Goal: Task Accomplishment & Management: Manage account settings

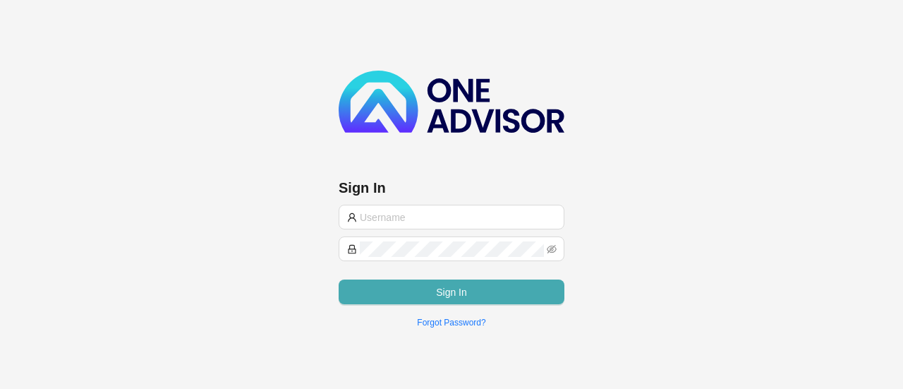
type input "medaid@smithbormann.co.za"
click at [465, 293] on span "Sign In" at bounding box center [451, 292] width 31 height 16
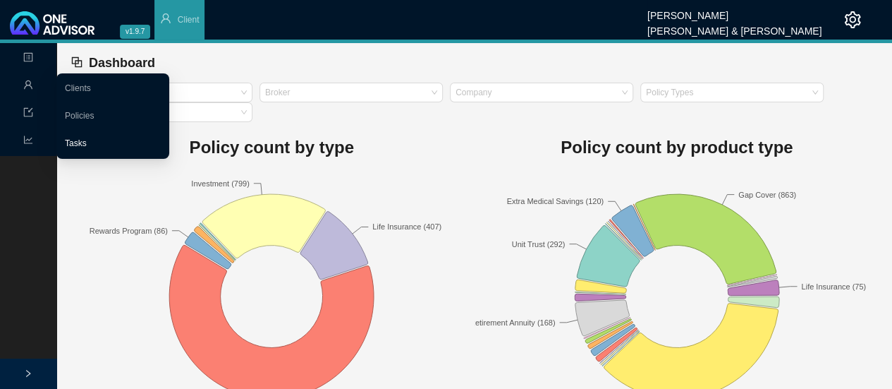
drag, startPoint x: 63, startPoint y: 138, endPoint x: 101, endPoint y: 140, distance: 37.5
click at [65, 138] on link "Tasks" at bounding box center [76, 143] width 22 height 10
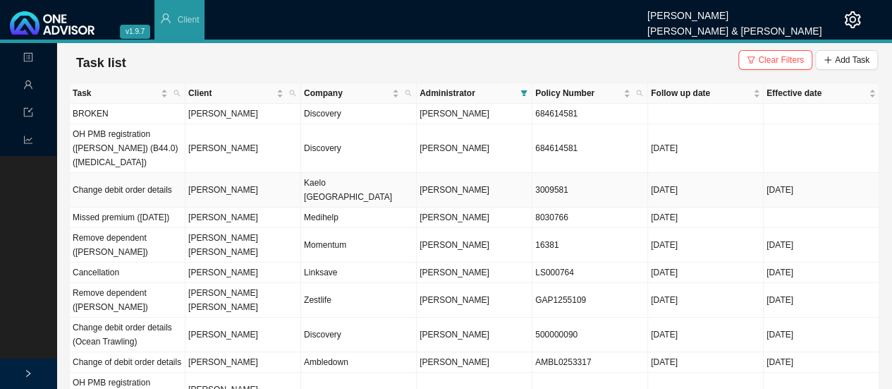
click at [316, 174] on td "Kaelo [GEOGRAPHIC_DATA]" at bounding box center [359, 190] width 116 height 35
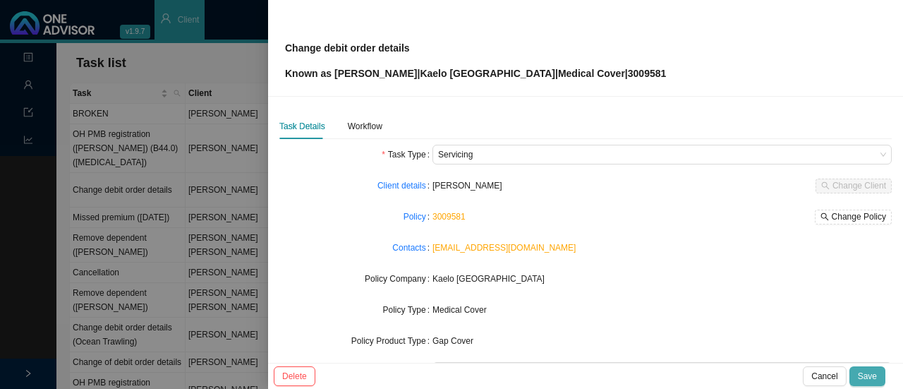
click at [866, 376] on span "Save" at bounding box center [867, 376] width 19 height 14
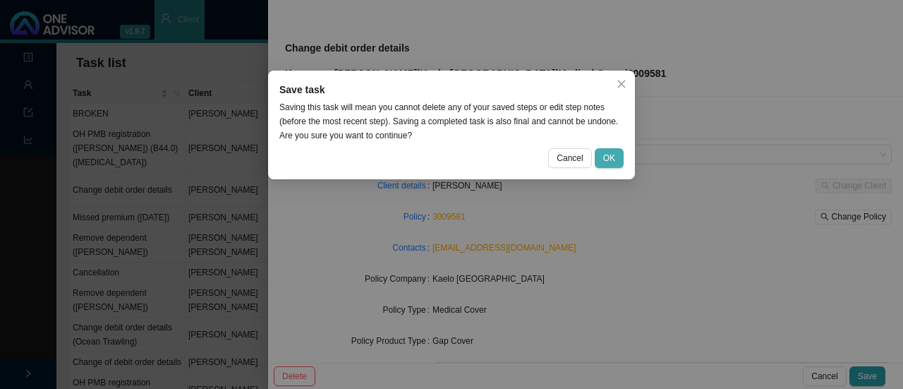
click at [610, 159] on span "OK" at bounding box center [609, 158] width 12 height 14
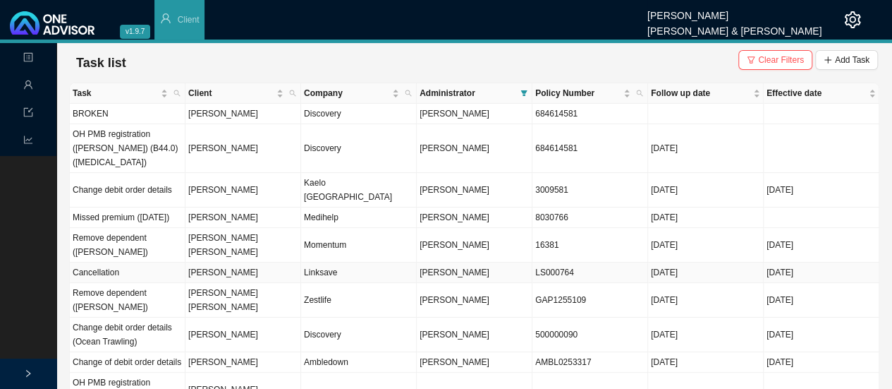
click at [316, 262] on td "Linksave" at bounding box center [359, 272] width 116 height 20
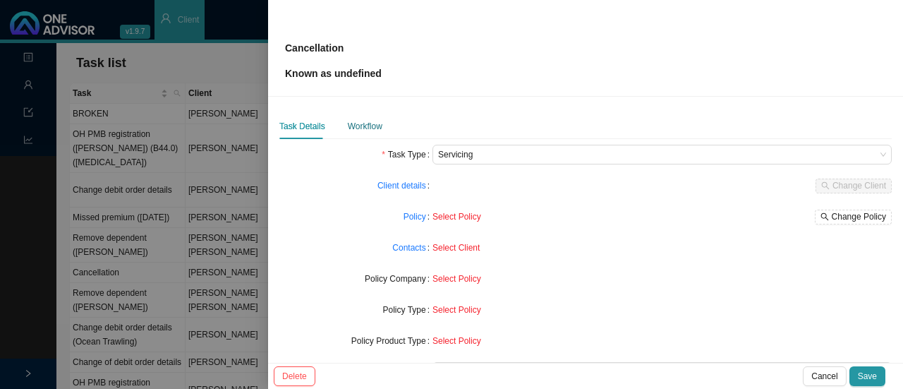
click at [367, 128] on div "Workflow" at bounding box center [365, 126] width 35 height 14
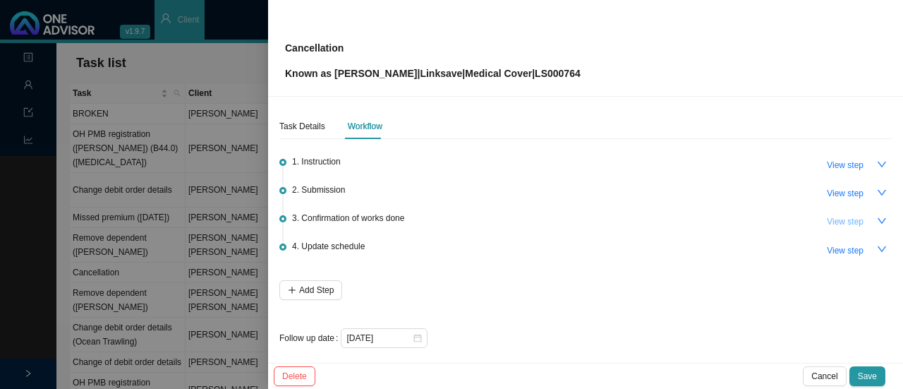
click at [838, 221] on span "View step" at bounding box center [845, 221] width 37 height 14
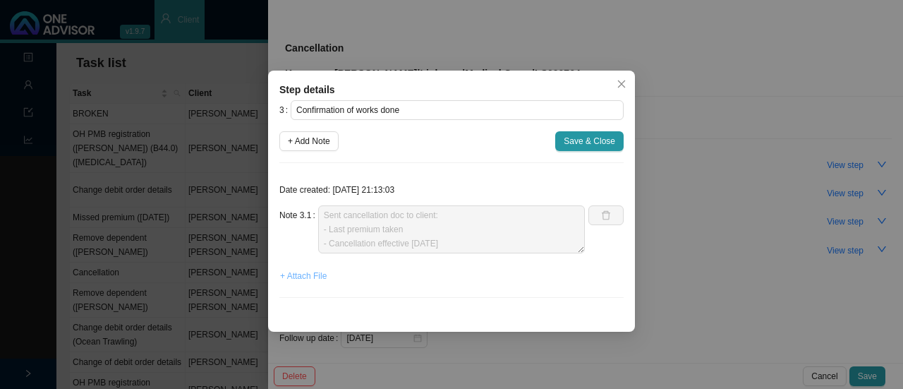
click at [298, 274] on span "+ Attach File" at bounding box center [303, 276] width 47 height 14
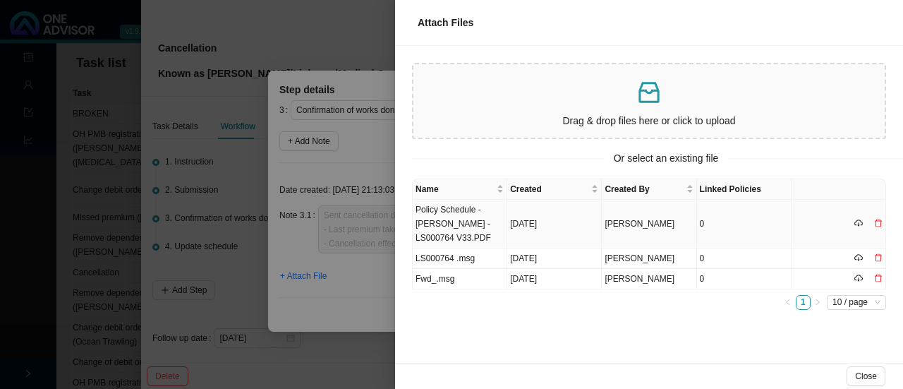
click at [435, 232] on td "Policy Schedule - [PERSON_NAME] - LS000764 V33.PDF" at bounding box center [460, 224] width 95 height 49
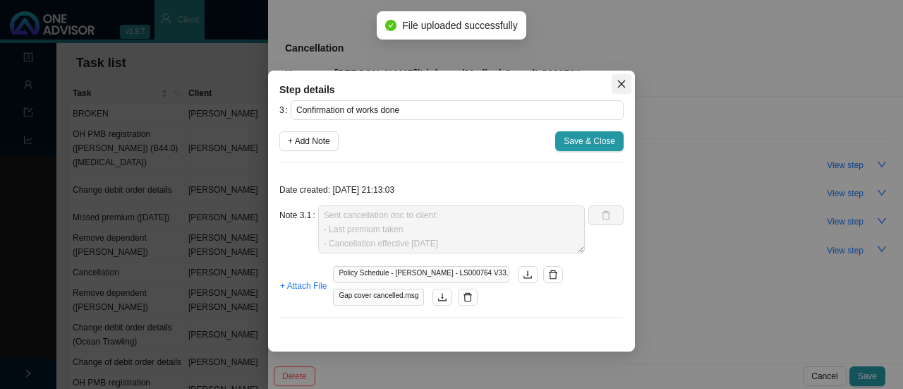
click at [624, 83] on icon "close" at bounding box center [622, 84] width 10 height 10
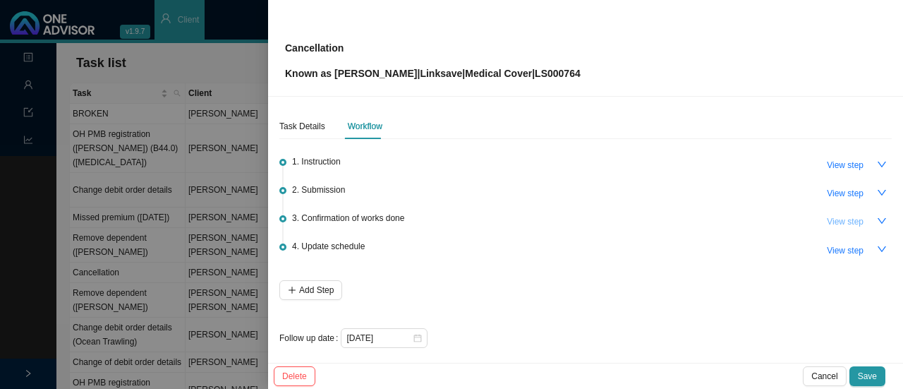
click at [856, 225] on button "View step" at bounding box center [845, 222] width 54 height 20
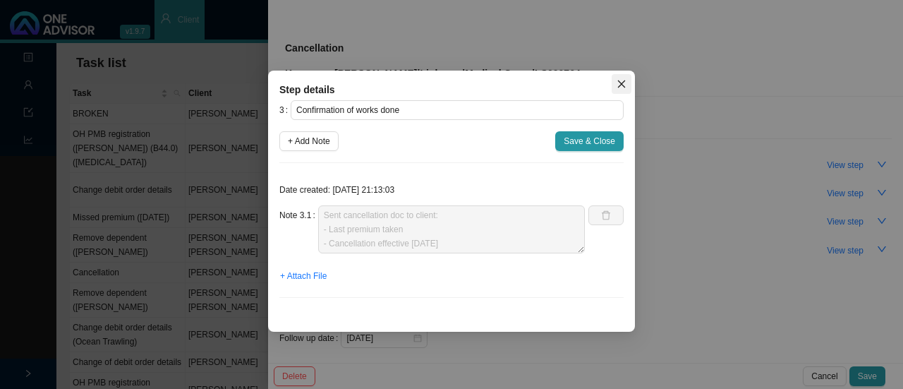
click at [619, 83] on icon "close" at bounding box center [622, 84] width 10 height 10
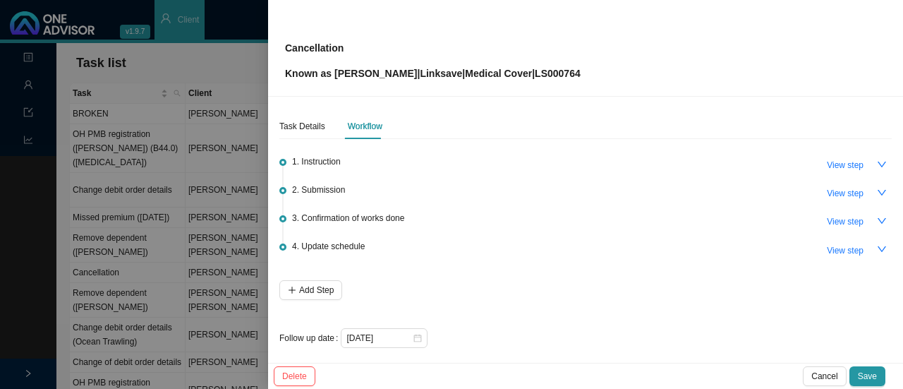
click at [198, 74] on div at bounding box center [451, 194] width 903 height 389
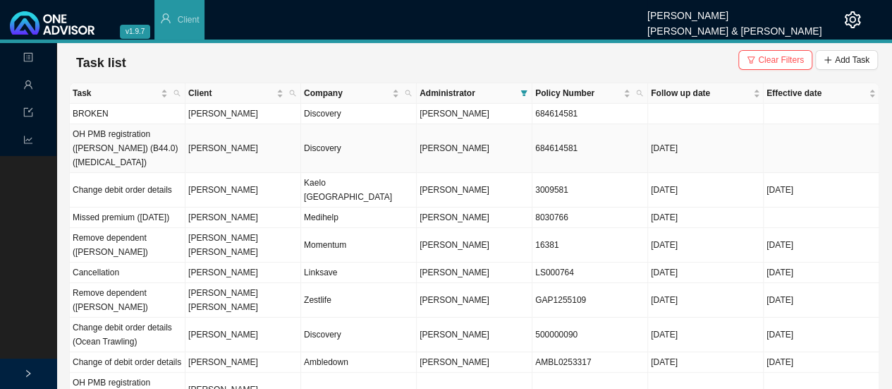
click at [234, 146] on td "[PERSON_NAME]" at bounding box center [244, 148] width 116 height 49
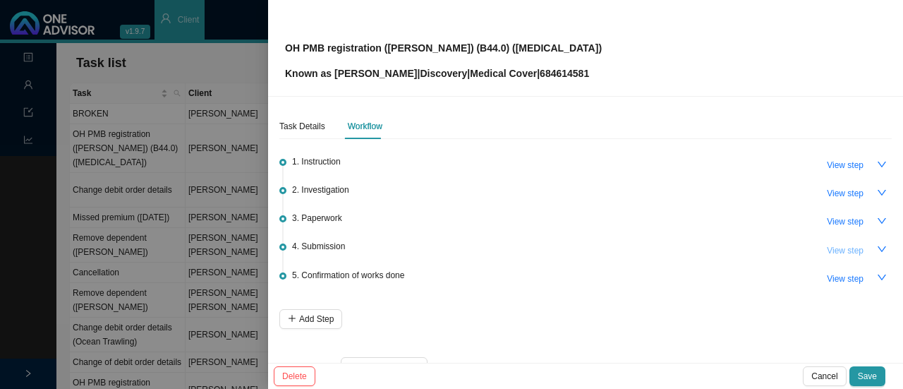
click at [839, 249] on span "View step" at bounding box center [845, 250] width 37 height 14
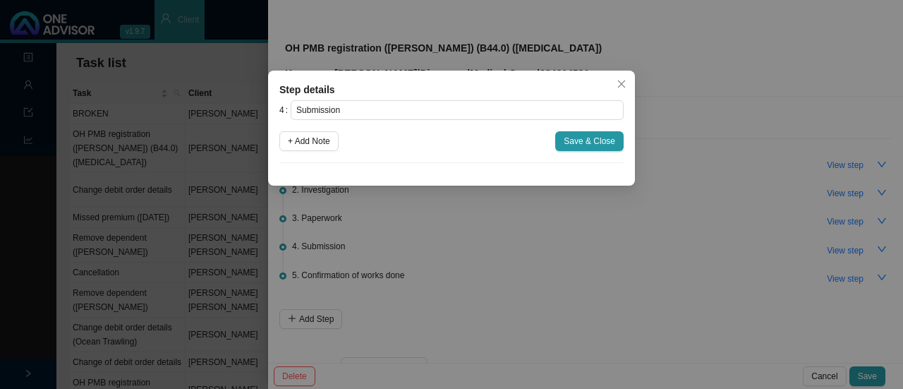
click at [627, 86] on span "Close" at bounding box center [622, 84] width 20 height 10
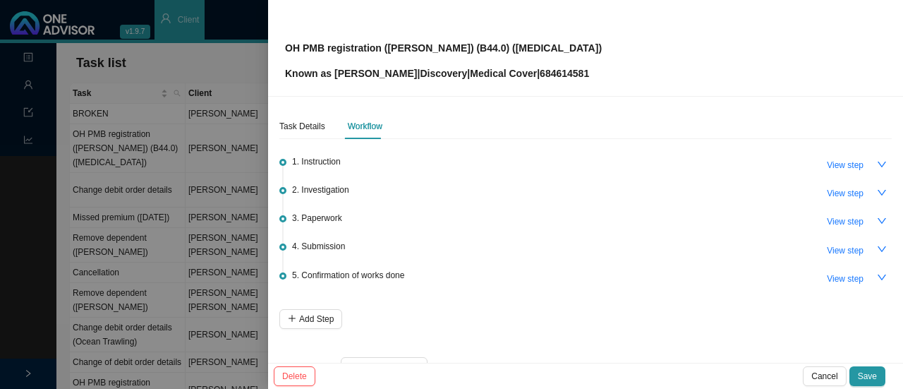
click at [159, 63] on div at bounding box center [451, 194] width 903 height 389
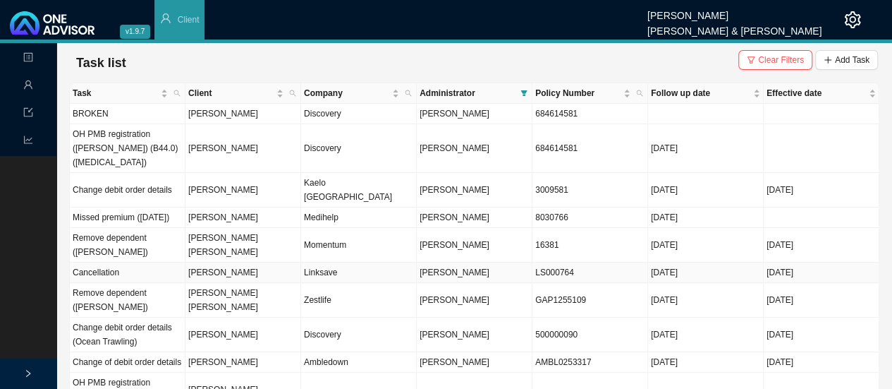
click at [203, 262] on td "[PERSON_NAME]" at bounding box center [244, 272] width 116 height 20
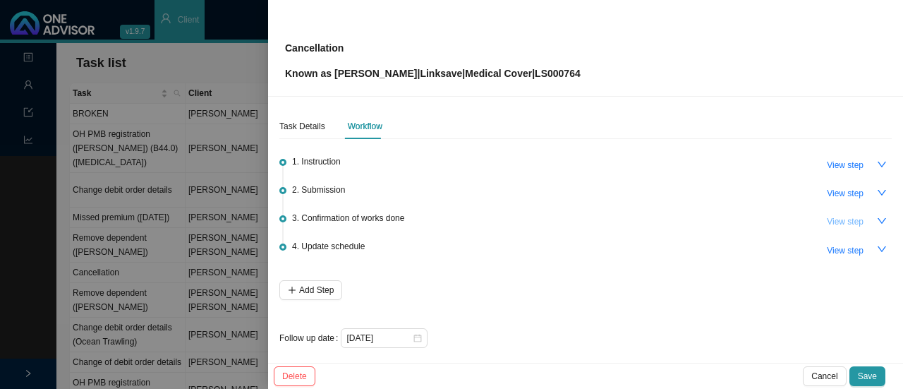
click at [845, 221] on span "View step" at bounding box center [845, 221] width 37 height 14
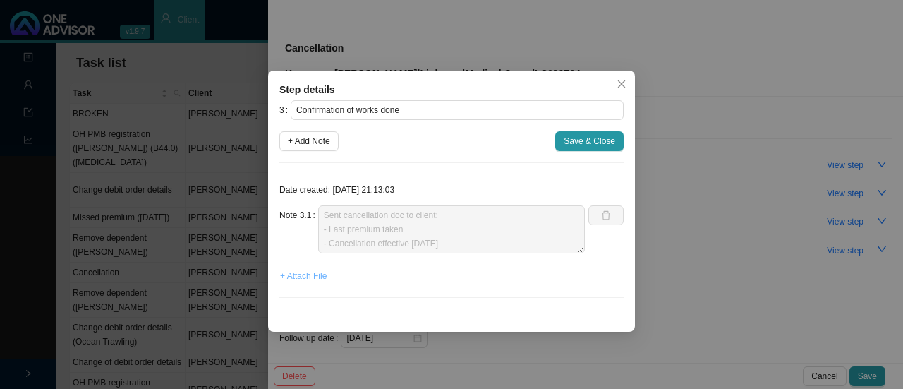
click at [308, 272] on span "+ Attach File" at bounding box center [303, 276] width 47 height 14
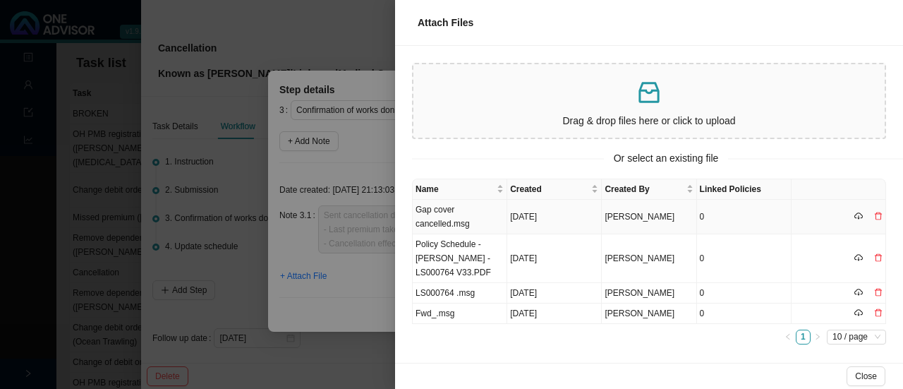
click at [447, 218] on td "Gap cover cancelled.msg" at bounding box center [460, 217] width 95 height 35
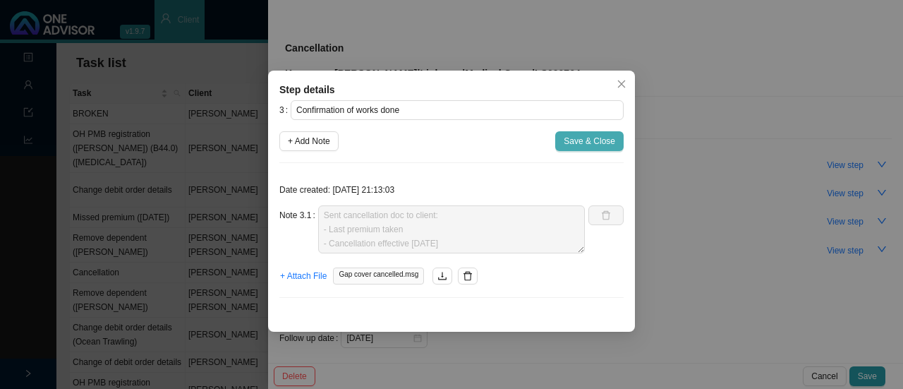
click at [586, 138] on span "Save & Close" at bounding box center [590, 141] width 52 height 14
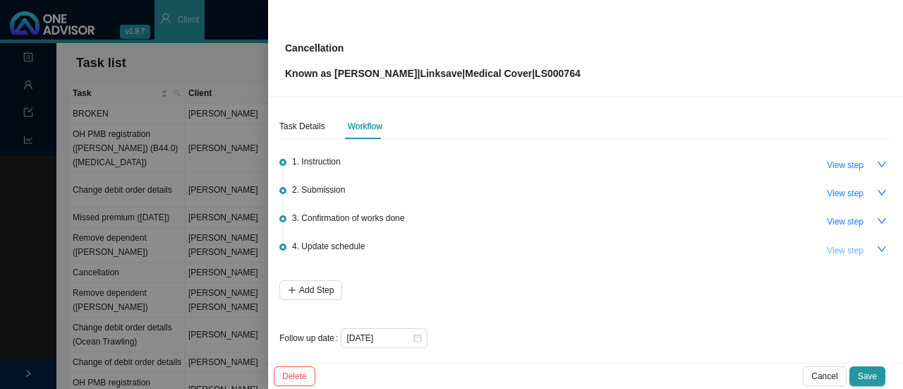
click at [838, 246] on span "View step" at bounding box center [845, 250] width 37 height 14
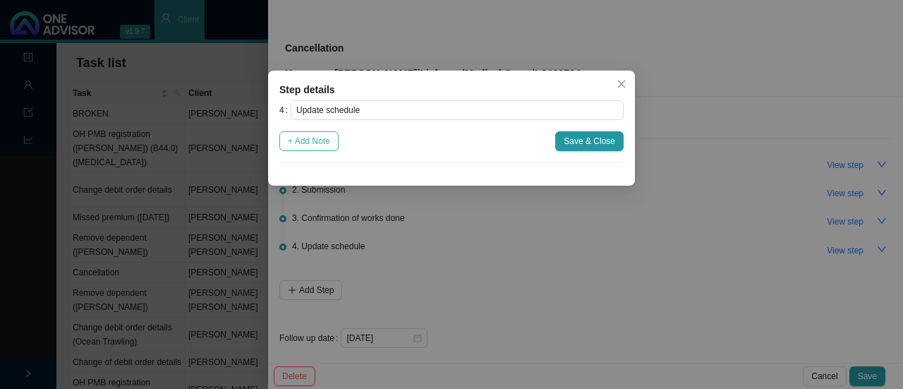
click at [305, 143] on span "+ Add Note" at bounding box center [309, 141] width 42 height 14
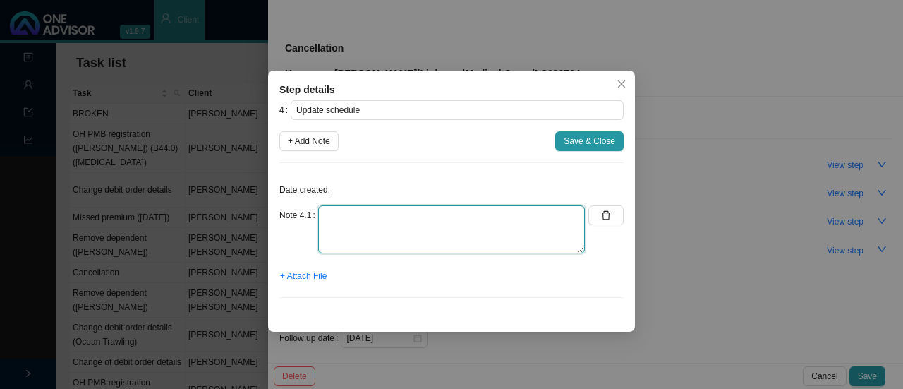
click at [361, 234] on textarea at bounding box center [451, 229] width 267 height 48
type textarea "Updated membership list, client docs and OA"
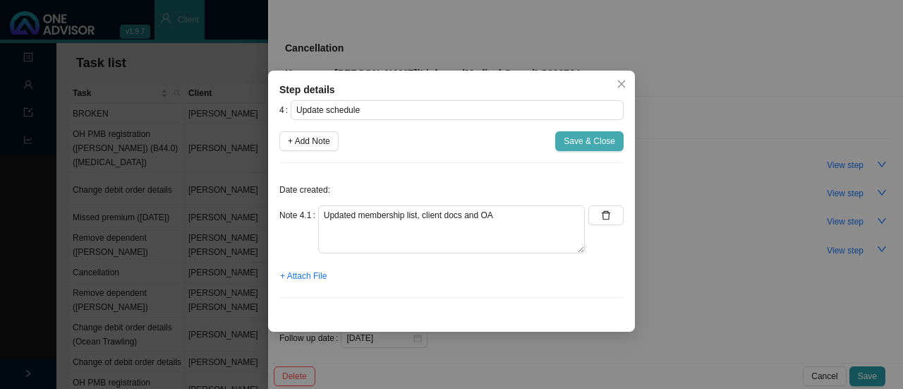
click at [579, 138] on span "Save & Close" at bounding box center [590, 141] width 52 height 14
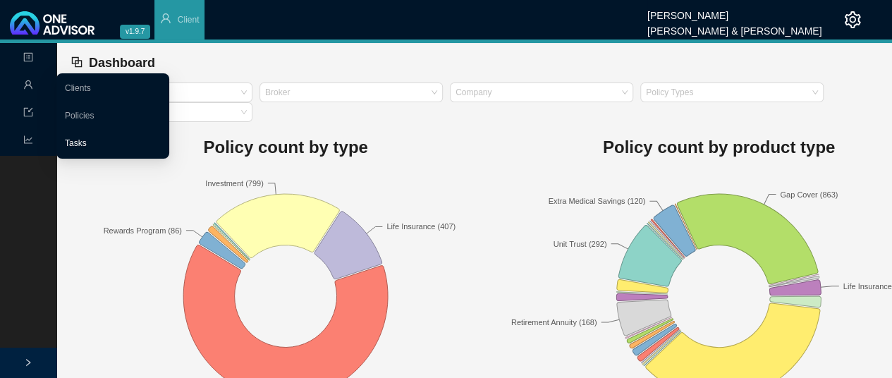
click at [71, 138] on link "Tasks" at bounding box center [76, 143] width 22 height 10
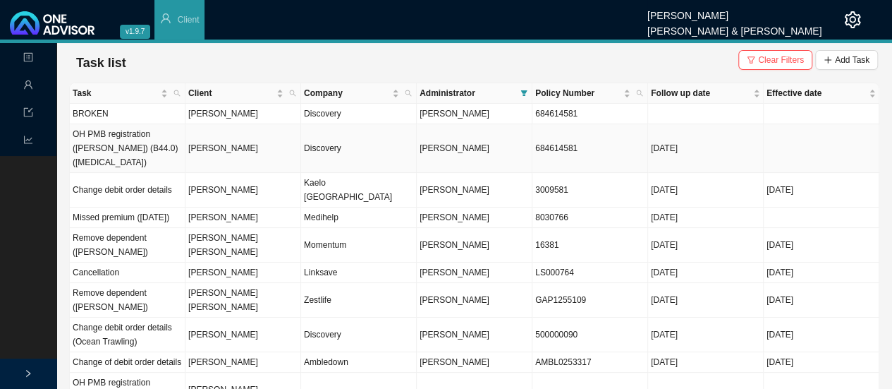
click at [318, 138] on td "Discovery" at bounding box center [359, 148] width 116 height 49
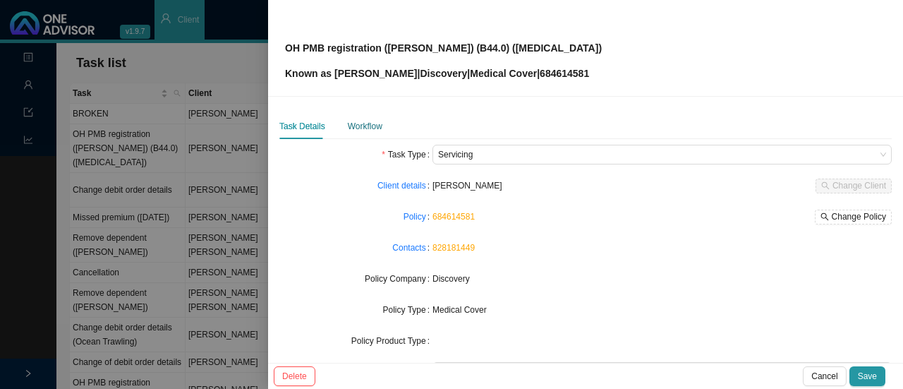
click at [368, 123] on div "Workflow" at bounding box center [365, 126] width 35 height 14
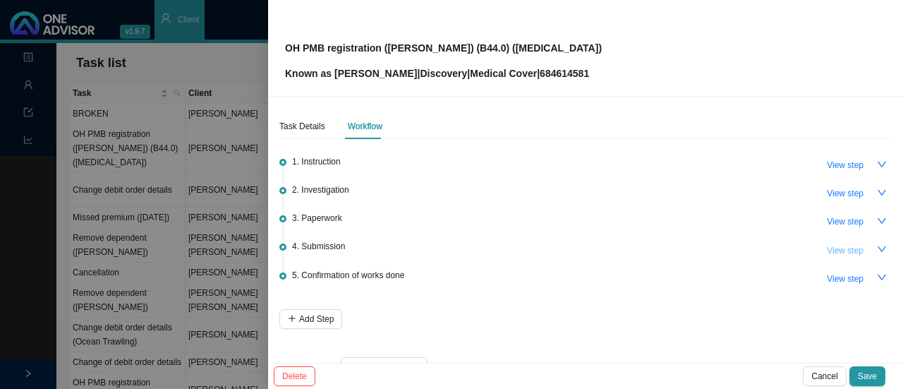
click at [849, 250] on span "View step" at bounding box center [845, 250] width 37 height 14
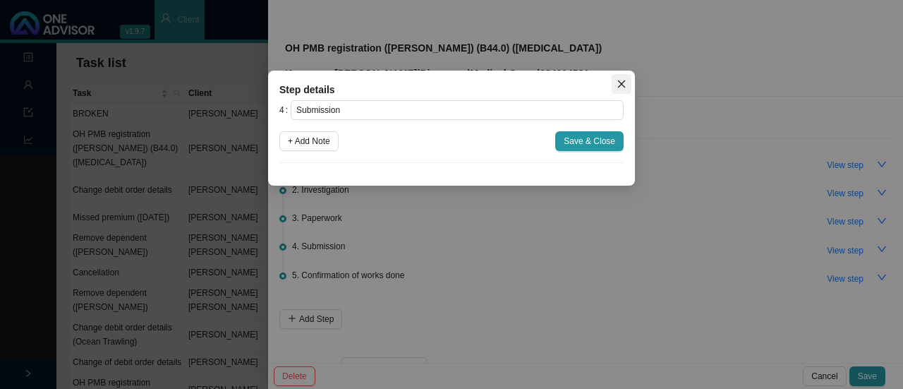
click at [622, 82] on icon "close" at bounding box center [622, 84] width 10 height 10
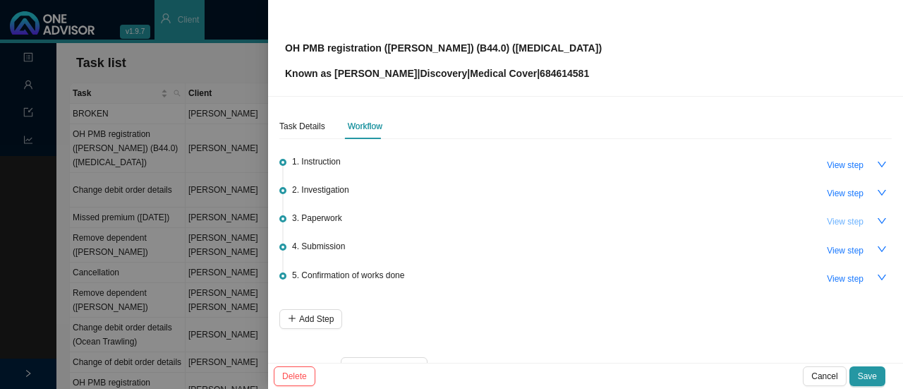
click at [840, 215] on span "View step" at bounding box center [845, 221] width 37 height 14
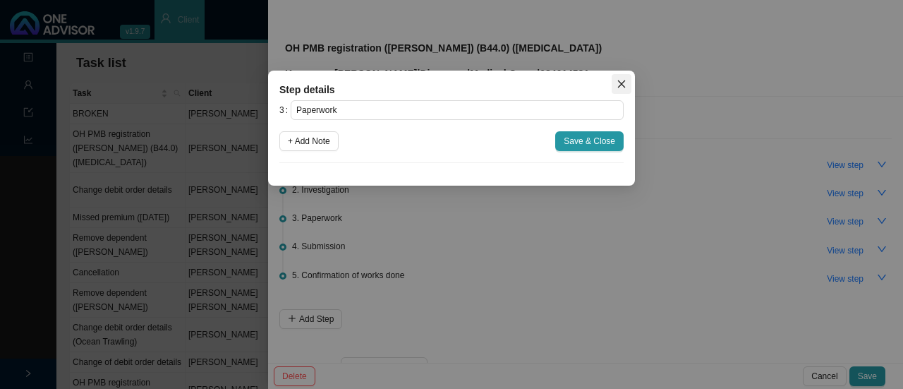
click at [618, 84] on icon "close" at bounding box center [622, 84] width 10 height 10
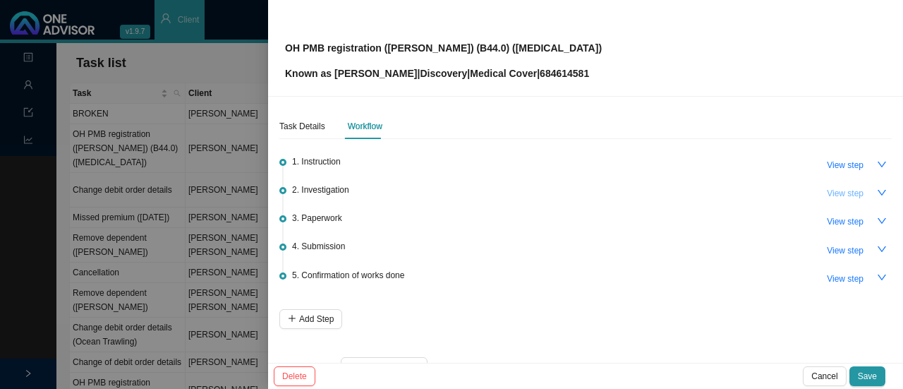
click at [831, 191] on span "View step" at bounding box center [845, 193] width 37 height 14
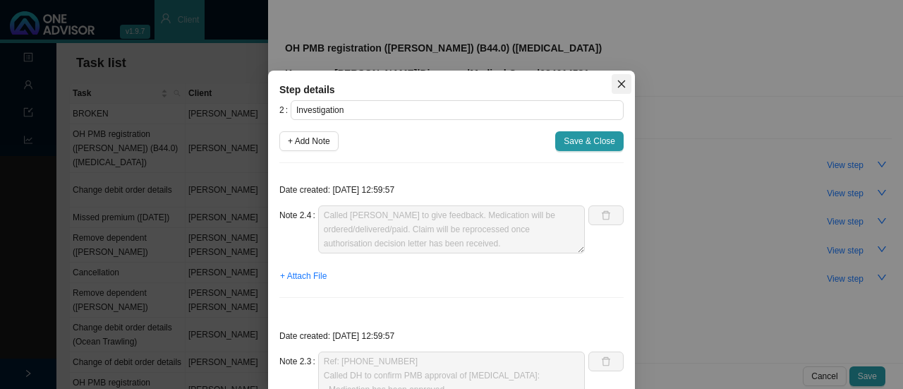
click at [618, 83] on icon "close" at bounding box center [622, 84] width 8 height 8
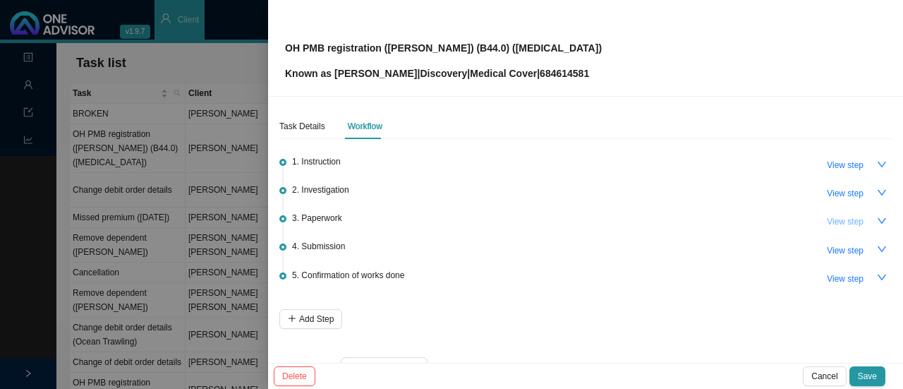
click at [830, 220] on span "View step" at bounding box center [845, 221] width 37 height 14
type input "Paperwork"
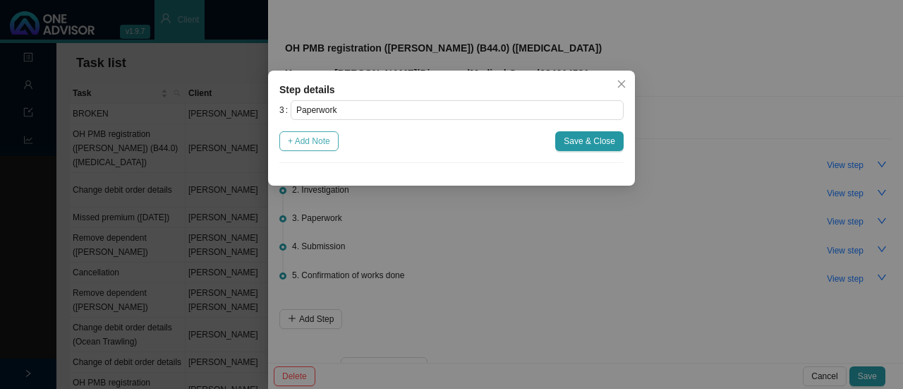
click at [317, 142] on span "+ Add Note" at bounding box center [309, 141] width 42 height 14
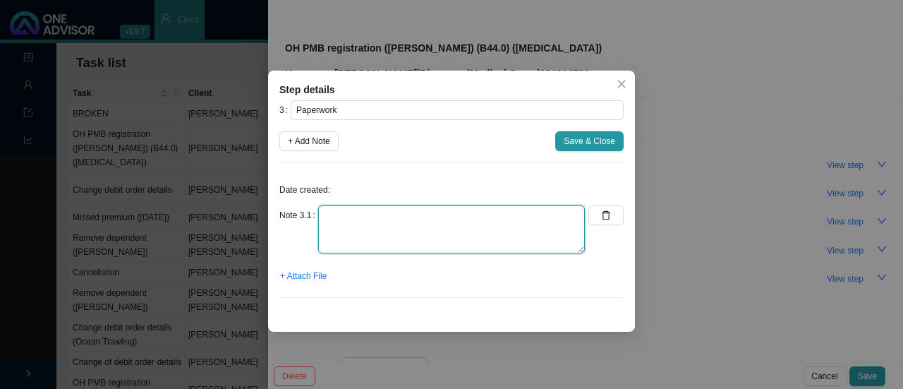
click at [341, 224] on textarea at bounding box center [451, 229] width 267 height 48
click at [502, 217] on textarea "Called DH // Requesting latest decision letter Ref:" at bounding box center [451, 229] width 267 height 48
drag, startPoint x: 494, startPoint y: 215, endPoint x: 437, endPoint y: 210, distance: 56.7
click at [437, 210] on textarea "Called DH // Requesting latest decision letter Ref:" at bounding box center [451, 229] width 267 height 48
click at [346, 229] on textarea "Called DH // Requesting latest approval letter Ref:" at bounding box center [451, 229] width 267 height 48
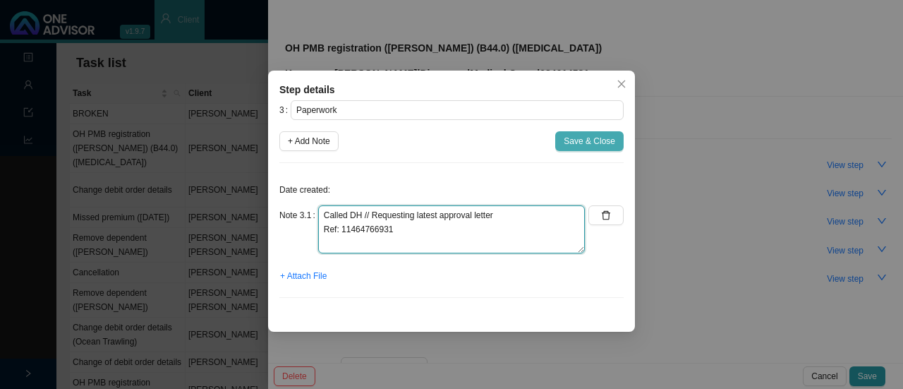
type textarea "Called DH // Requesting latest approval letter Ref: 11464766931"
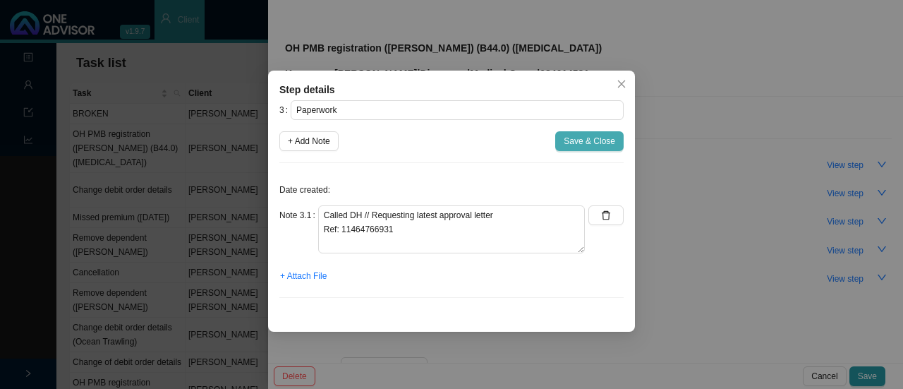
click at [582, 142] on span "Save & Close" at bounding box center [590, 141] width 52 height 14
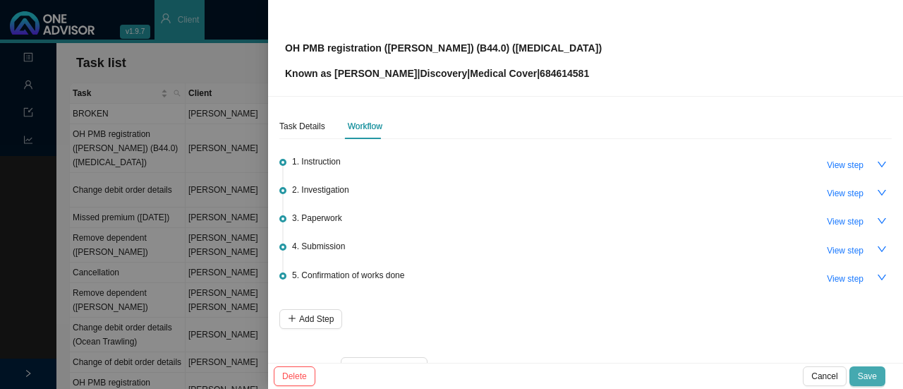
click at [871, 375] on span "Save" at bounding box center [867, 376] width 19 height 14
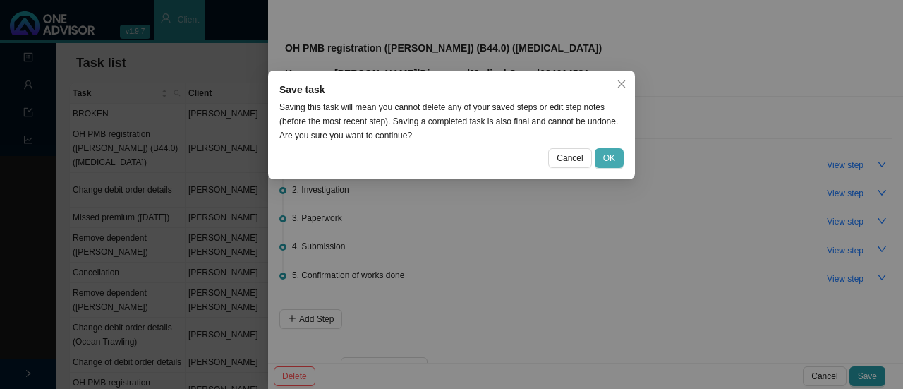
click at [601, 161] on button "OK" at bounding box center [609, 158] width 29 height 20
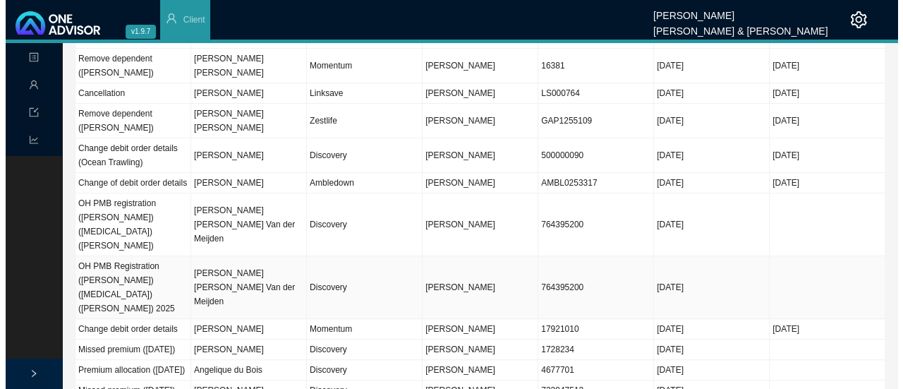
scroll to position [212, 0]
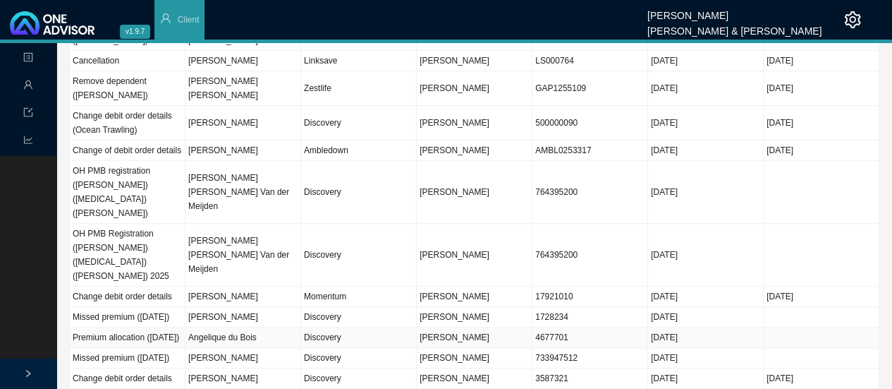
click at [323, 327] on td "Discovery" at bounding box center [359, 337] width 116 height 20
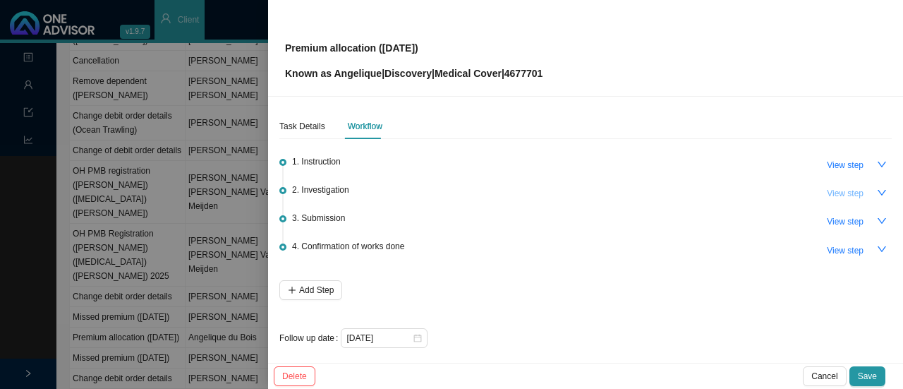
click at [837, 189] on span "View step" at bounding box center [845, 193] width 37 height 14
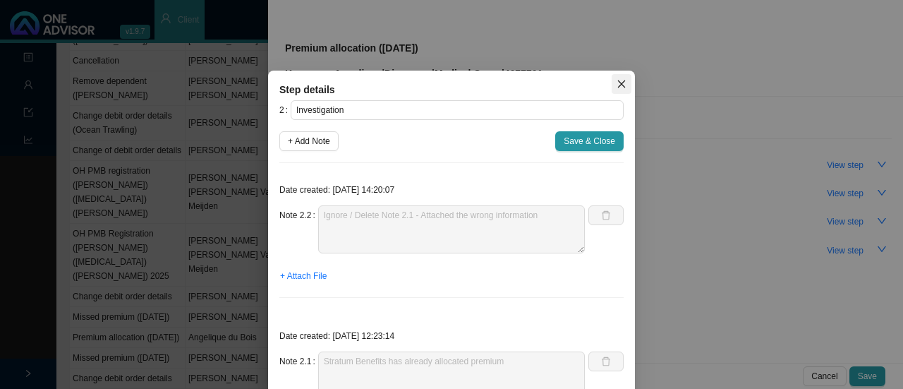
click at [623, 80] on span "Close" at bounding box center [622, 84] width 20 height 10
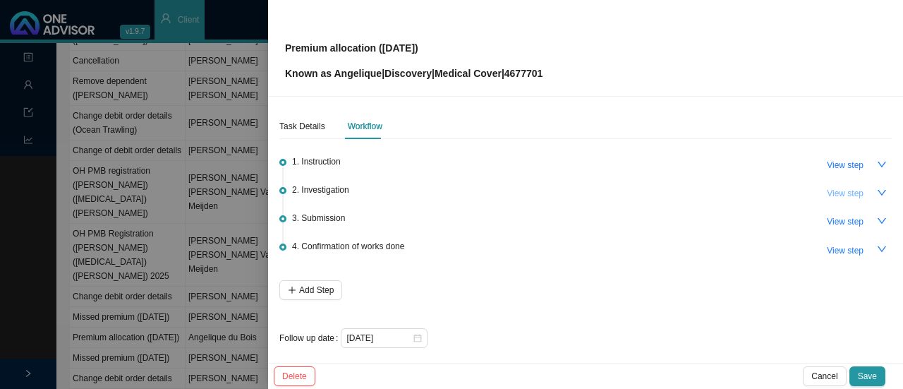
click at [835, 196] on span "View step" at bounding box center [845, 193] width 37 height 14
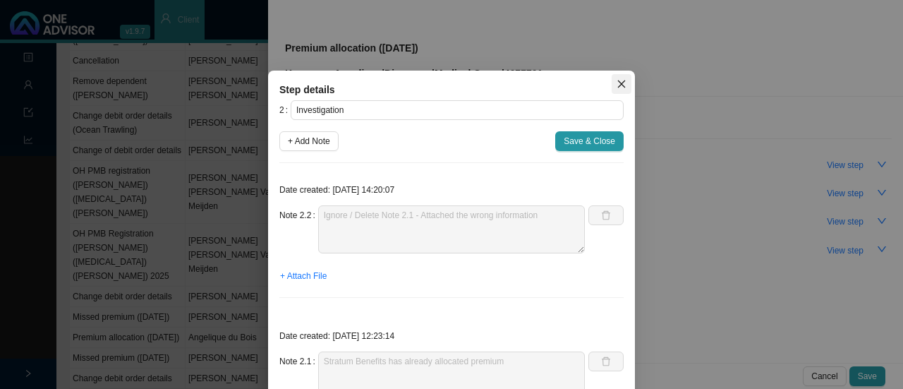
click at [619, 85] on icon "close" at bounding box center [622, 84] width 10 height 10
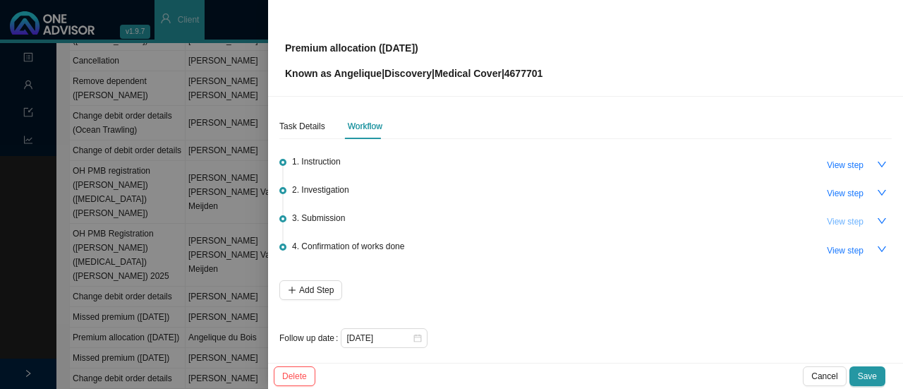
click at [830, 219] on span "View step" at bounding box center [845, 221] width 37 height 14
type input "Submission"
type textarea "No submission - Payment has already been allocated"
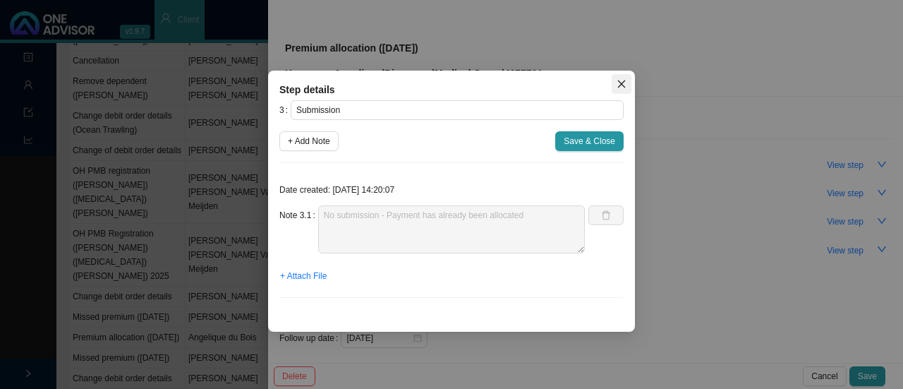
click at [624, 78] on button "Close" at bounding box center [622, 84] width 20 height 20
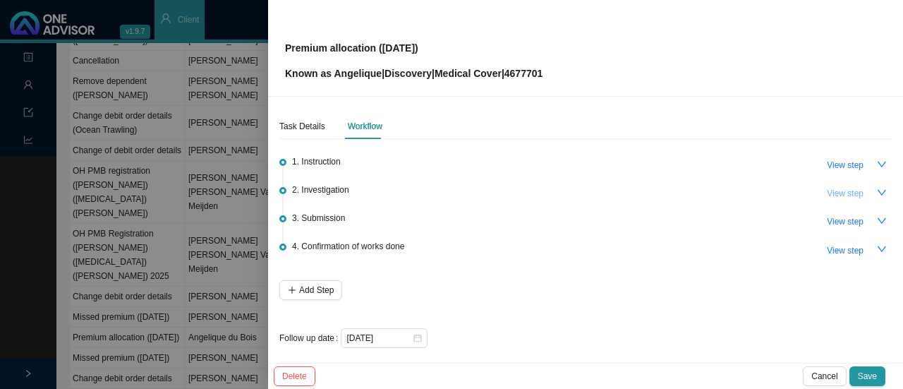
click at [840, 190] on span "View step" at bounding box center [845, 193] width 37 height 14
type input "Investigation"
type textarea "Ignore / Delete Note 2.1 - Attached the wrong information"
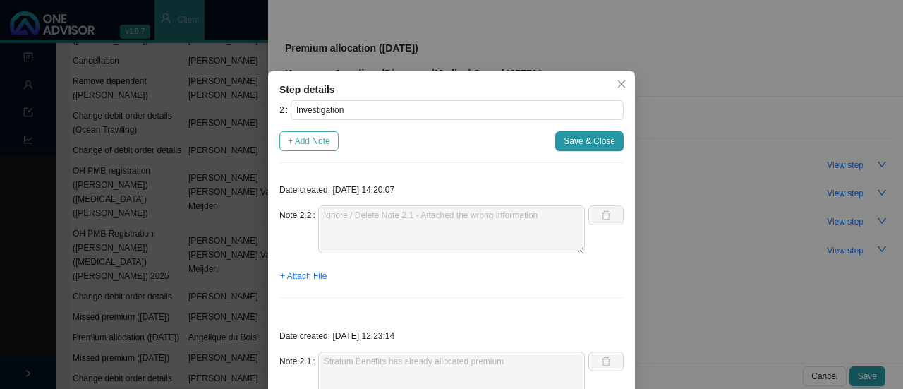
click at [299, 141] on span "+ Add Note" at bounding box center [309, 141] width 42 height 14
type textarea "Ignore / Delete Note 2.1 - Attached the wrong information"
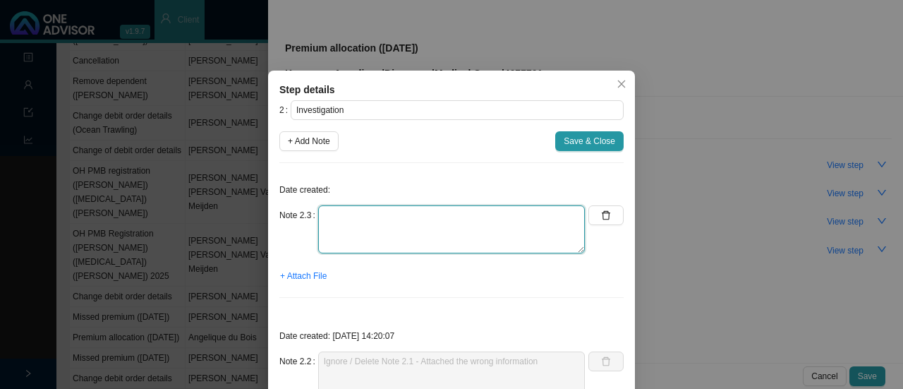
click at [347, 234] on textarea at bounding box center [451, 229] width 267 height 48
type textarea "Called DH // Policy is active & up to date Ref: 11464791179"
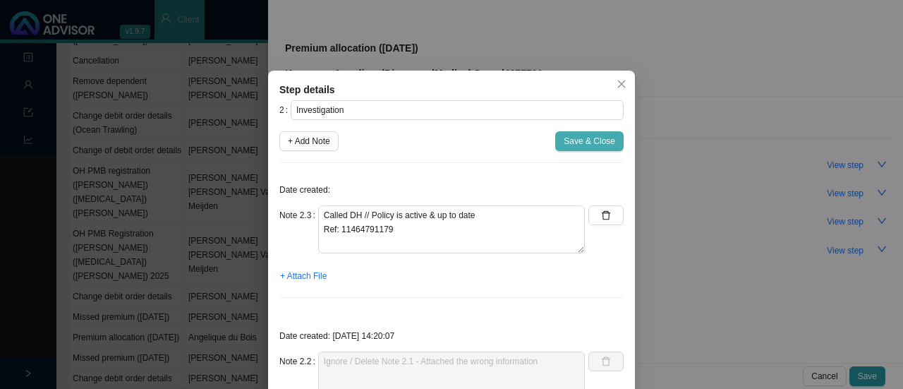
click at [584, 134] on span "Save & Close" at bounding box center [590, 141] width 52 height 14
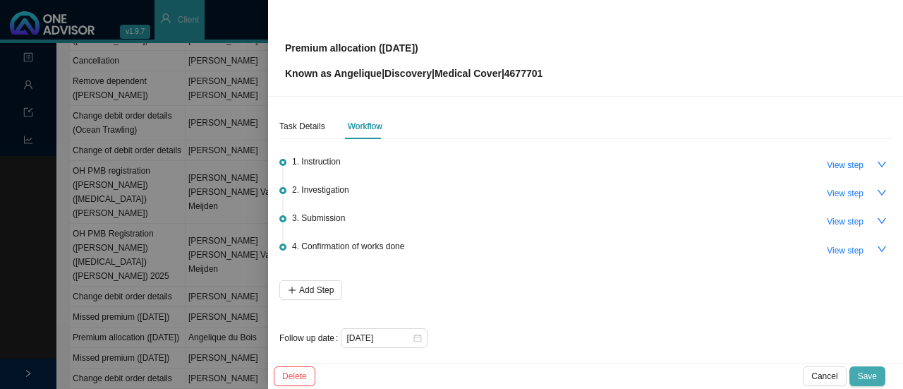
click at [872, 376] on span "Save" at bounding box center [867, 376] width 19 height 14
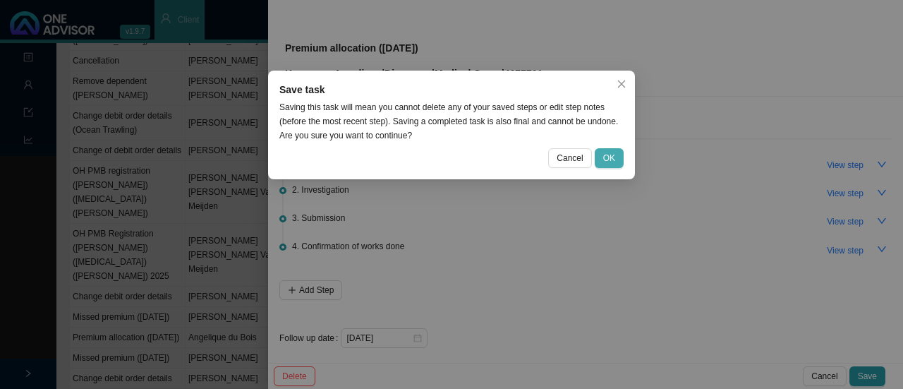
click at [617, 163] on button "OK" at bounding box center [609, 158] width 29 height 20
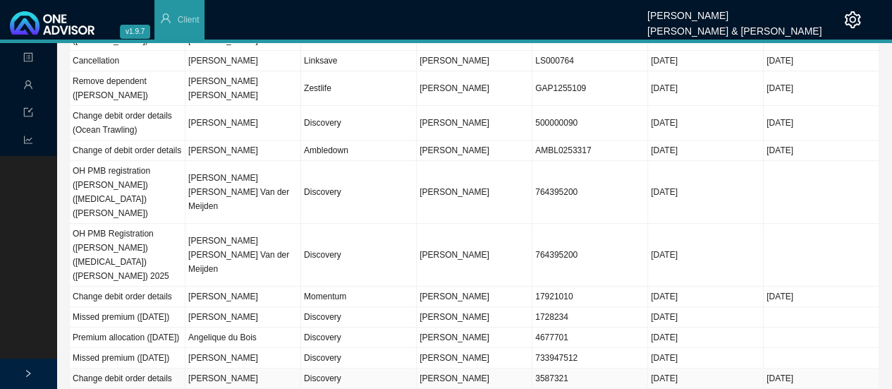
click at [317, 368] on td "Discovery" at bounding box center [359, 378] width 116 height 20
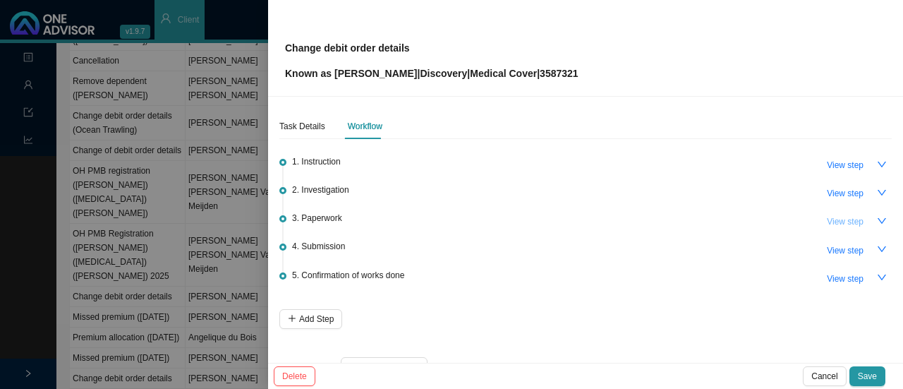
click at [830, 225] on span "View step" at bounding box center [845, 221] width 37 height 14
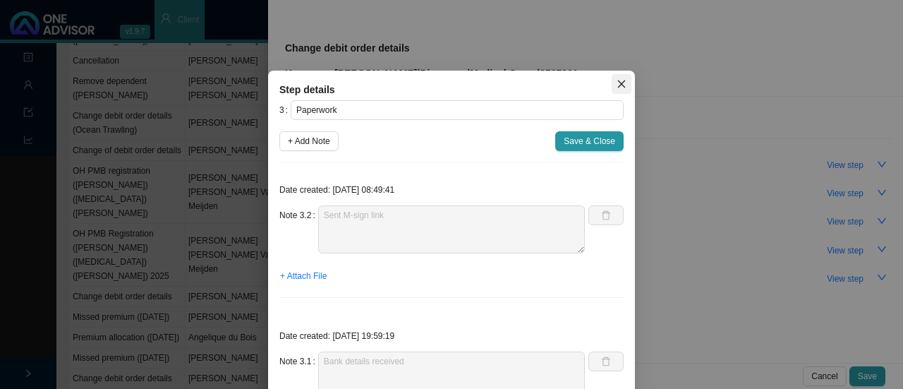
click at [619, 80] on icon "close" at bounding box center [622, 84] width 8 height 8
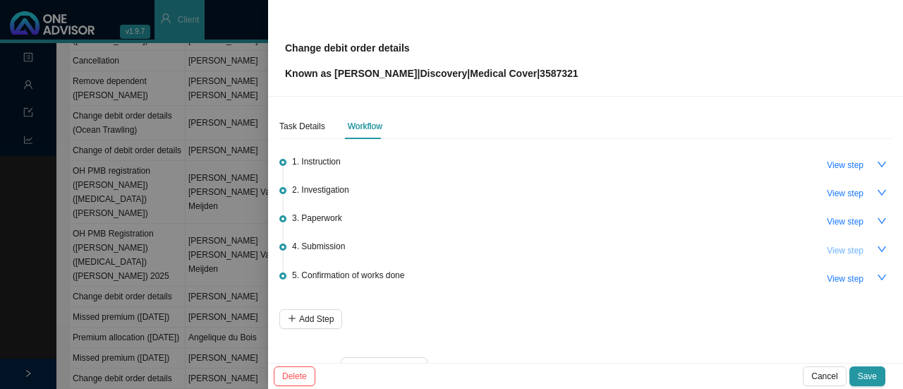
click at [830, 243] on span "View step" at bounding box center [845, 250] width 37 height 14
type input "Submission"
type textarea "Sent form & supporting docs to DH. Autoresponse ref number: 11464307443."
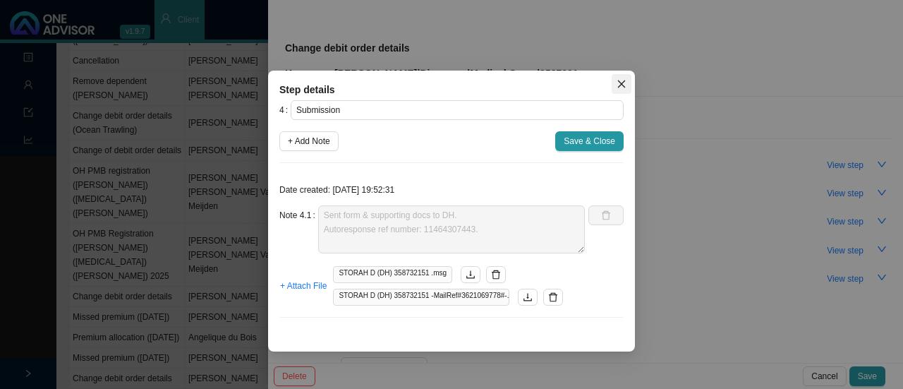
click at [619, 84] on icon "close" at bounding box center [622, 84] width 10 height 10
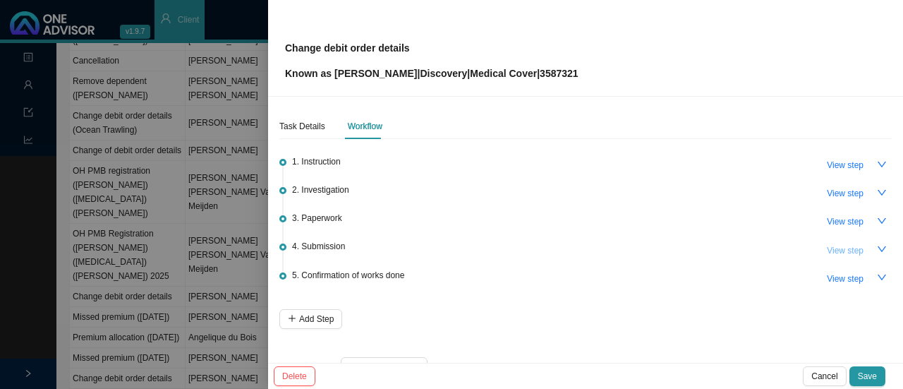
click at [832, 252] on span "View step" at bounding box center [845, 250] width 37 height 14
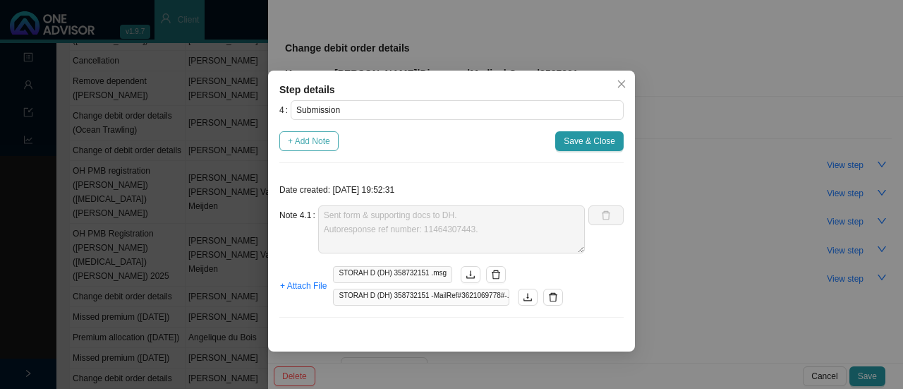
click at [323, 138] on span "+ Add Note" at bounding box center [309, 141] width 42 height 14
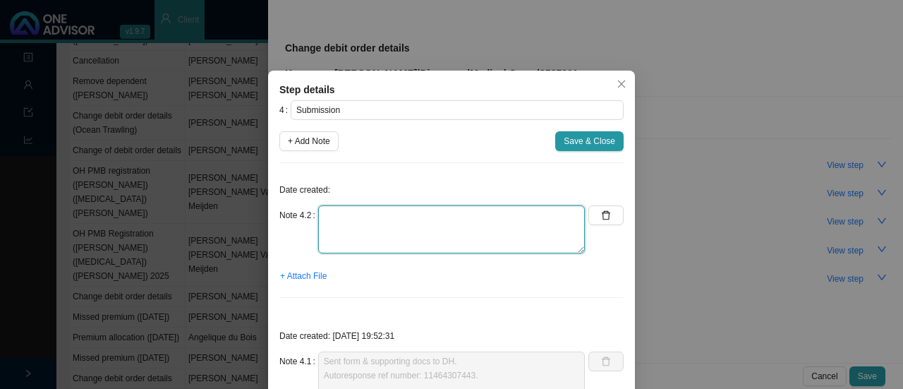
click at [358, 229] on textarea at bounding box center [451, 229] width 267 height 48
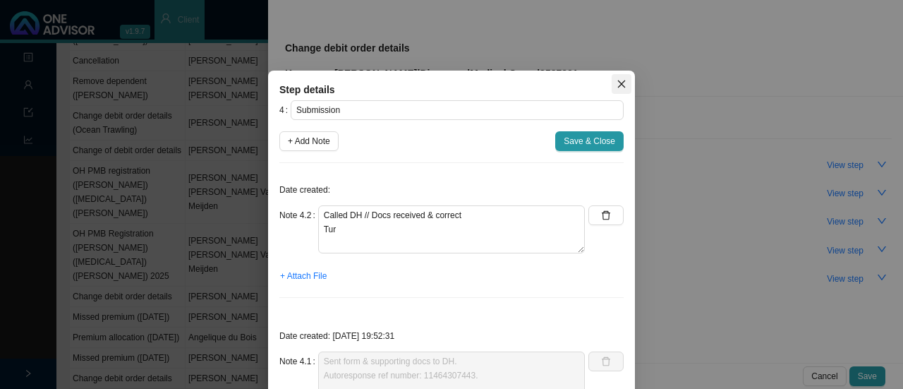
click at [617, 81] on icon "close" at bounding box center [622, 84] width 10 height 10
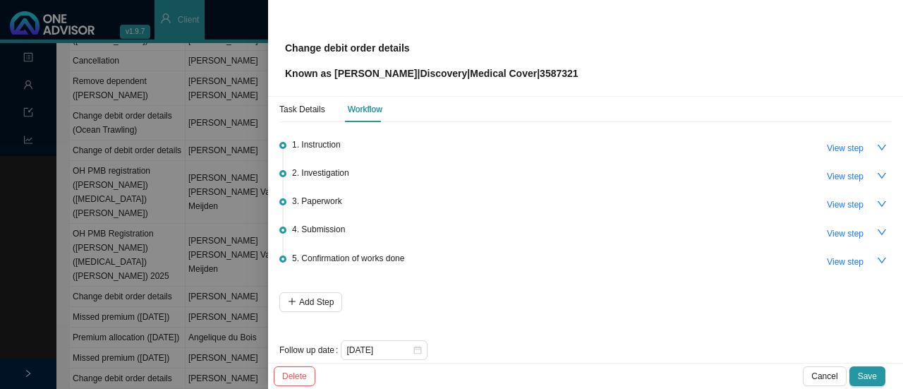
scroll to position [34, 0]
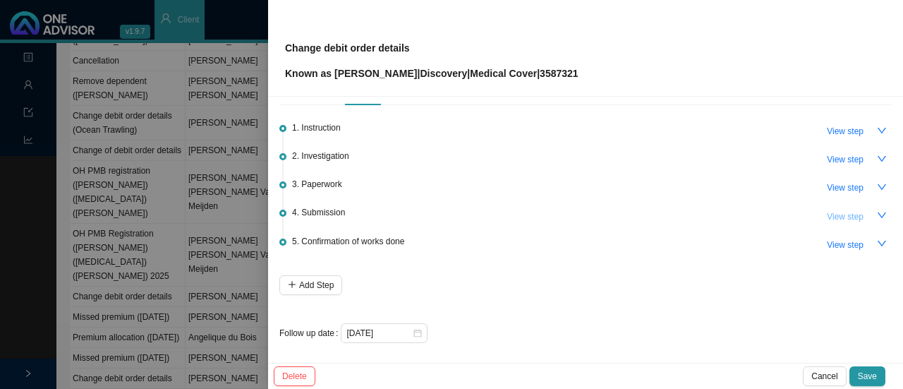
click at [841, 218] on span "View step" at bounding box center [845, 217] width 37 height 14
type textarea "Sent form & supporting docs to DH. Autoresponse ref number: 11464307443."
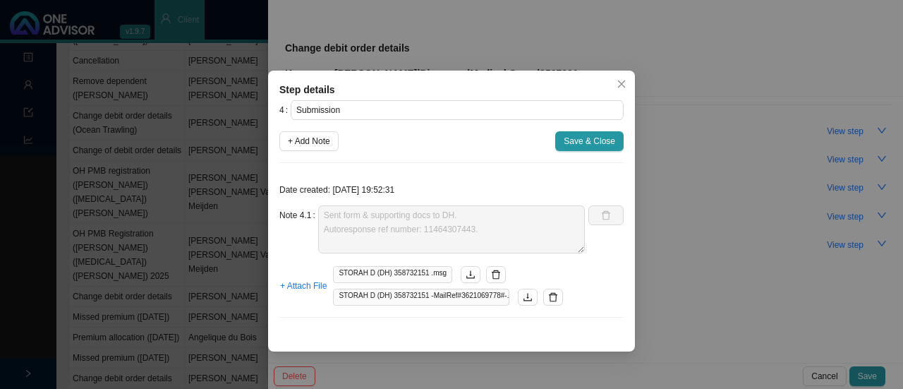
click at [384, 272] on span "STORAH D (DH) 358732151 .msg" at bounding box center [392, 274] width 119 height 17
click at [463, 268] on button "button" at bounding box center [471, 274] width 20 height 17
click at [466, 275] on icon "download" at bounding box center [471, 275] width 10 height 10
click at [440, 164] on div "4 Submission + Add Note Save & Close Date created: 2025-09-10 19:52:31 Note 4.1…" at bounding box center [451, 214] width 344 height 229
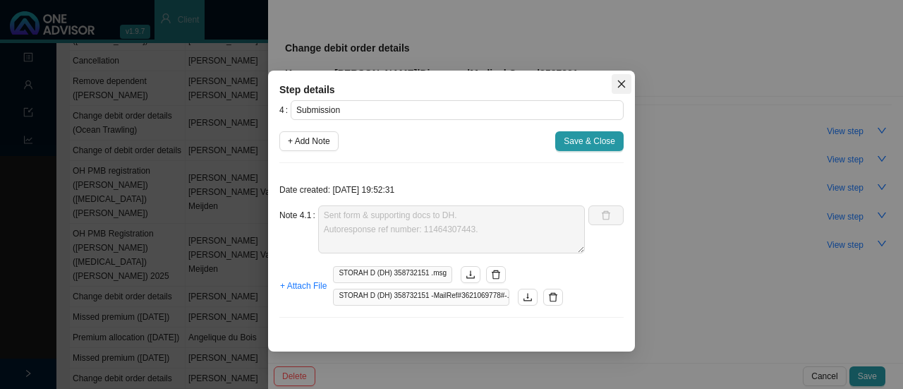
click at [621, 83] on icon "close" at bounding box center [622, 84] width 8 height 8
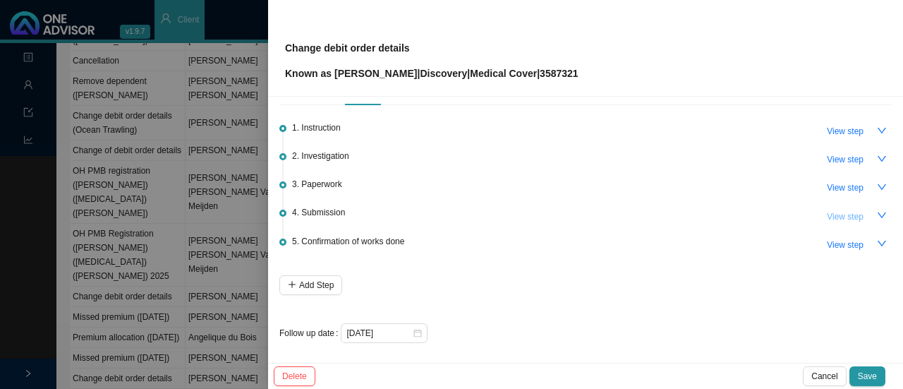
click at [842, 212] on span "View step" at bounding box center [845, 217] width 37 height 14
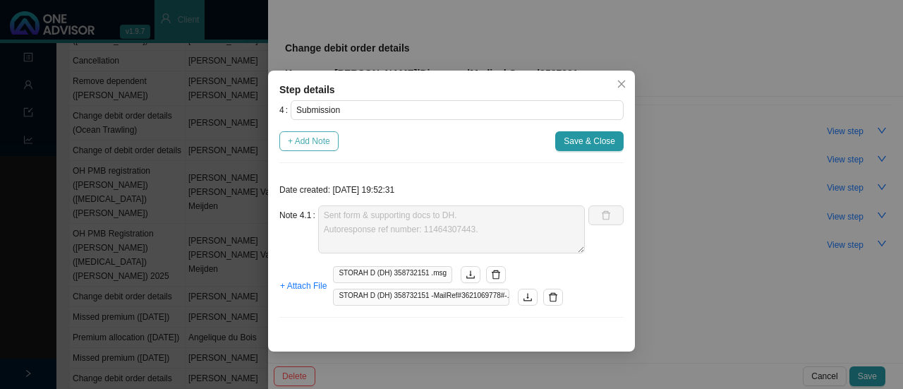
click at [322, 139] on span "+ Add Note" at bounding box center [309, 141] width 42 height 14
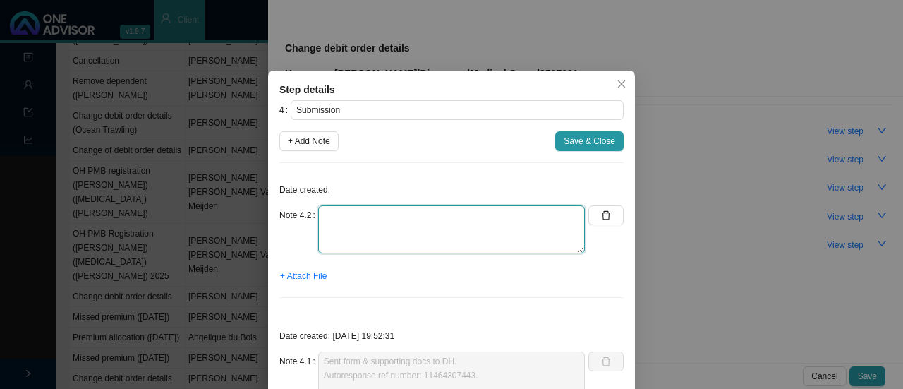
click at [354, 224] on textarea at bounding box center [451, 229] width 267 height 48
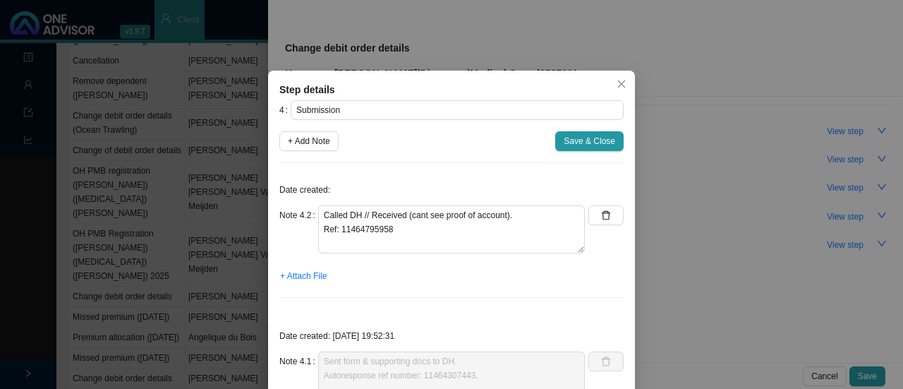
click at [582, 232] on div "Note 4.2 Called DH // Received (cant see proof of account). Ref: 11464795958" at bounding box center [451, 234] width 344 height 59
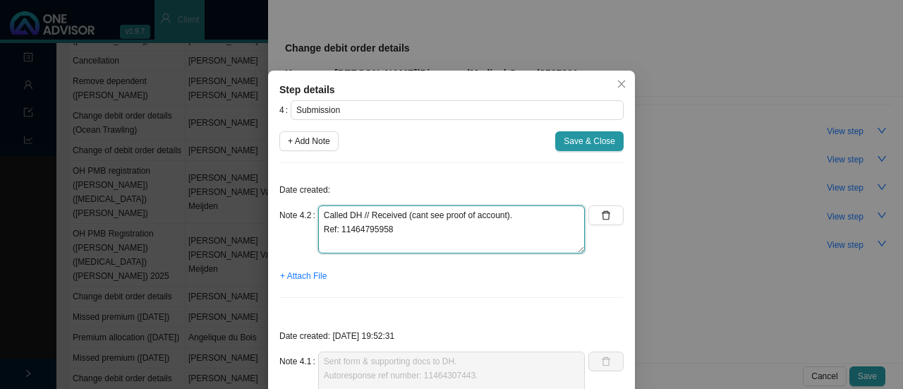
click at [504, 205] on textarea "Called DH // Received (cant see proof of account). Ref: 11464795958" at bounding box center [451, 229] width 267 height 48
type textarea "Called DH // Received (cant see proof of account). Call Bank details department…"
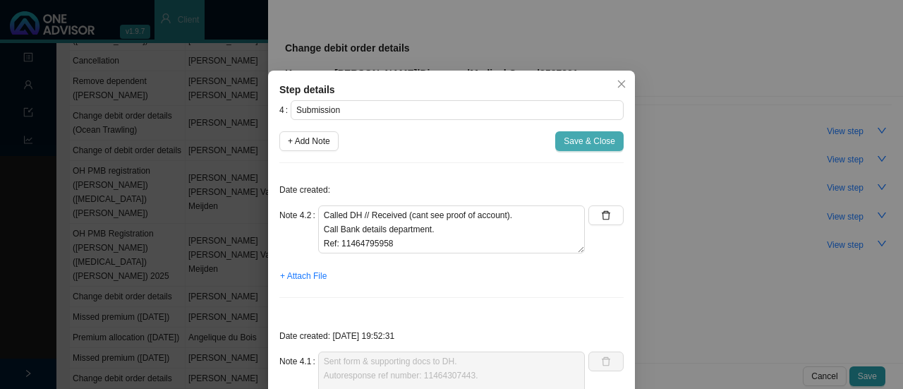
click at [564, 143] on span "Save & Close" at bounding box center [590, 141] width 52 height 14
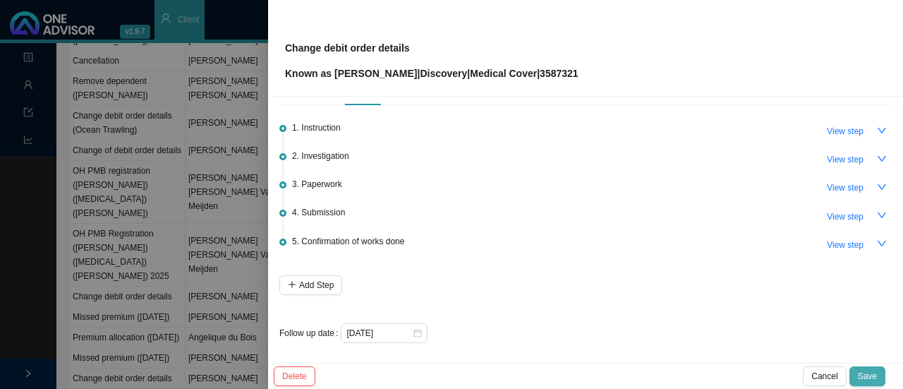
click at [878, 376] on button "Save" at bounding box center [867, 376] width 36 height 20
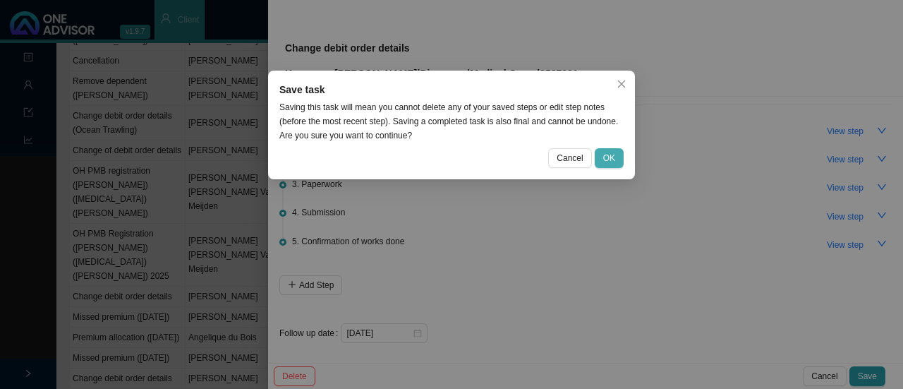
click at [607, 157] on span "OK" at bounding box center [609, 158] width 12 height 14
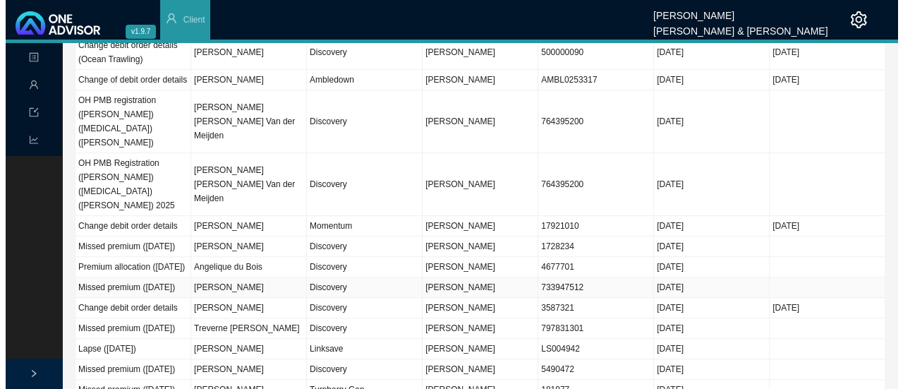
scroll to position [353, 0]
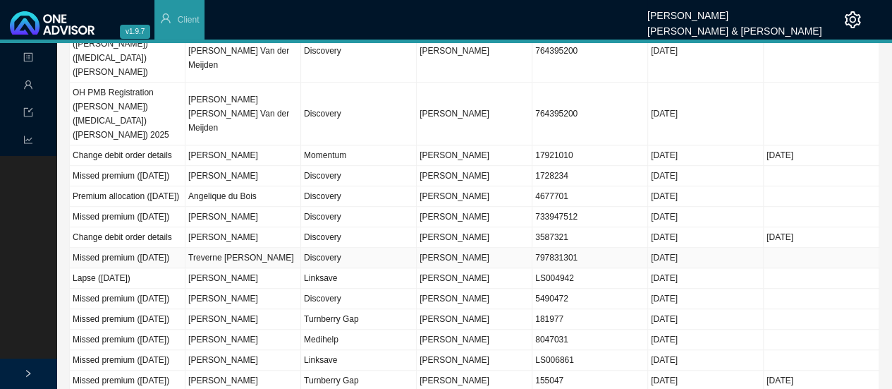
click at [320, 248] on td "Discovery" at bounding box center [359, 258] width 116 height 20
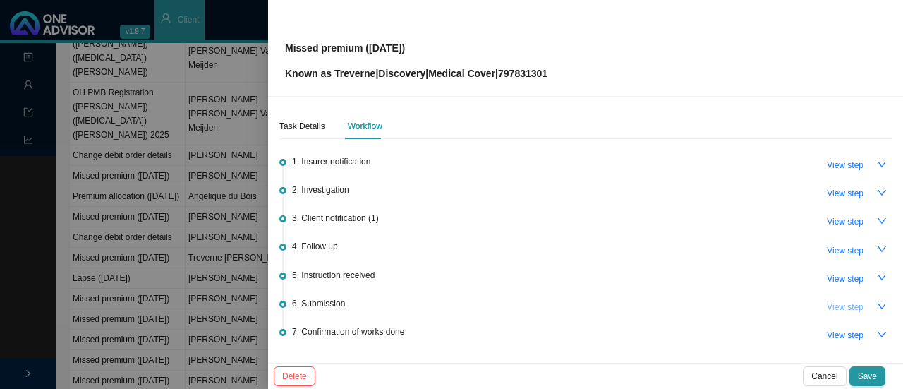
click at [838, 307] on span "View step" at bounding box center [845, 307] width 37 height 14
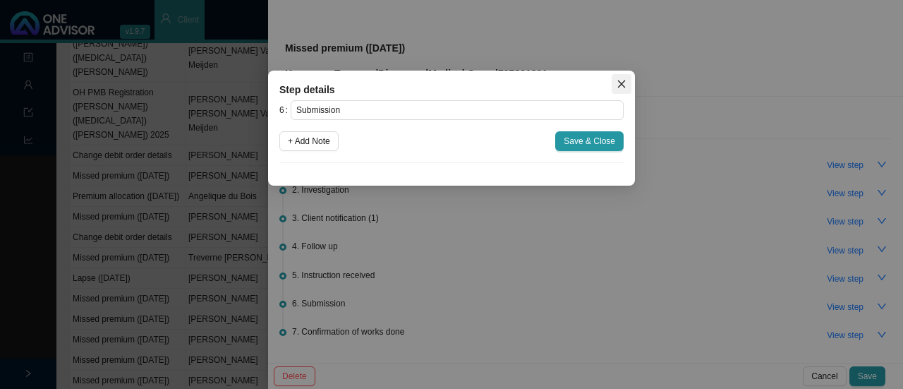
click at [626, 81] on icon "close" at bounding box center [622, 84] width 10 height 10
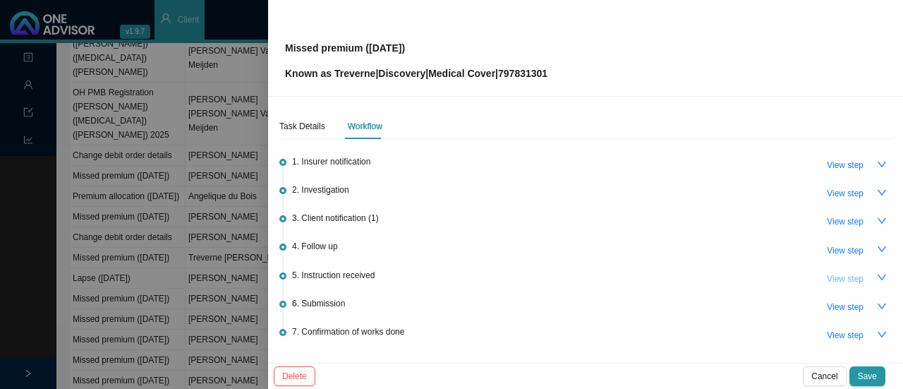
click at [830, 277] on span "View step" at bounding box center [845, 279] width 37 height 14
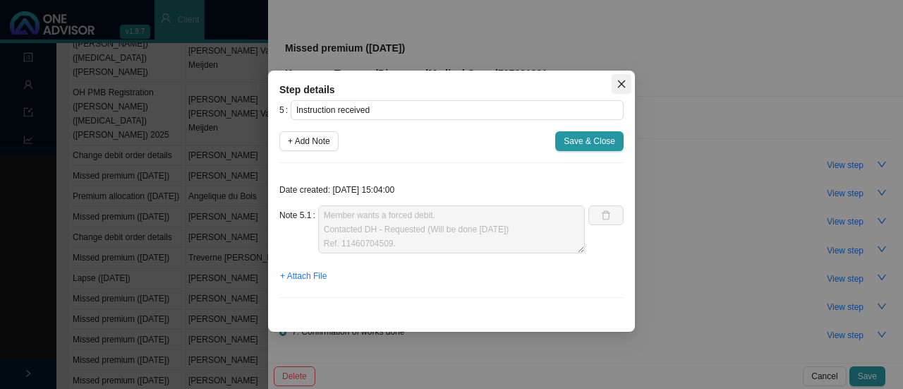
click at [625, 89] on button "Close" at bounding box center [622, 84] width 20 height 20
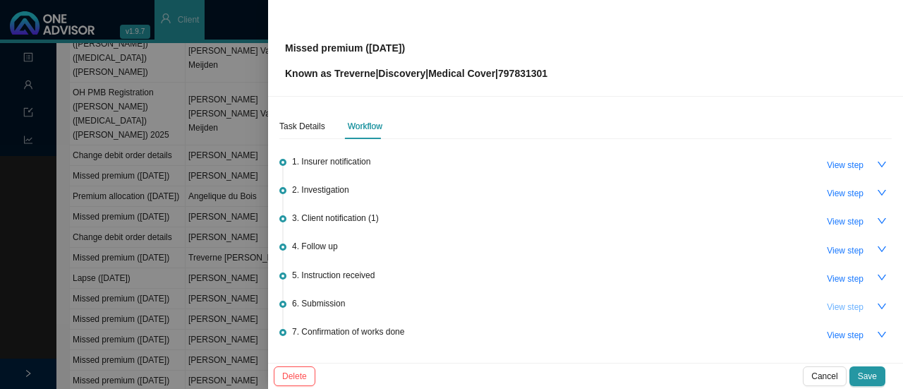
click at [835, 302] on span "View step" at bounding box center [845, 307] width 37 height 14
type input "Submission"
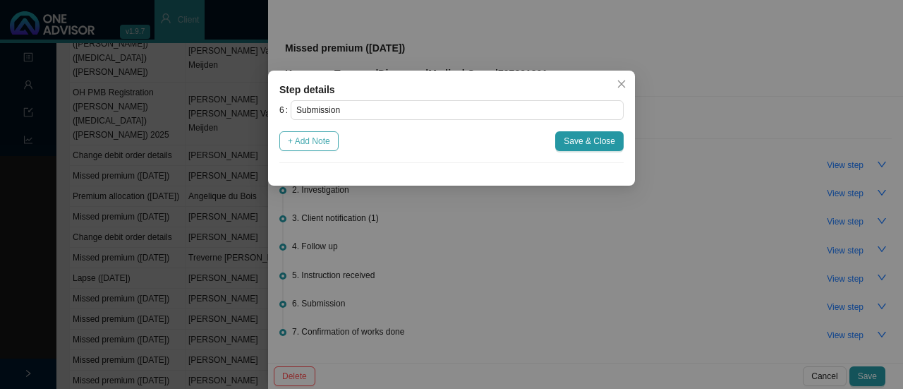
click at [330, 141] on span "+ Add Note" at bounding box center [309, 141] width 42 height 14
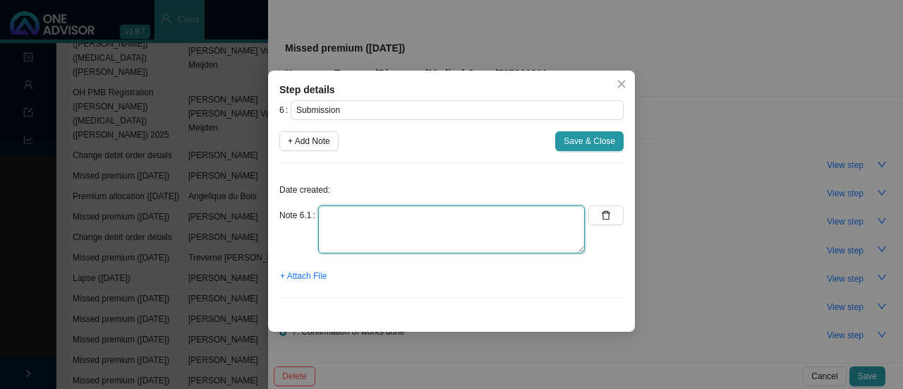
click at [351, 217] on textarea at bounding box center [451, 229] width 267 height 48
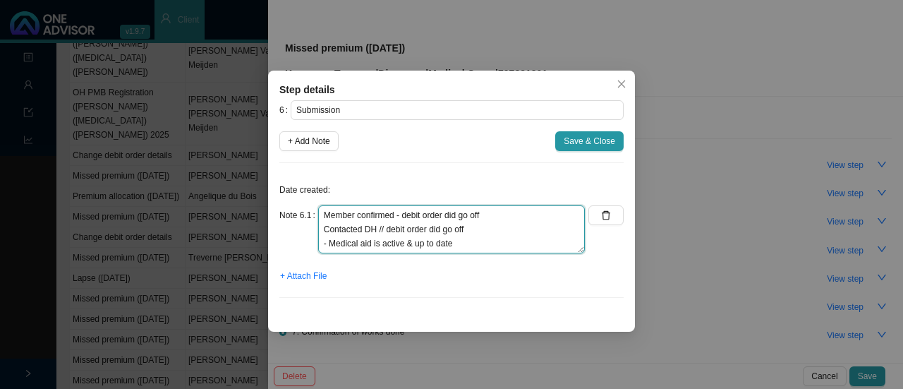
click at [330, 243] on textarea "Member confirmed - debit order did go off Contacted DH // debit order did go of…" at bounding box center [451, 229] width 267 height 48
click at [492, 211] on textarea "Member confirmed - debit order did go off Contacted DH // debit order did go of…" at bounding box center [451, 229] width 267 height 48
drag, startPoint x: 464, startPoint y: 243, endPoint x: 475, endPoint y: 245, distance: 11.5
click at [468, 243] on textarea "Member confirmed - debit order did go off Contacted DH // debit order did go of…" at bounding box center [451, 229] width 267 height 48
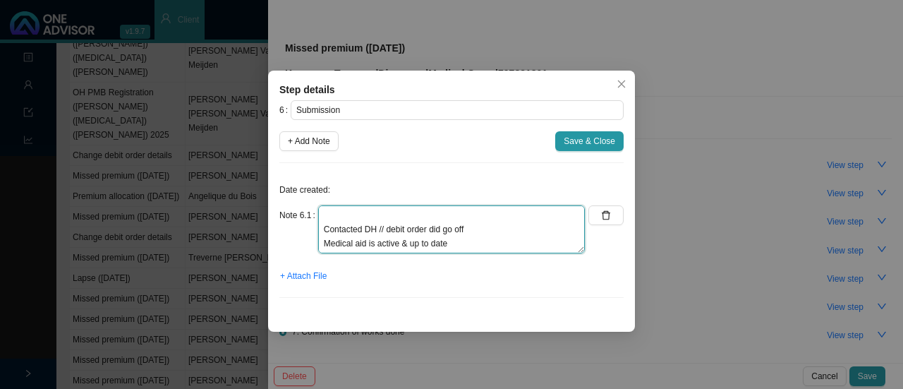
scroll to position [28, 0]
click at [365, 238] on textarea "Member confirmed - debit order did go off Contacted DH // debit order did go of…" at bounding box center [451, 229] width 267 height 48
type textarea "Member confirmed - debit order did go off Contacted DH // debit order did go of…"
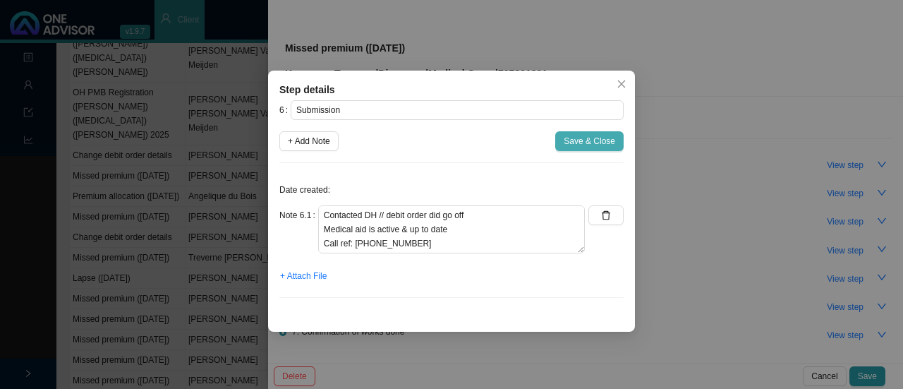
click at [593, 138] on span "Save & Close" at bounding box center [590, 141] width 52 height 14
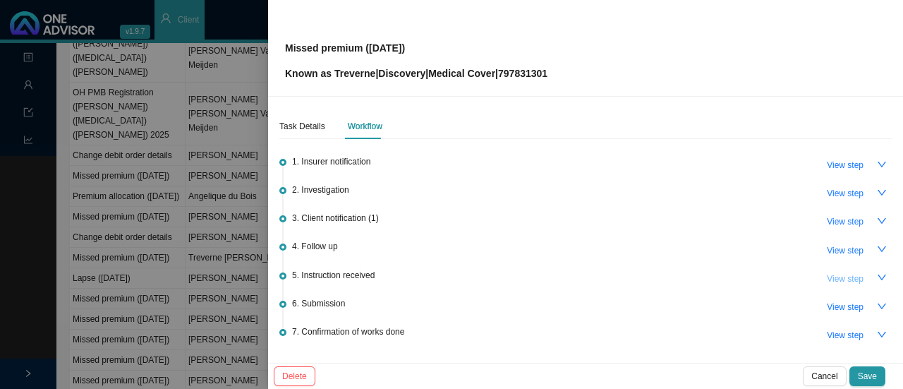
click at [841, 275] on span "View step" at bounding box center [845, 279] width 37 height 14
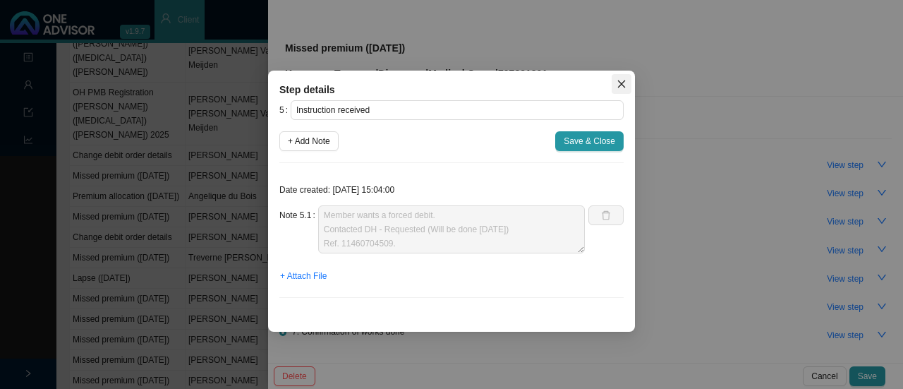
click at [625, 80] on icon "close" at bounding box center [622, 84] width 10 height 10
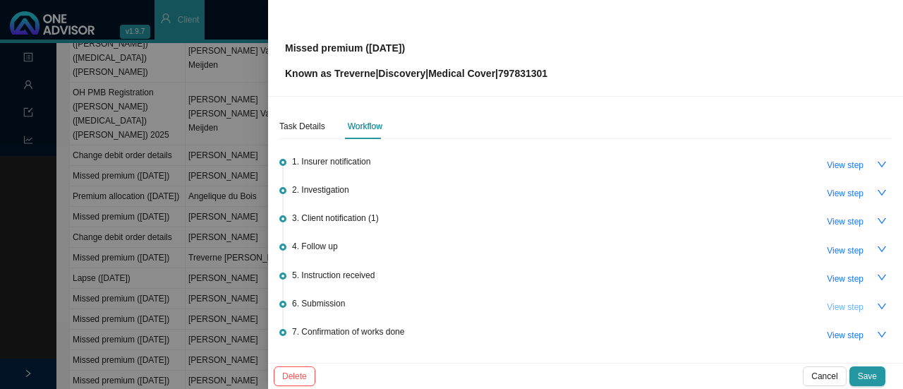
click at [828, 304] on span "View step" at bounding box center [845, 307] width 37 height 14
type input "Submission"
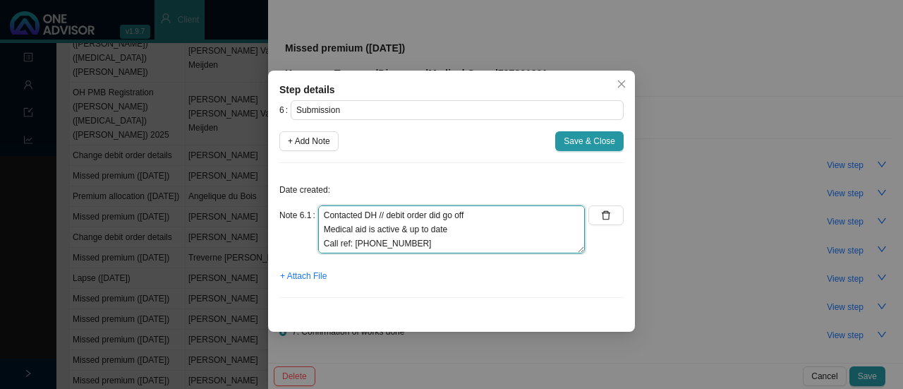
drag, startPoint x: 459, startPoint y: 238, endPoint x: 334, endPoint y: 232, distance: 125.0
click at [334, 232] on textarea "Member confirmed - debit order did go off Contacted DH // debit order did go of…" at bounding box center [451, 229] width 267 height 48
drag, startPoint x: 440, startPoint y: 239, endPoint x: 449, endPoint y: 237, distance: 9.4
click at [440, 239] on textarea "Member confirmed - debit order did go off Contacted DH // debit order did go of…" at bounding box center [451, 229] width 267 height 48
click at [456, 228] on textarea "Member confirmed - debit order did go off Contacted DH // debit order did go of…" at bounding box center [451, 229] width 267 height 48
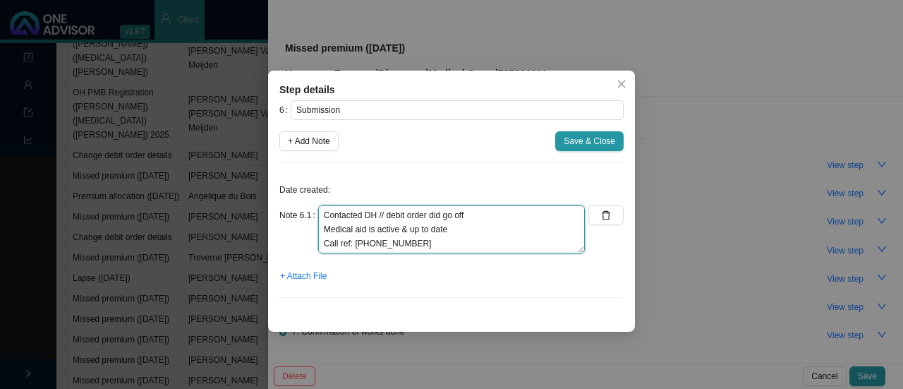
drag, startPoint x: 441, startPoint y: 229, endPoint x: 315, endPoint y: 229, distance: 125.6
click at [315, 229] on div "Note 6.1 Member confirmed - debit order did go off Contacted DH // debit order …" at bounding box center [431, 229] width 305 height 48
click at [493, 215] on textarea "Member confirmed - debit order did go off Contacted DH // debit order did go of…" at bounding box center [451, 229] width 267 height 48
click at [435, 241] on textarea "Member confirmed - debit order did go off Contacted DH // debit order did go of…" at bounding box center [451, 229] width 267 height 48
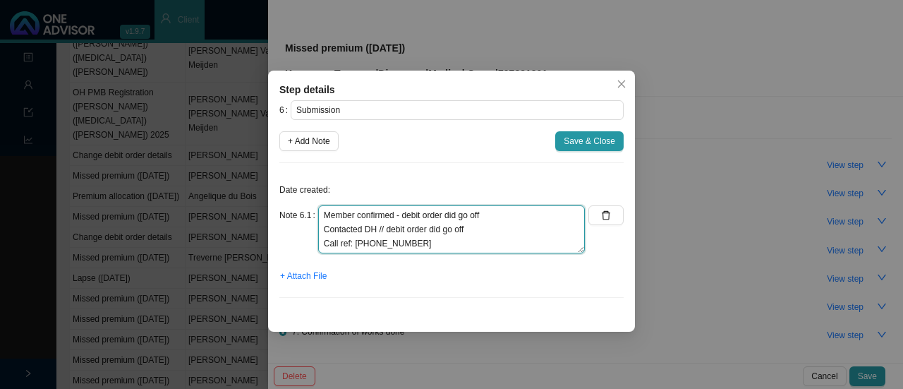
scroll to position [25, 0]
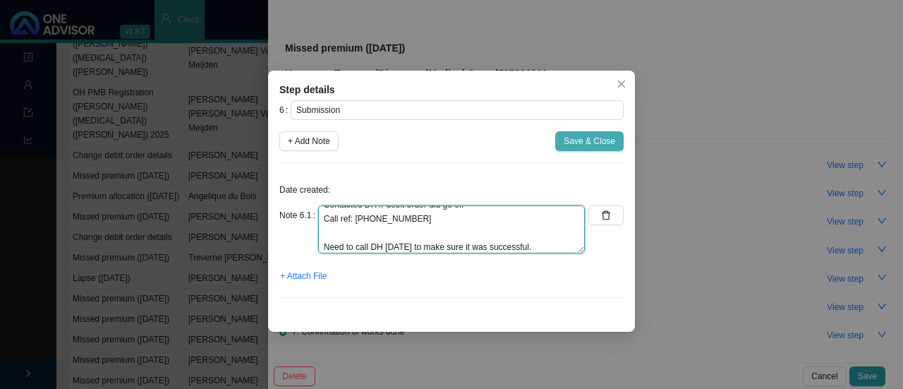
type textarea "Member confirmed - debit order did go off Contacted DH // debit order did go of…"
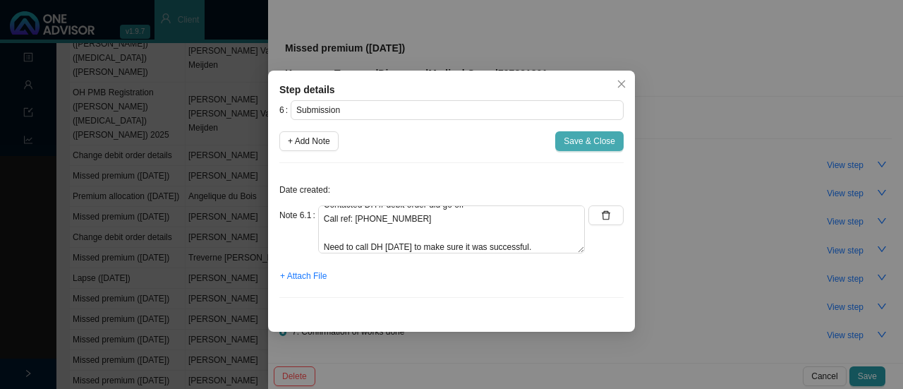
click at [569, 140] on span "Save & Close" at bounding box center [590, 141] width 52 height 14
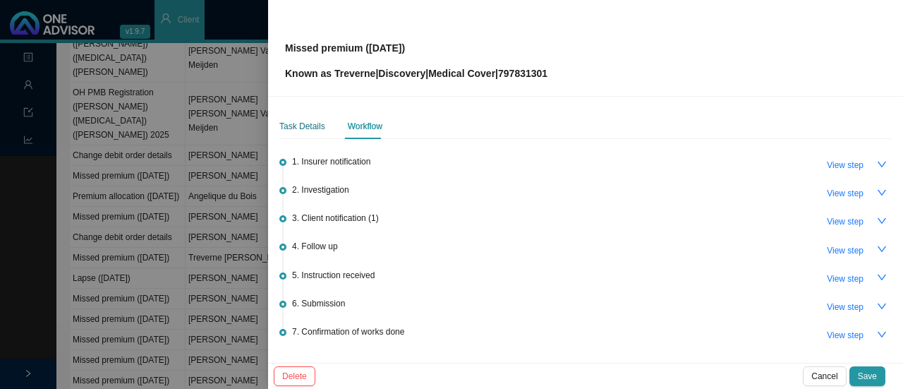
click at [296, 128] on div "Task Details" at bounding box center [302, 126] width 46 height 14
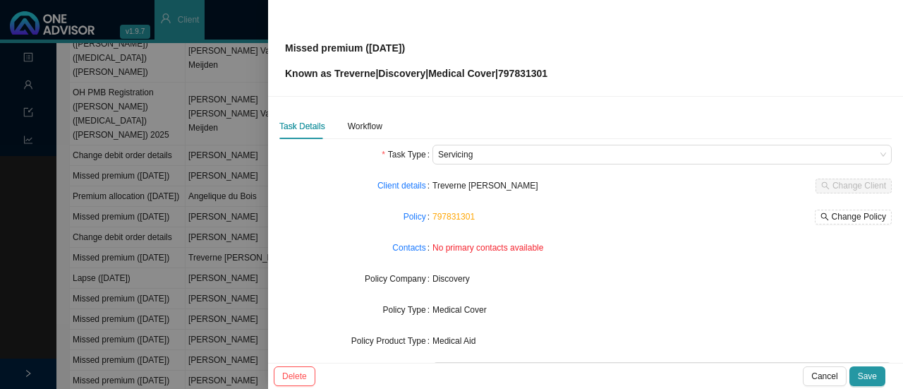
scroll to position [165, 0]
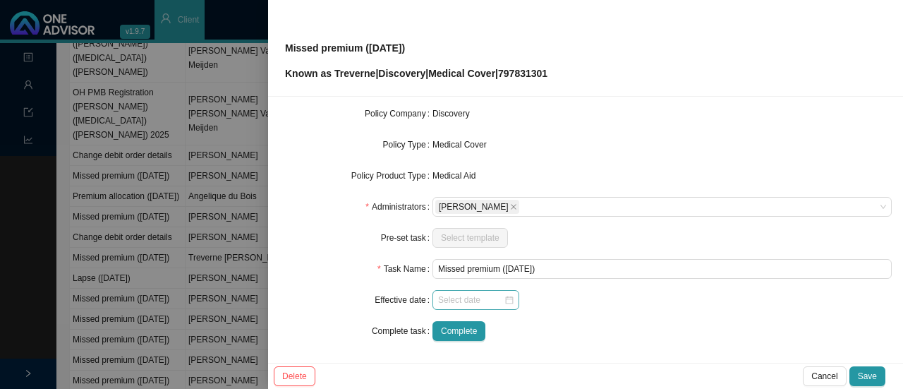
click at [504, 296] on div at bounding box center [475, 300] width 75 height 14
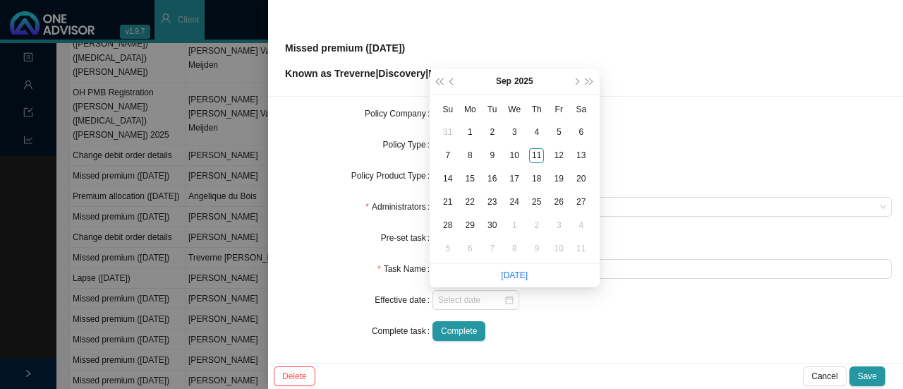
click at [565, 326] on div "Complete" at bounding box center [661, 331] width 459 height 20
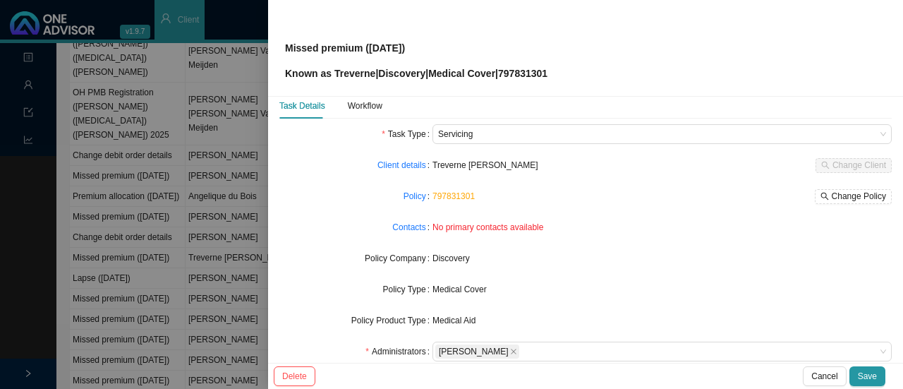
scroll to position [0, 0]
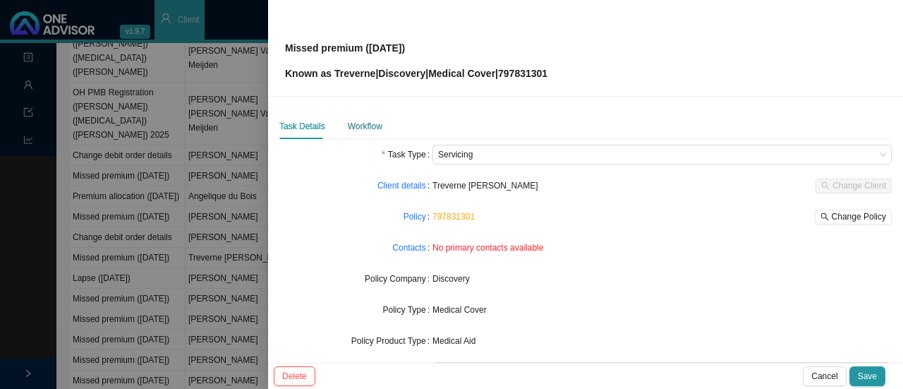
click at [361, 127] on div "Workflow" at bounding box center [365, 126] width 35 height 14
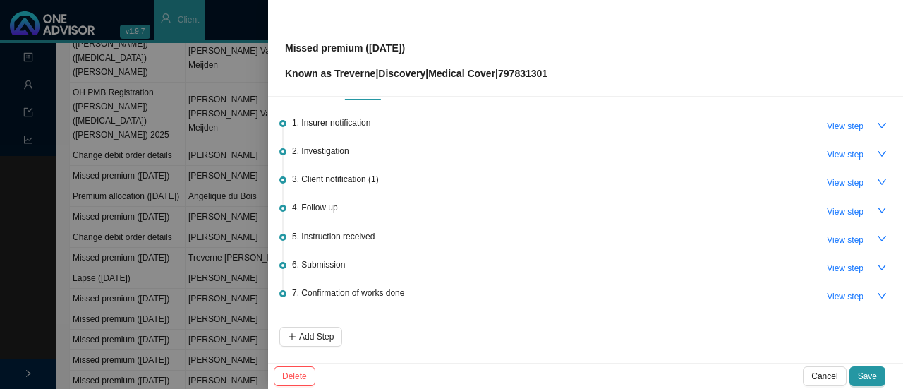
scroll to position [90, 0]
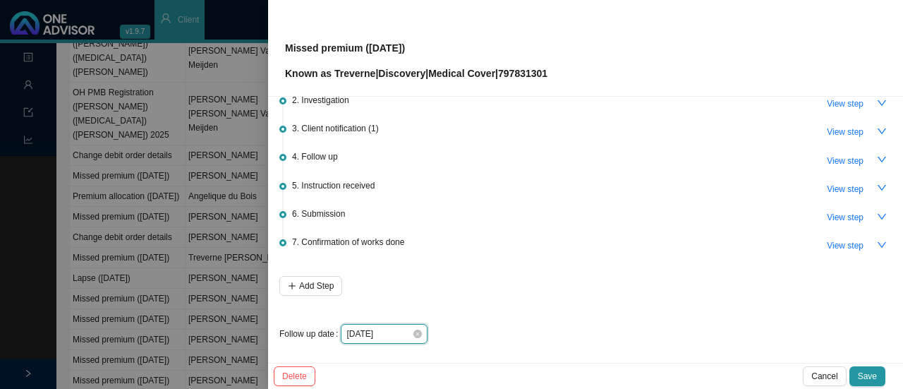
click at [410, 331] on input "[DATE]" at bounding box center [379, 334] width 66 height 14
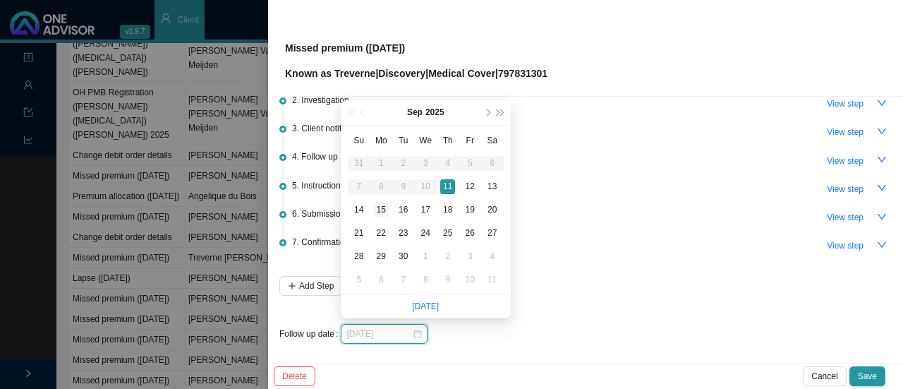
type input "2025-09-15"
click at [381, 208] on div "15" at bounding box center [381, 209] width 15 height 15
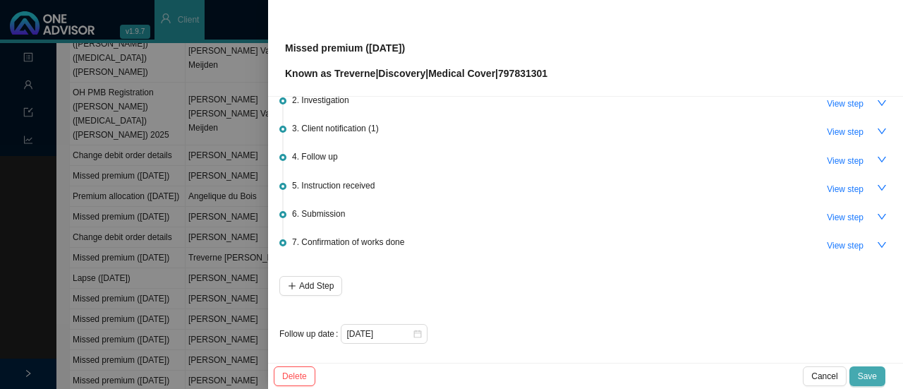
click at [869, 375] on span "Save" at bounding box center [867, 376] width 19 height 14
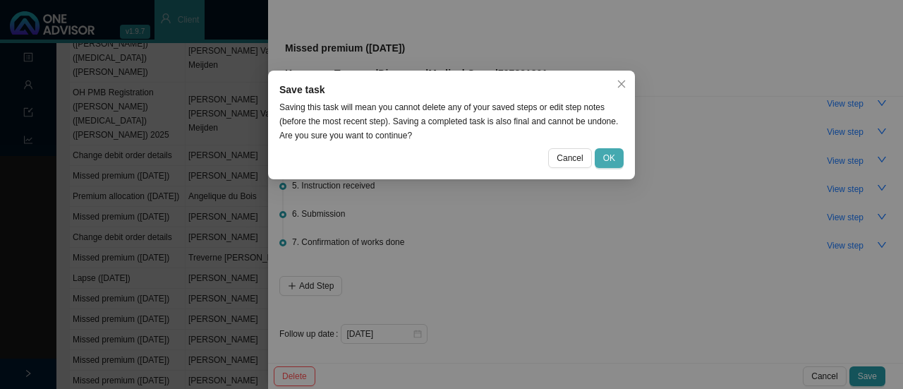
click at [607, 162] on span "OK" at bounding box center [609, 158] width 12 height 14
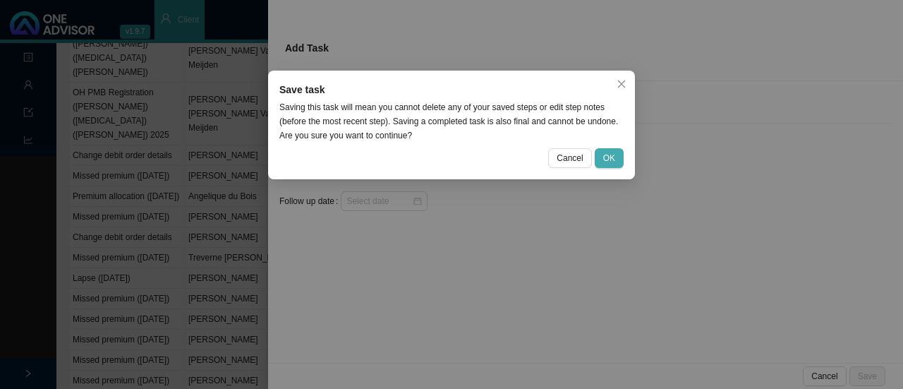
scroll to position [0, 0]
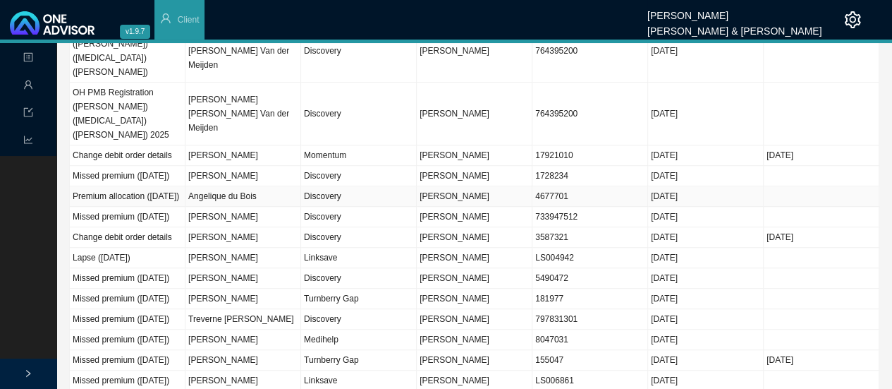
click at [317, 186] on td "Discovery" at bounding box center [359, 196] width 116 height 20
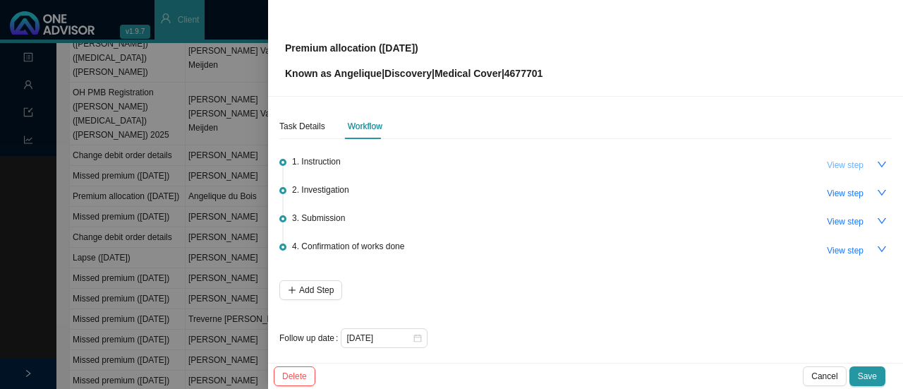
click at [831, 164] on span "View step" at bounding box center [845, 165] width 37 height 14
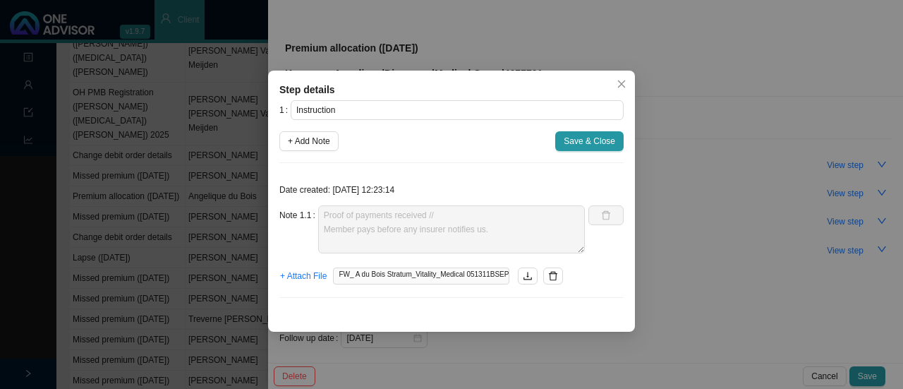
drag, startPoint x: 622, startPoint y: 79, endPoint x: 715, endPoint y: 115, distance: 99.8
click at [624, 79] on icon "close" at bounding box center [622, 84] width 10 height 10
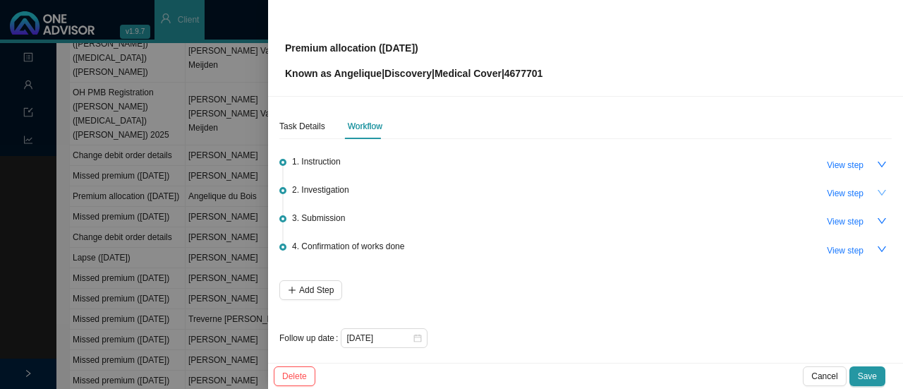
click at [878, 194] on icon "down" at bounding box center [882, 193] width 8 height 6
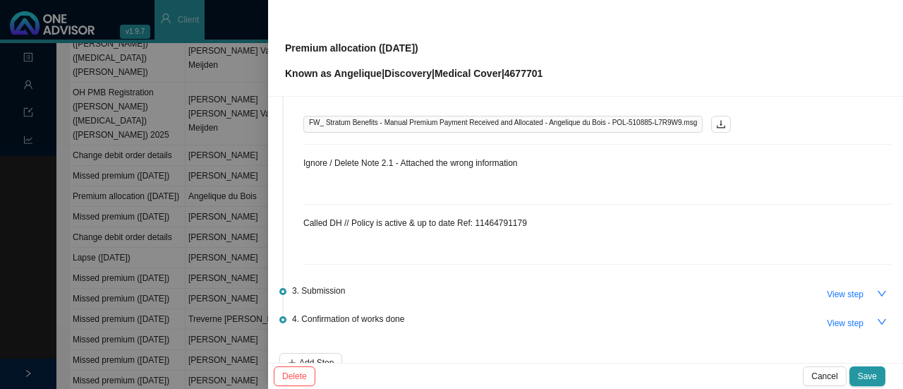
scroll to position [141, 0]
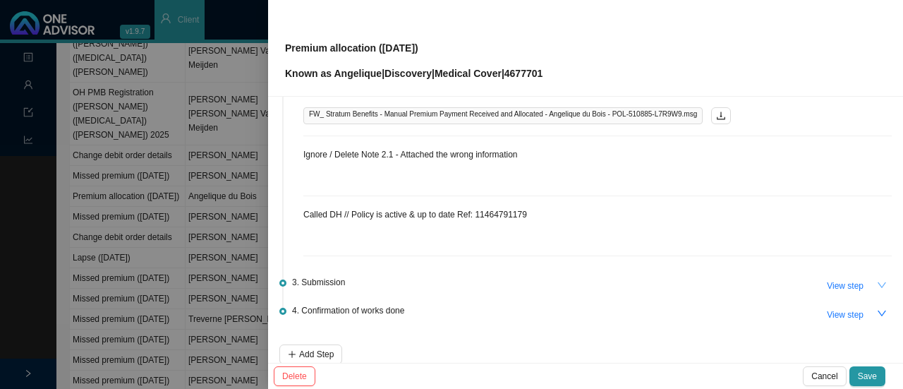
click at [877, 282] on icon "down" at bounding box center [882, 285] width 10 height 10
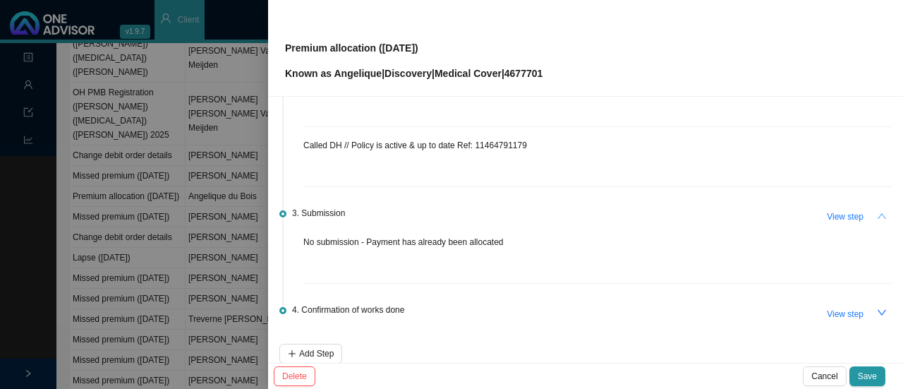
scroll to position [279, 0]
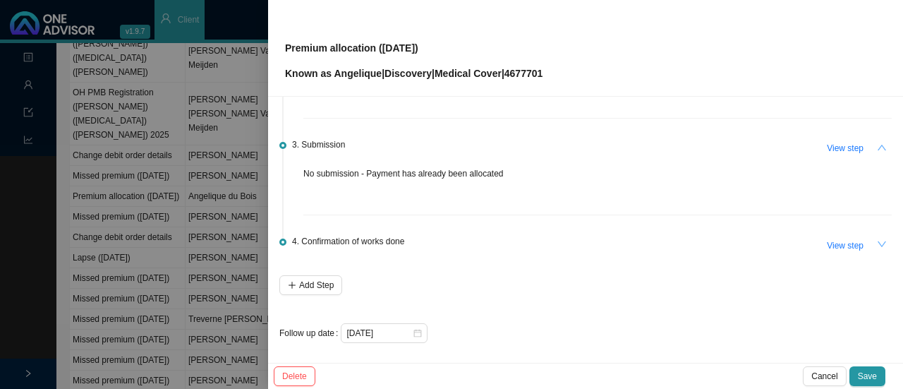
click at [878, 242] on icon "down" at bounding box center [882, 244] width 8 height 6
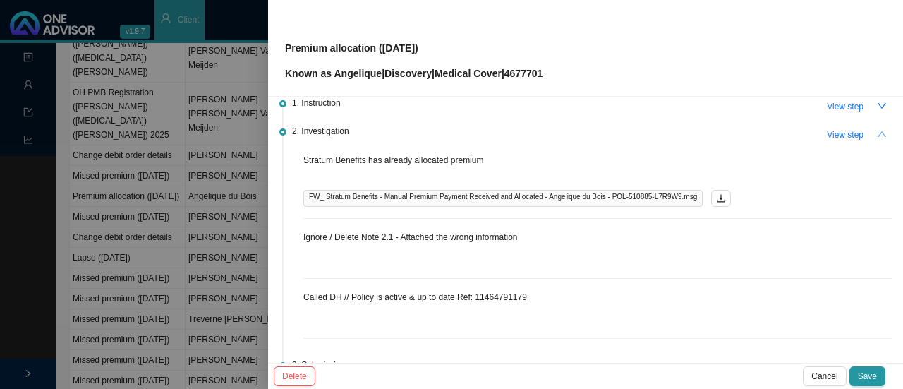
scroll to position [0, 0]
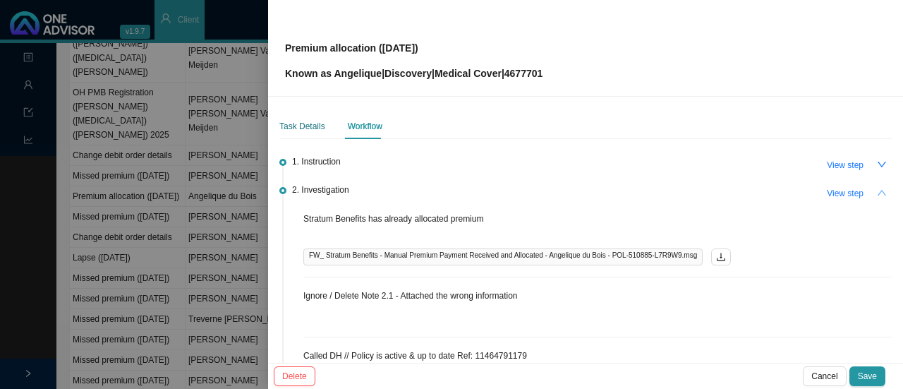
drag, startPoint x: 312, startPoint y: 121, endPoint x: 403, endPoint y: 142, distance: 93.4
click at [312, 121] on div "Task Details" at bounding box center [302, 126] width 46 height 14
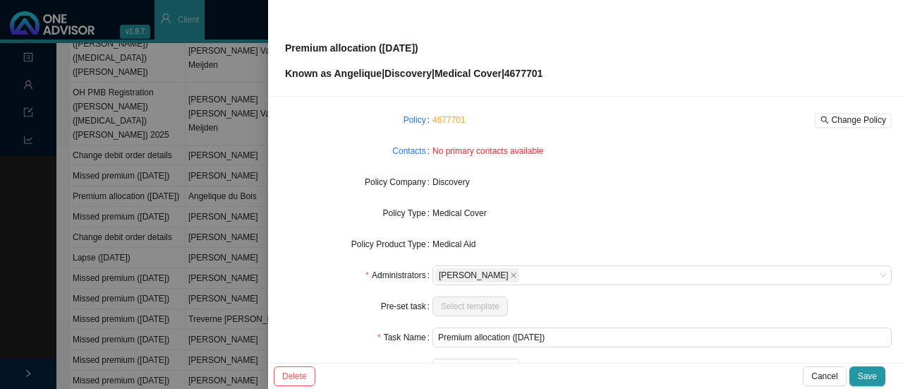
scroll to position [165, 0]
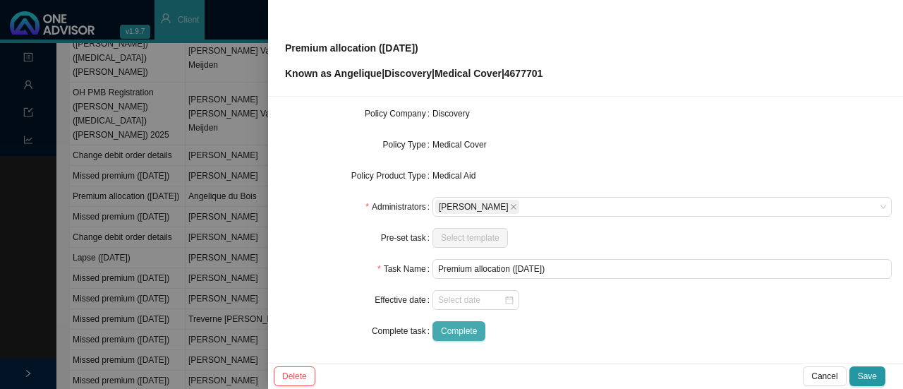
click at [450, 328] on span "Complete" at bounding box center [459, 331] width 36 height 14
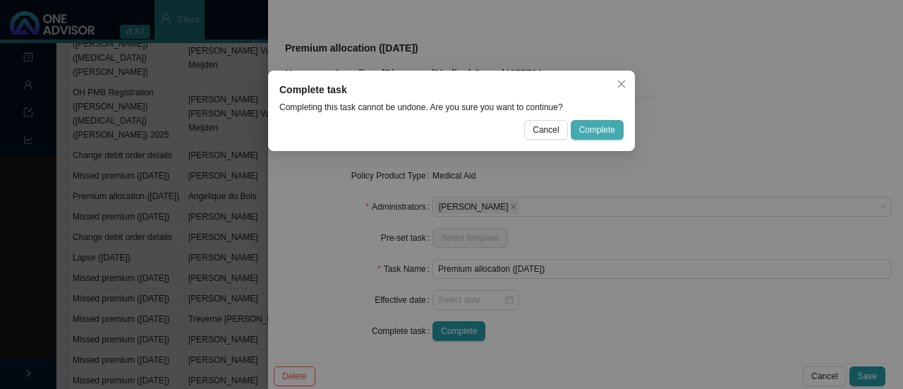
click at [591, 131] on span "Complete" at bounding box center [597, 130] width 36 height 14
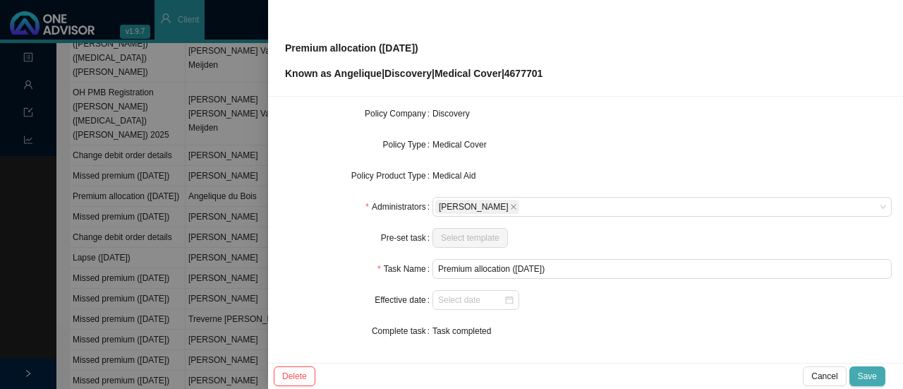
click at [868, 375] on span "Save" at bounding box center [867, 376] width 19 height 14
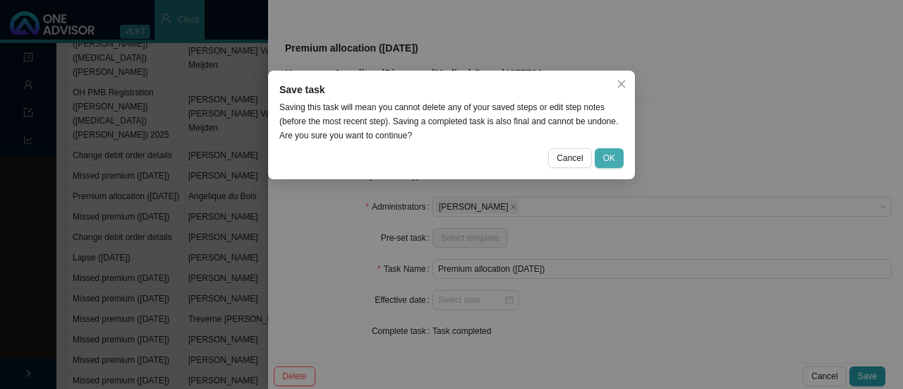
click at [618, 163] on button "OK" at bounding box center [609, 158] width 29 height 20
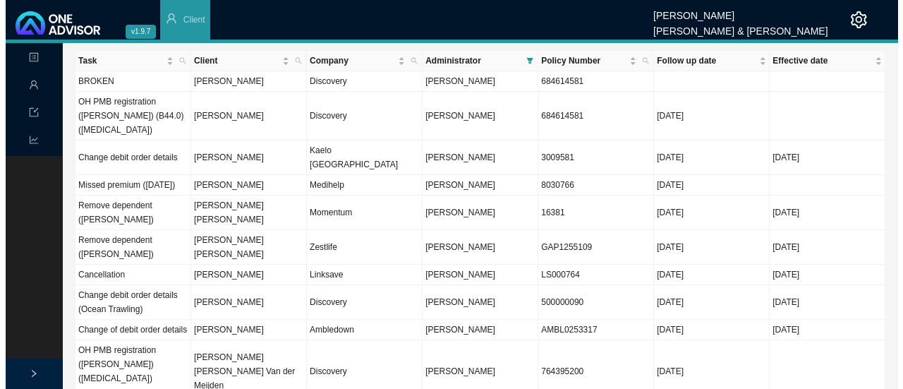
scroll to position [0, 0]
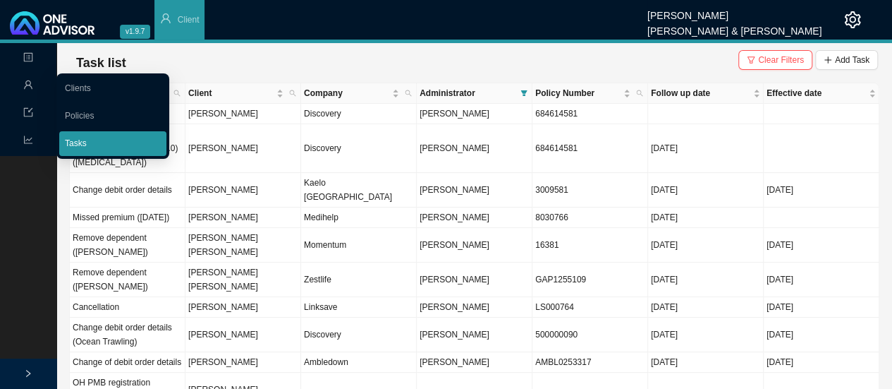
click at [87, 143] on link "Tasks" at bounding box center [76, 143] width 22 height 10
click at [91, 85] on link "Clients" at bounding box center [78, 88] width 26 height 10
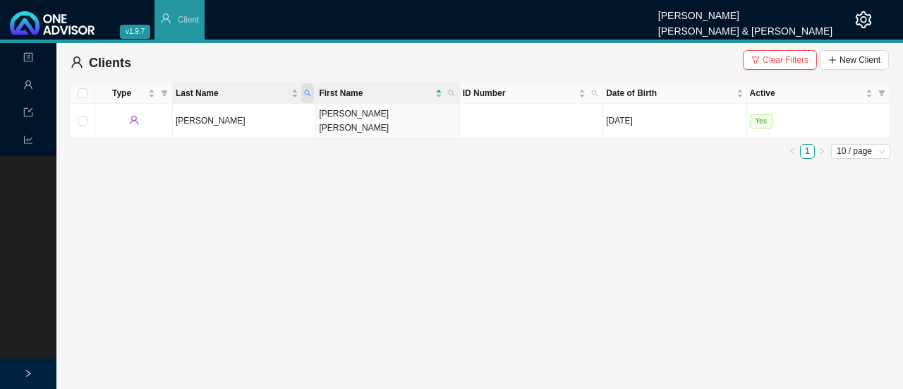
click at [309, 95] on icon "search" at bounding box center [307, 93] width 7 height 7
type input "BLACK"
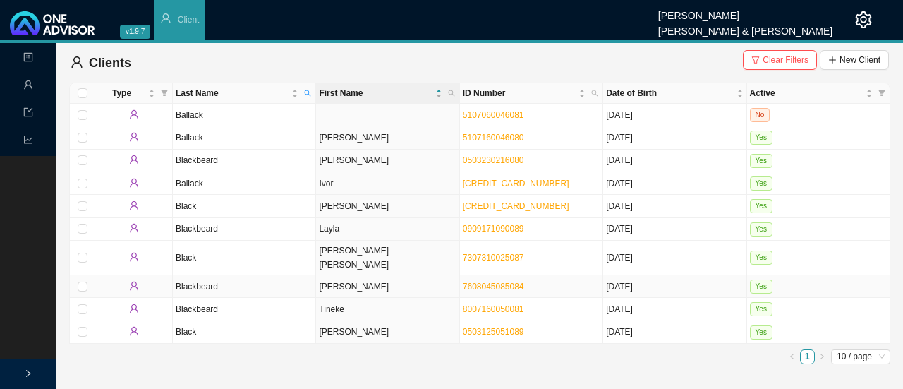
click at [329, 275] on td "Quinton" at bounding box center [387, 286] width 143 height 23
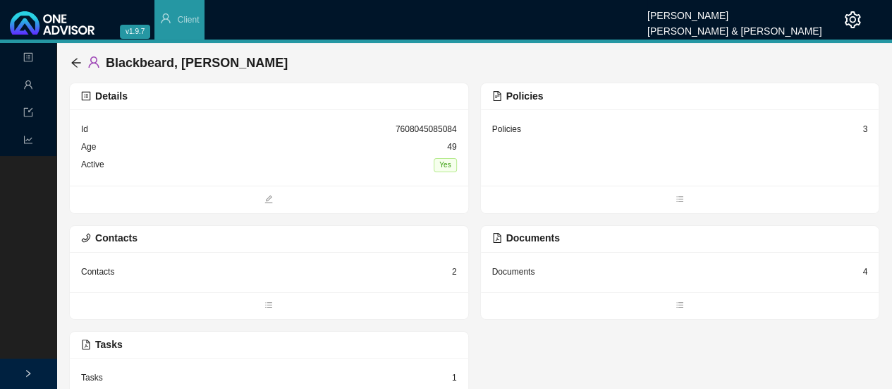
click at [516, 131] on div "Policies" at bounding box center [506, 129] width 29 height 14
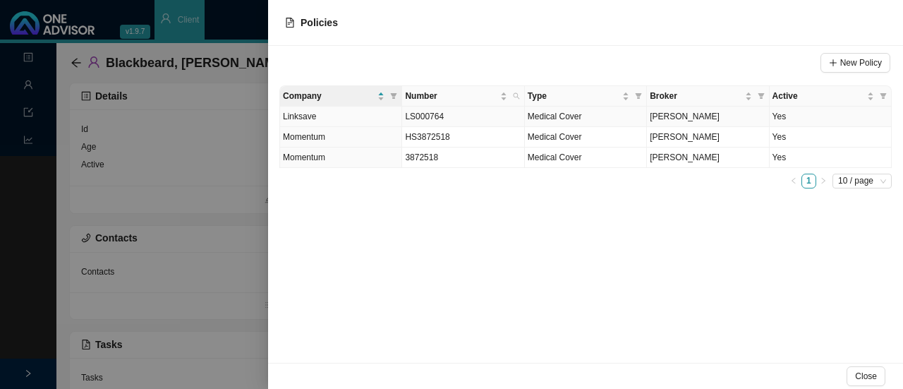
click at [780, 115] on td "Yes" at bounding box center [831, 117] width 122 height 20
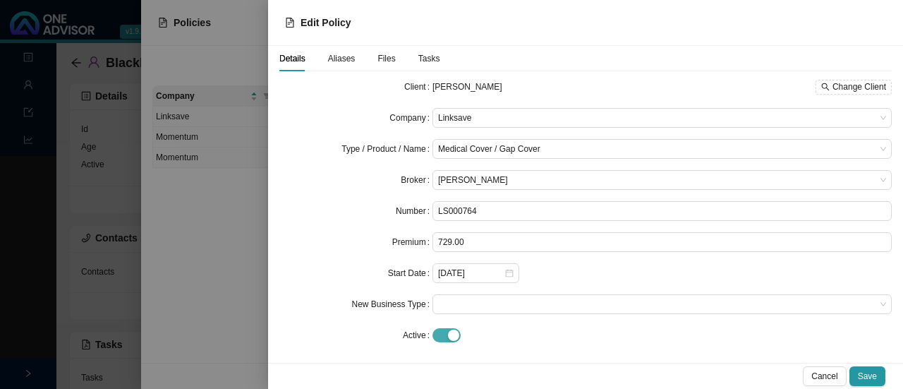
click at [434, 335] on span "button" at bounding box center [446, 335] width 28 height 14
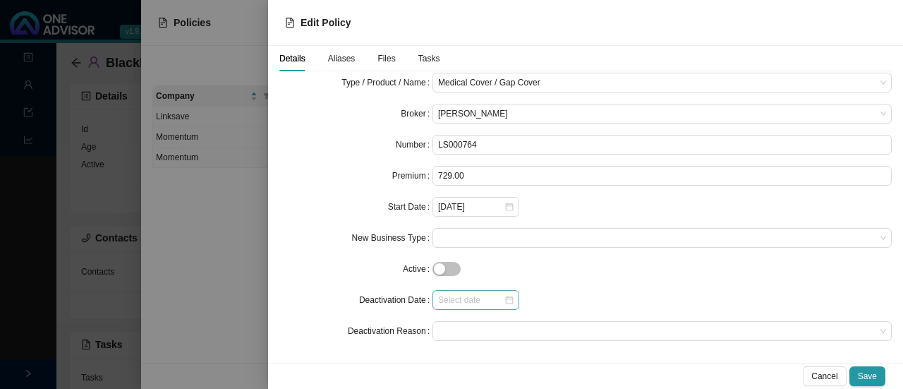
click at [504, 303] on div at bounding box center [475, 300] width 75 height 14
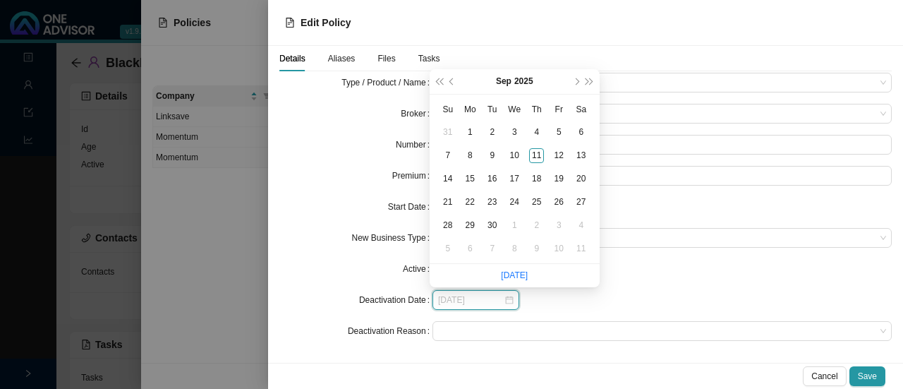
type input "2025-09-05"
type input "[DATE]"
click at [492, 222] on div "30" at bounding box center [492, 225] width 15 height 15
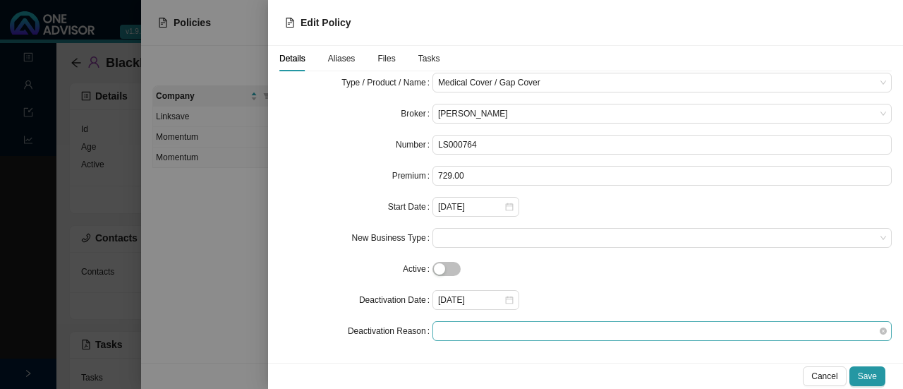
click at [447, 327] on span at bounding box center [662, 331] width 448 height 18
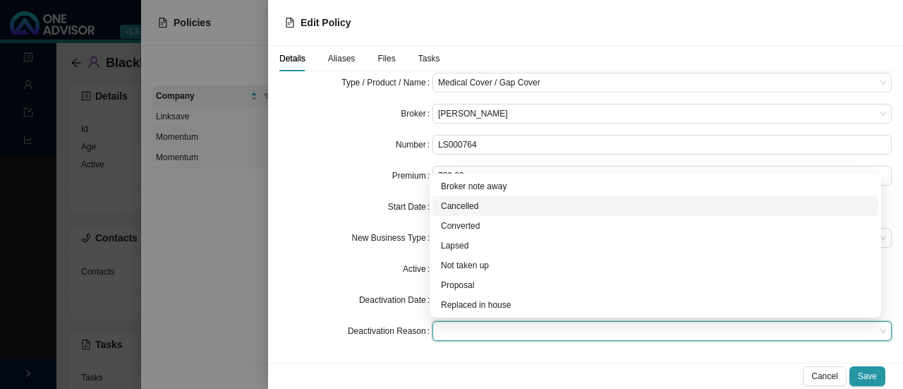
click at [463, 204] on div "Cancelled" at bounding box center [655, 206] width 429 height 14
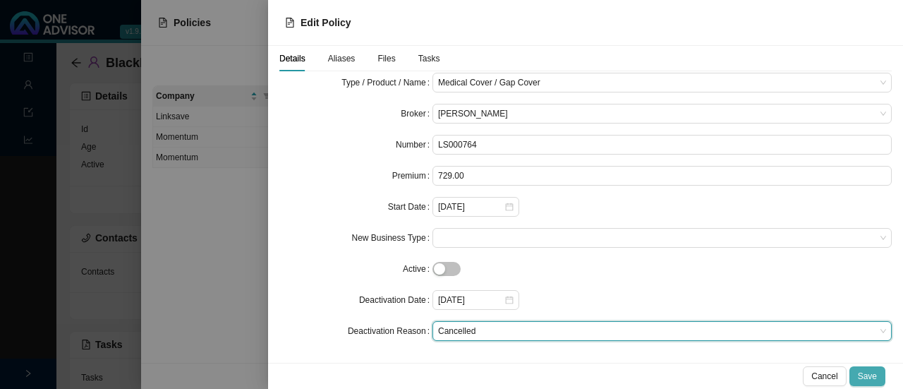
click at [870, 379] on span "Save" at bounding box center [867, 376] width 19 height 14
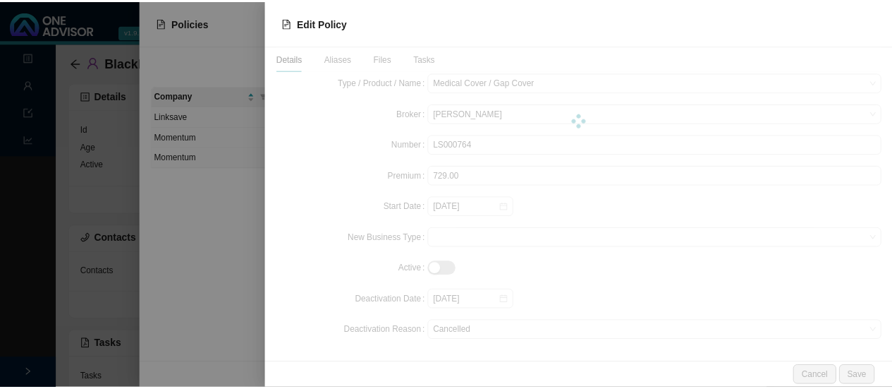
scroll to position [0, 0]
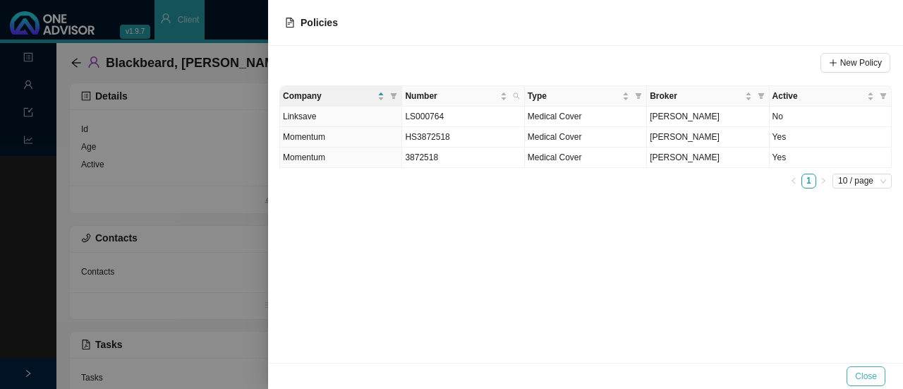
click at [862, 372] on span "Close" at bounding box center [866, 376] width 22 height 14
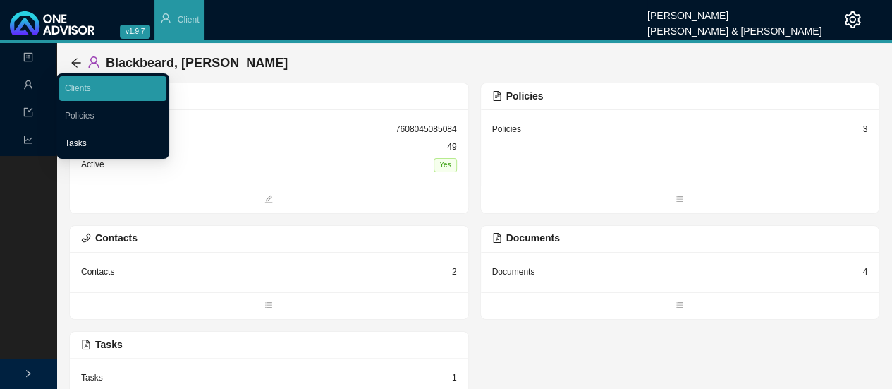
click at [78, 145] on link "Tasks" at bounding box center [76, 143] width 22 height 10
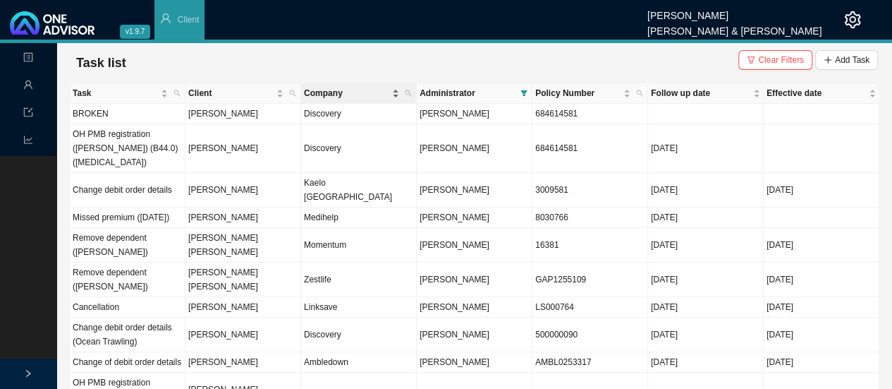
click at [312, 90] on span "Company" at bounding box center [346, 93] width 85 height 14
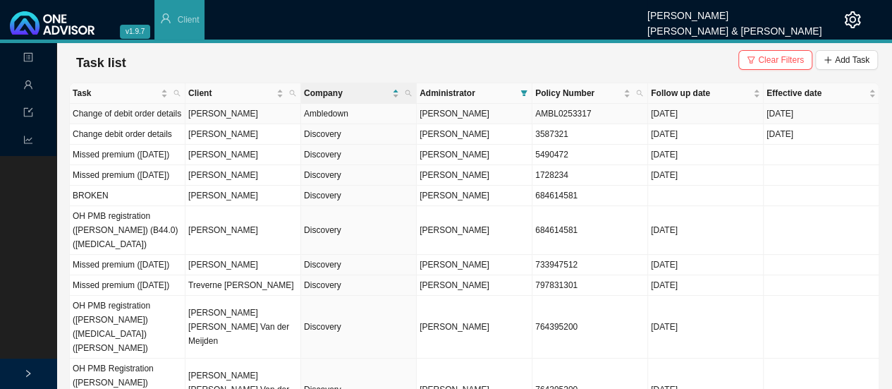
click at [305, 111] on td "Ambledown" at bounding box center [359, 114] width 116 height 20
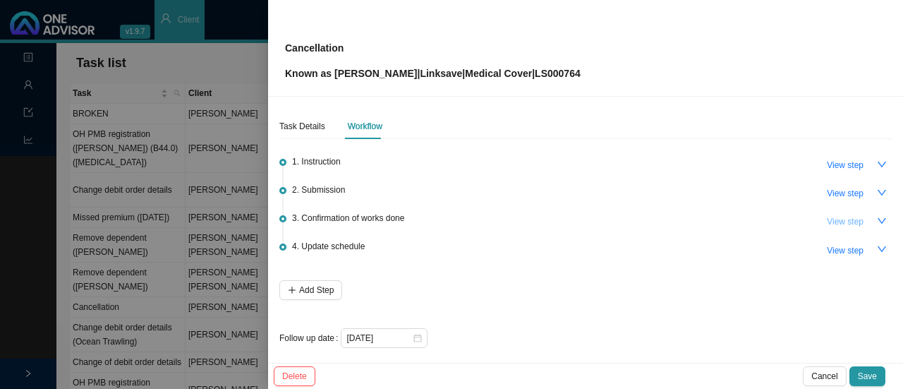
click at [833, 222] on span "View step" at bounding box center [845, 221] width 37 height 14
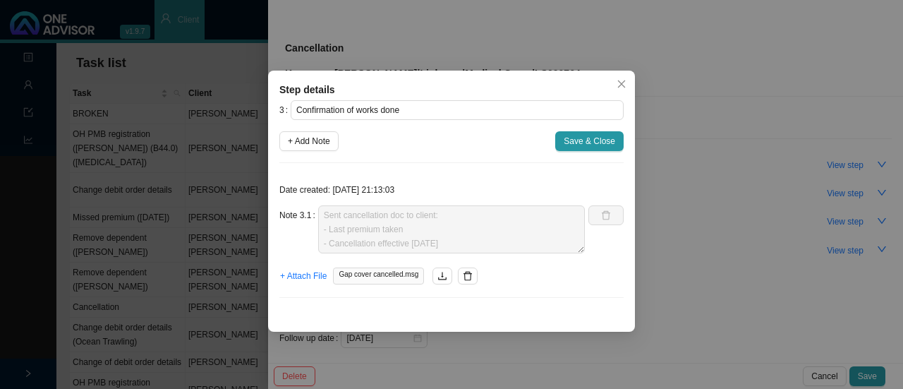
drag, startPoint x: 620, startPoint y: 81, endPoint x: 661, endPoint y: 104, distance: 46.7
click at [621, 81] on icon "close" at bounding box center [622, 84] width 10 height 10
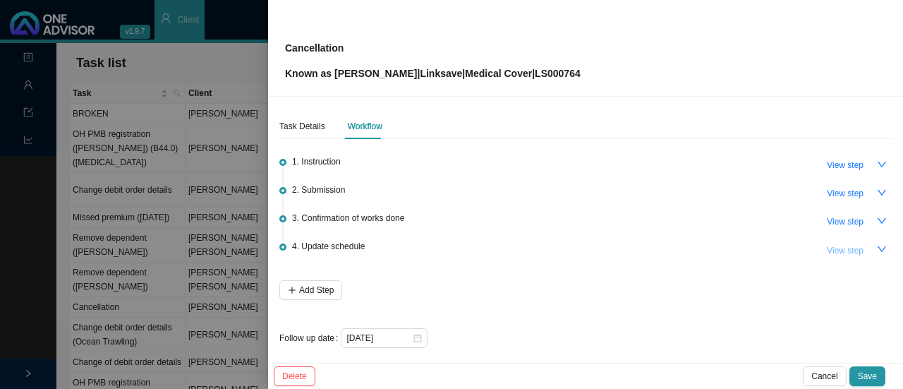
click at [827, 249] on span "View step" at bounding box center [845, 250] width 37 height 14
type input "Update schedule"
type textarea "Updated membership list, client docs and OA"
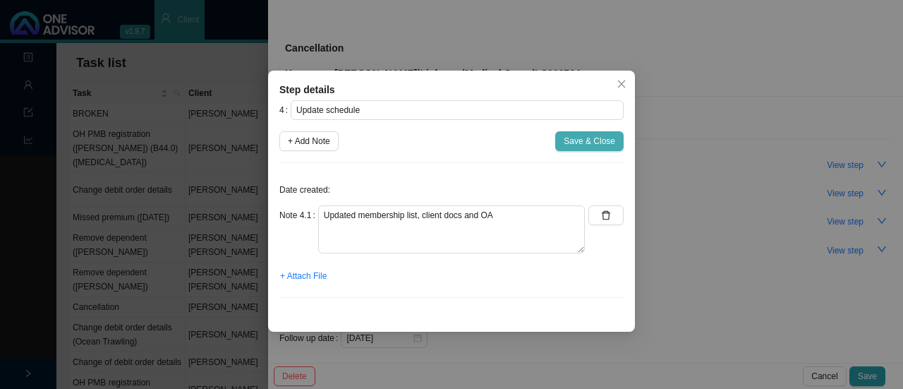
click at [595, 143] on span "Save & Close" at bounding box center [590, 141] width 52 height 14
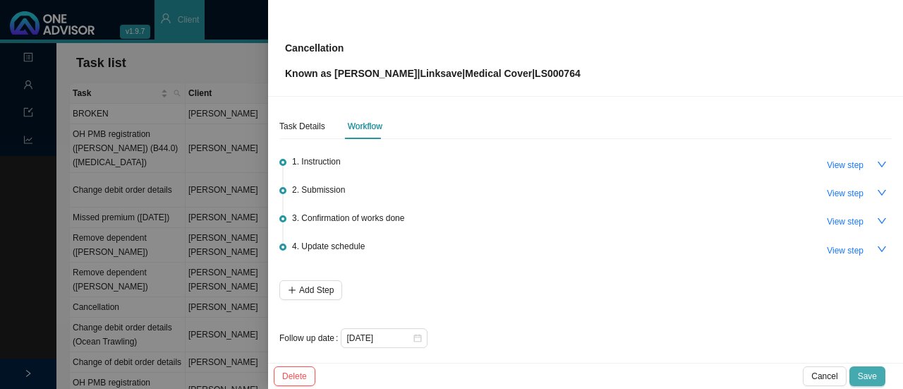
click at [873, 380] on span "Save" at bounding box center [867, 376] width 19 height 14
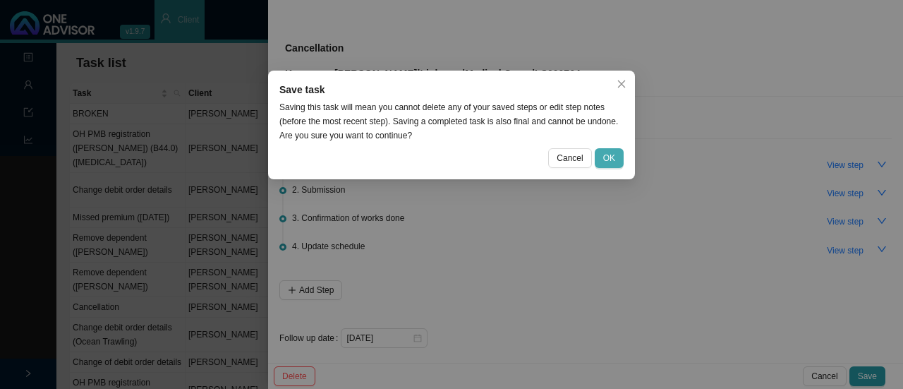
click at [608, 155] on span "OK" at bounding box center [609, 158] width 12 height 14
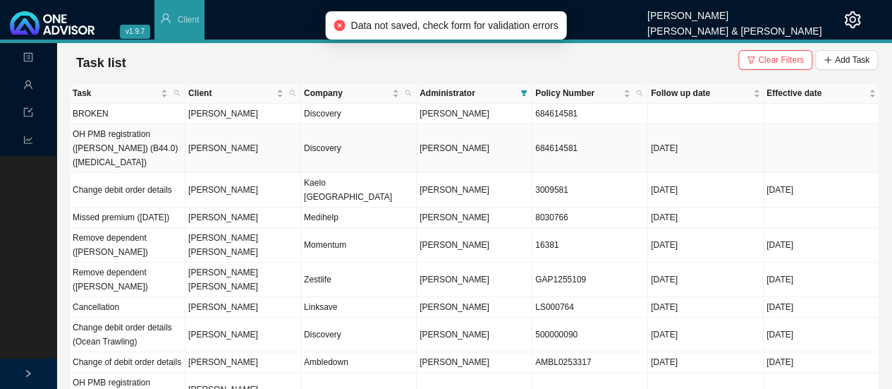
drag, startPoint x: 579, startPoint y: 141, endPoint x: 495, endPoint y: 143, distance: 83.3
click at [495, 143] on tr "OH PMB registration ([PERSON_NAME]) (B44.0) ([MEDICAL_DATA]) [PERSON_NAME] Disc…" at bounding box center [475, 148] width 810 height 49
copy tr "684614581"
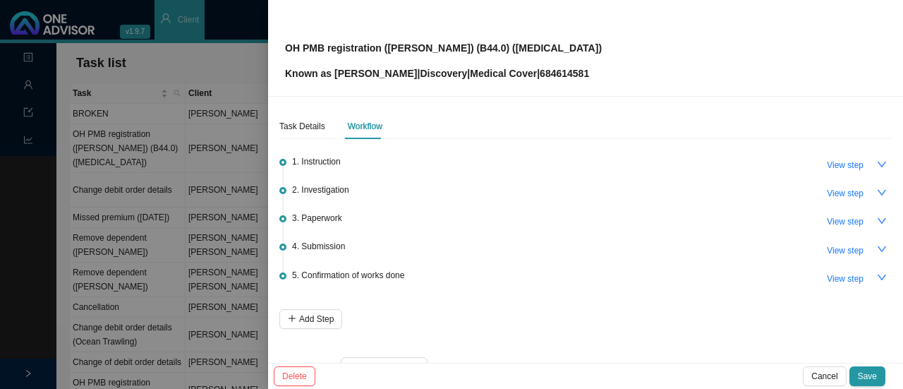
drag, startPoint x: 540, startPoint y: 69, endPoint x: 485, endPoint y: 71, distance: 54.4
click at [485, 71] on div "OH PMB registration ([PERSON_NAME]) (B44.0) ([MEDICAL_DATA]) Known as [PERSON_N…" at bounding box center [585, 48] width 601 height 66
copy p "684614581"
click at [833, 251] on span "View step" at bounding box center [845, 250] width 37 height 14
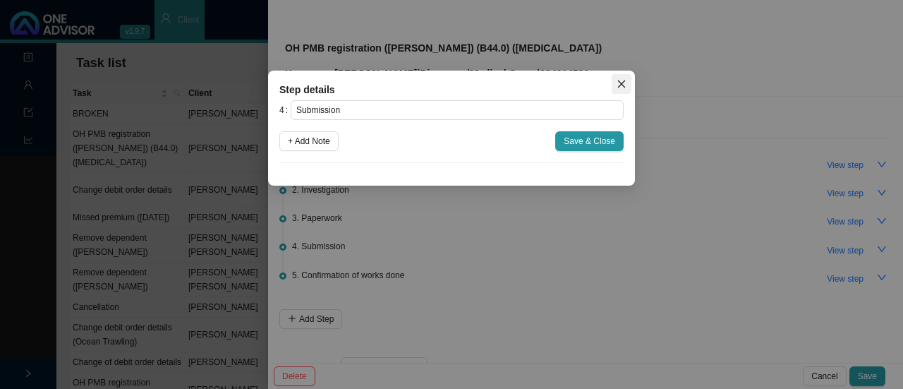
click at [619, 85] on icon "close" at bounding box center [622, 84] width 10 height 10
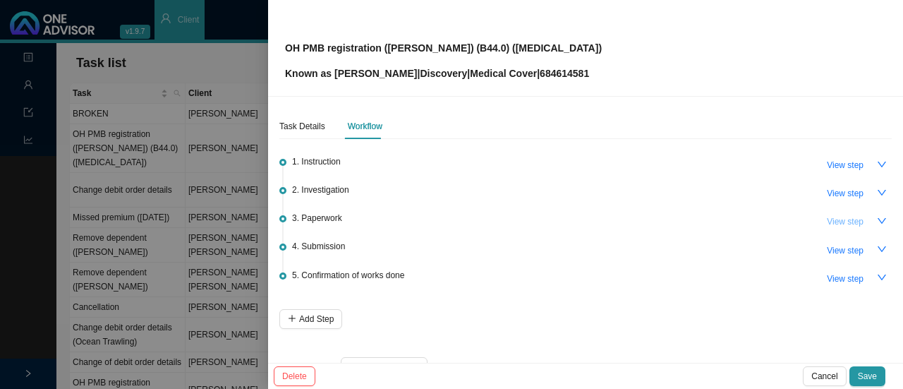
click at [828, 218] on span "View step" at bounding box center [845, 221] width 37 height 14
type input "Paperwork"
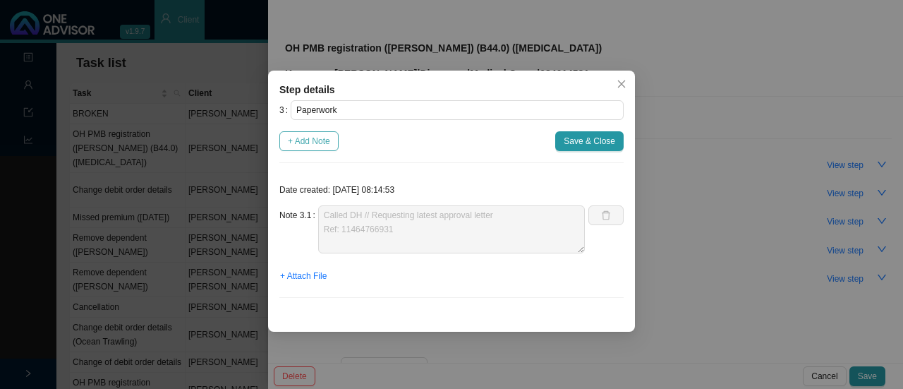
click at [316, 137] on span "+ Add Note" at bounding box center [309, 141] width 42 height 14
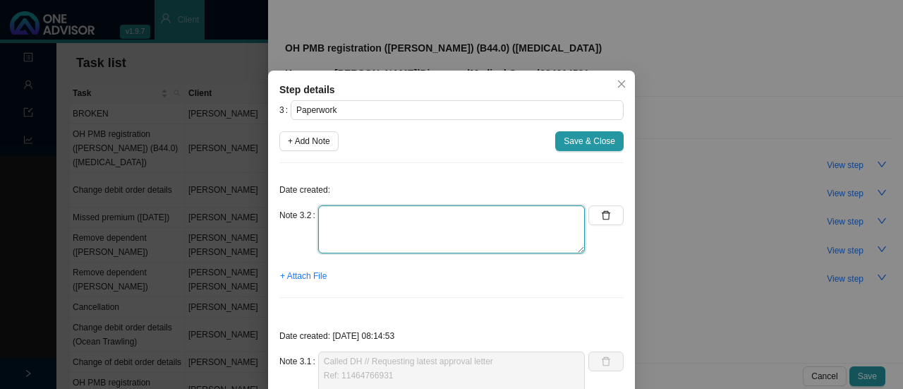
click at [354, 234] on textarea at bounding box center [451, 229] width 267 height 48
click at [485, 225] on textarea "Contacted DH // Still not received letter Ref:" at bounding box center [451, 229] width 267 height 48
click at [483, 218] on textarea "Contacted DH // Still not received letter Ref:" at bounding box center [451, 229] width 267 height 48
click at [349, 229] on textarea "Contacted DH // Still not received letter. Request again Ref:" at bounding box center [451, 229] width 267 height 48
paste textarea "11464941070"
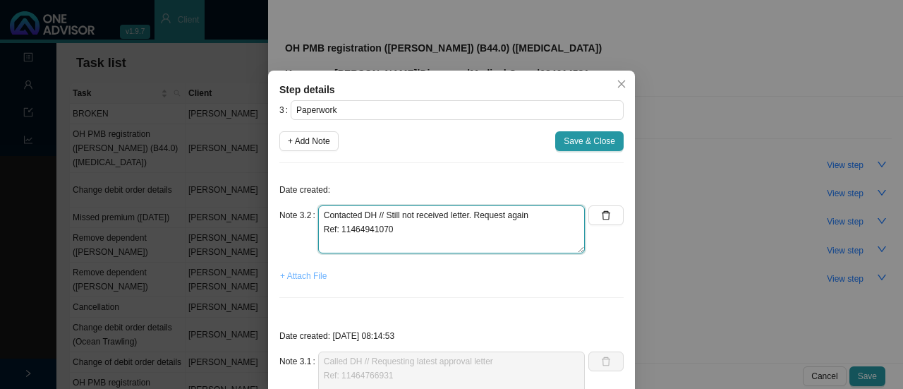
type textarea "Contacted DH // Still not received letter. Request again Ref: 11464941070"
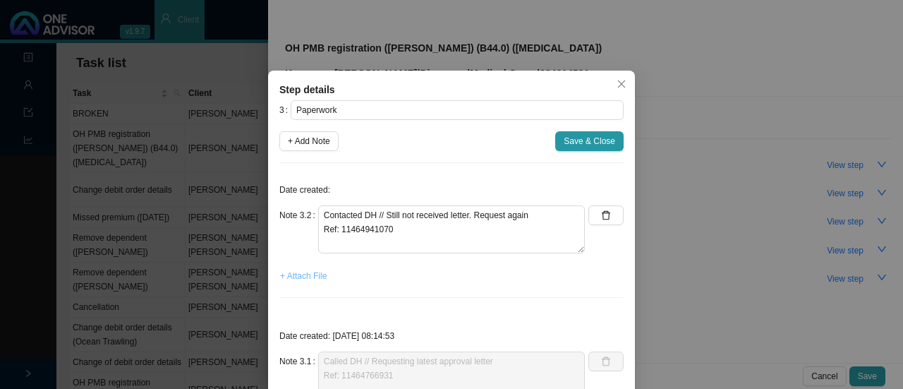
click at [296, 274] on span "+ Attach File" at bounding box center [303, 276] width 47 height 14
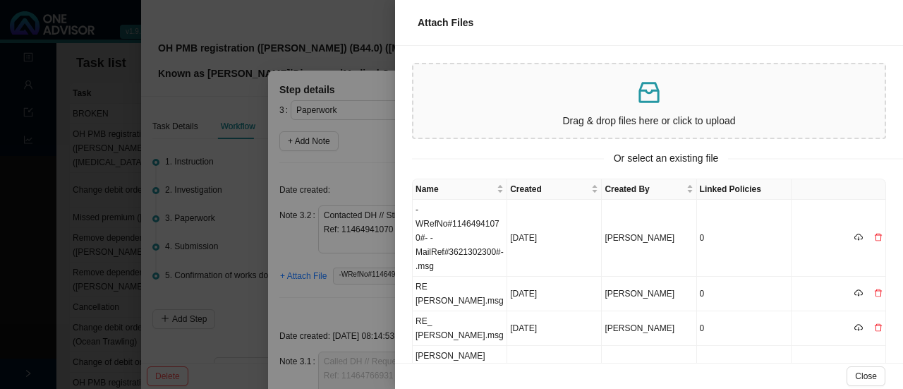
click at [330, 304] on div at bounding box center [451, 194] width 903 height 389
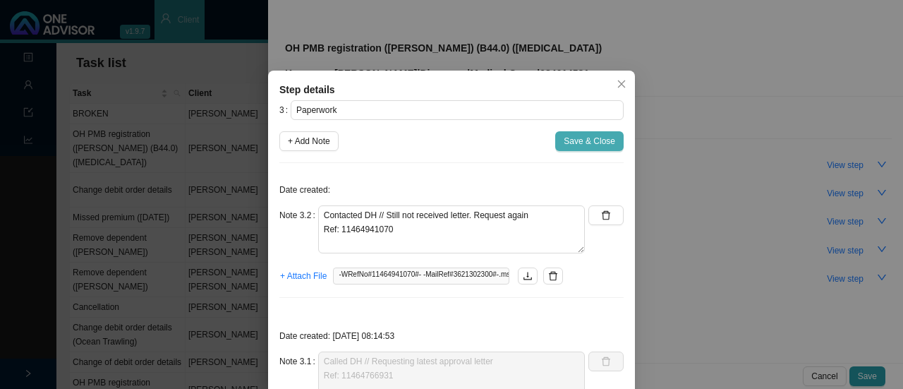
click at [564, 143] on span "Save & Close" at bounding box center [590, 141] width 52 height 14
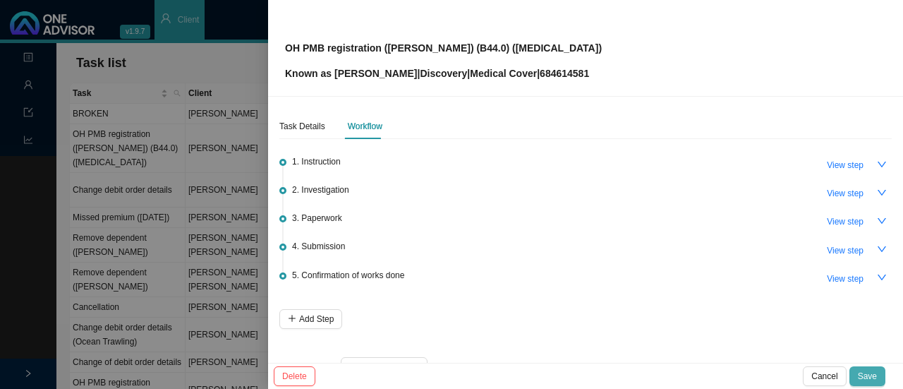
click at [865, 372] on span "Save" at bounding box center [867, 376] width 19 height 14
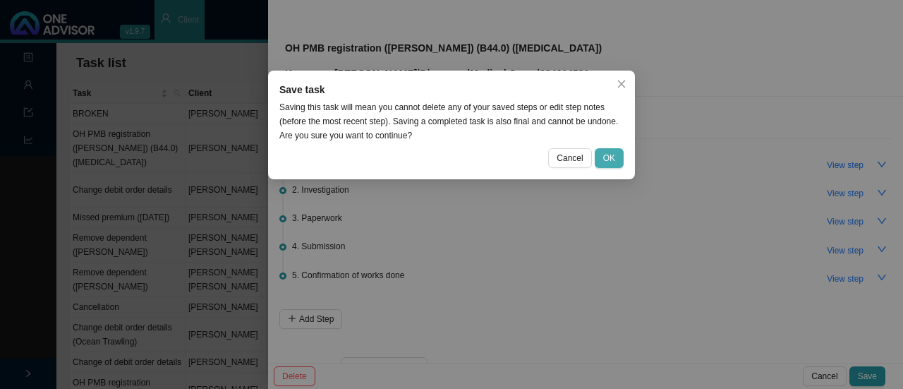
click at [605, 153] on span "OK" at bounding box center [609, 158] width 12 height 14
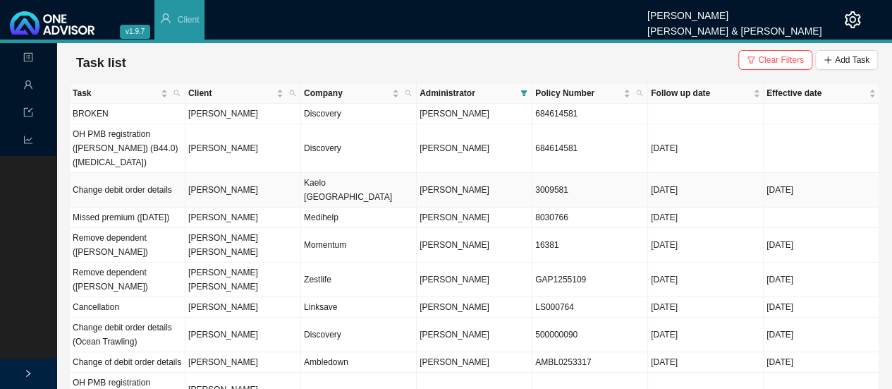
click at [234, 173] on td "[PERSON_NAME]" at bounding box center [244, 190] width 116 height 35
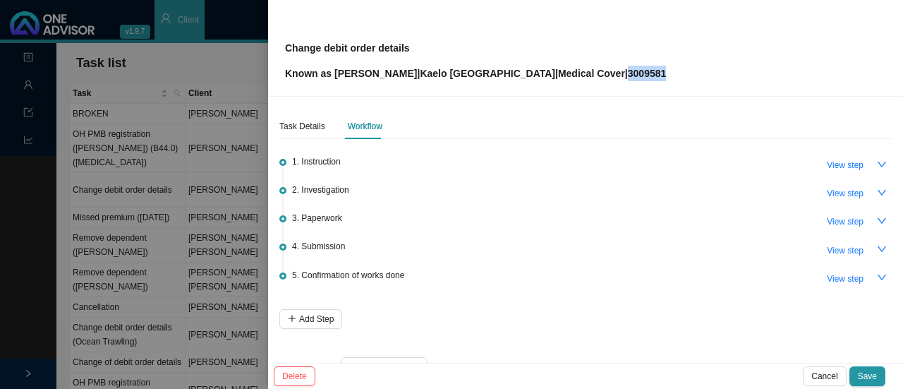
drag, startPoint x: 565, startPoint y: 74, endPoint x: 523, endPoint y: 78, distance: 41.8
click at [523, 78] on div "Change debit order details Known as [PERSON_NAME] | Kaelo Sanlam Gap | Medical …" at bounding box center [585, 48] width 601 height 66
copy p "3009581"
click at [827, 246] on span "View step" at bounding box center [845, 250] width 37 height 14
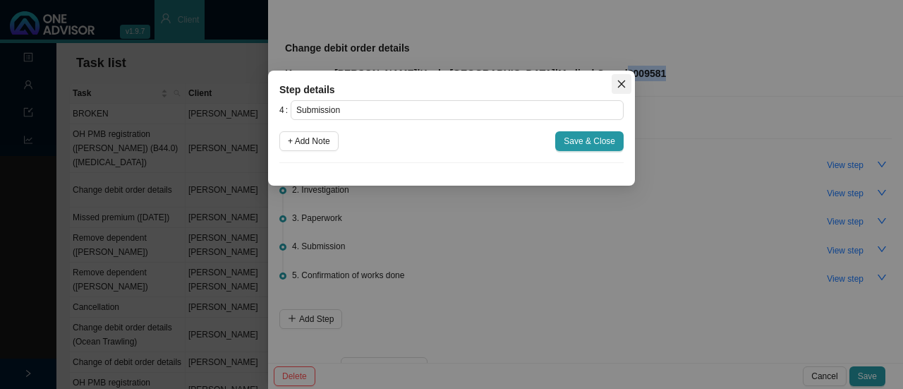
click at [619, 83] on icon "close" at bounding box center [622, 84] width 10 height 10
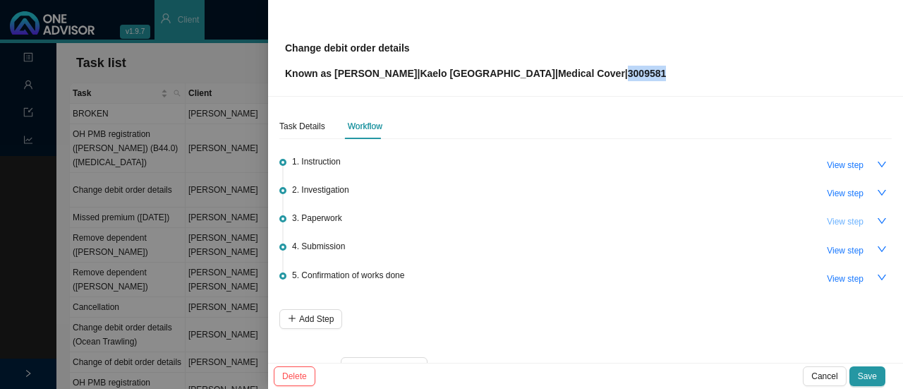
click at [831, 224] on span "View step" at bounding box center [845, 221] width 37 height 14
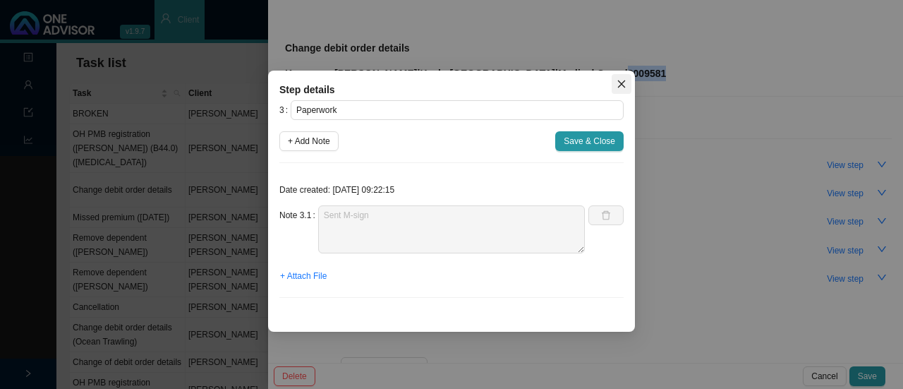
click at [628, 77] on button "Close" at bounding box center [622, 84] width 20 height 20
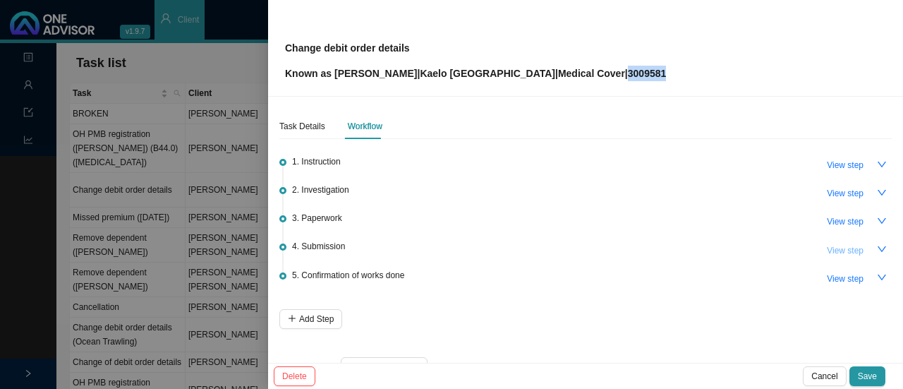
click at [839, 250] on span "View step" at bounding box center [845, 250] width 37 height 14
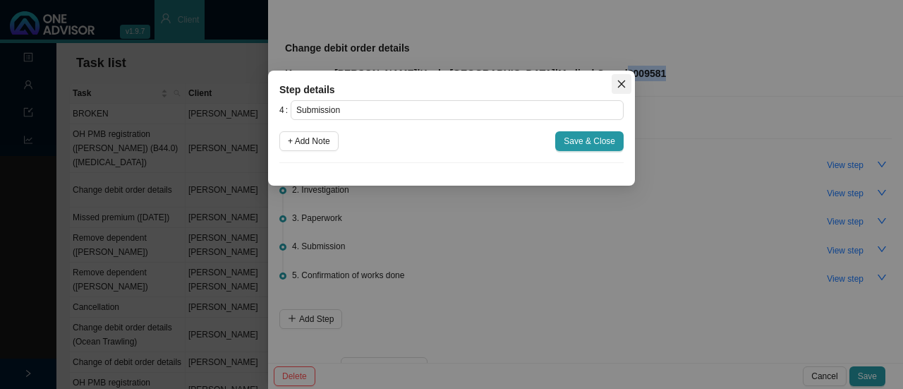
click at [618, 83] on icon "close" at bounding box center [622, 84] width 10 height 10
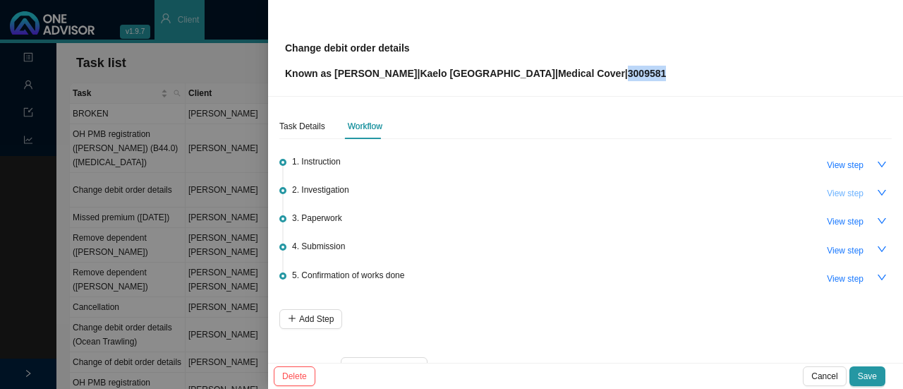
click at [827, 190] on span "View step" at bounding box center [845, 193] width 37 height 14
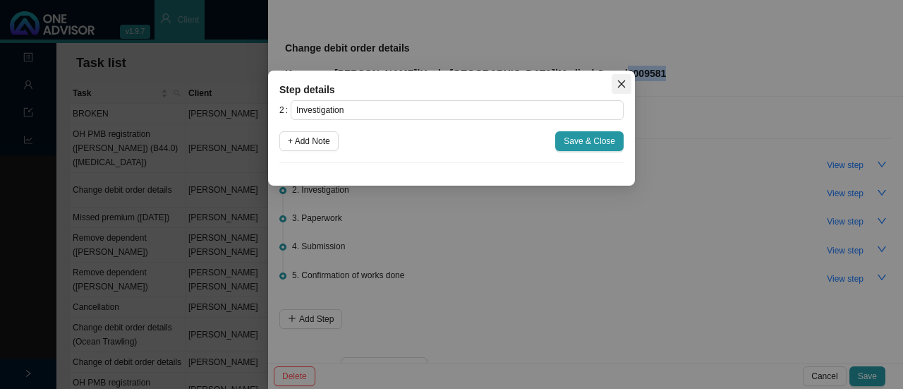
click at [619, 86] on icon "close" at bounding box center [622, 84] width 8 height 8
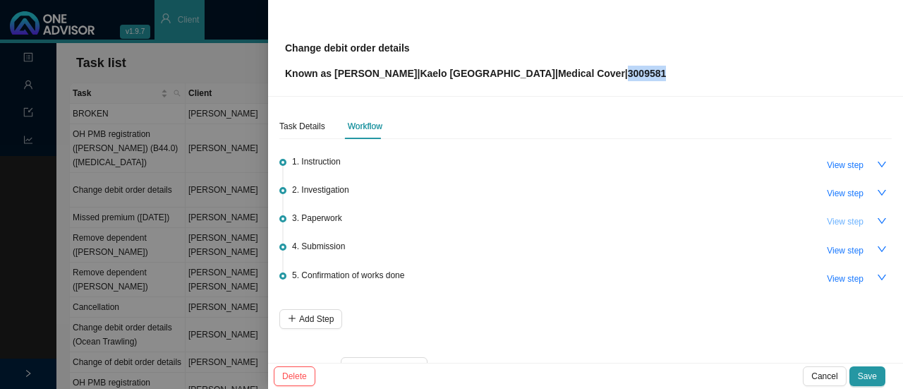
click at [827, 214] on span "View step" at bounding box center [845, 221] width 37 height 14
type input "Paperwork"
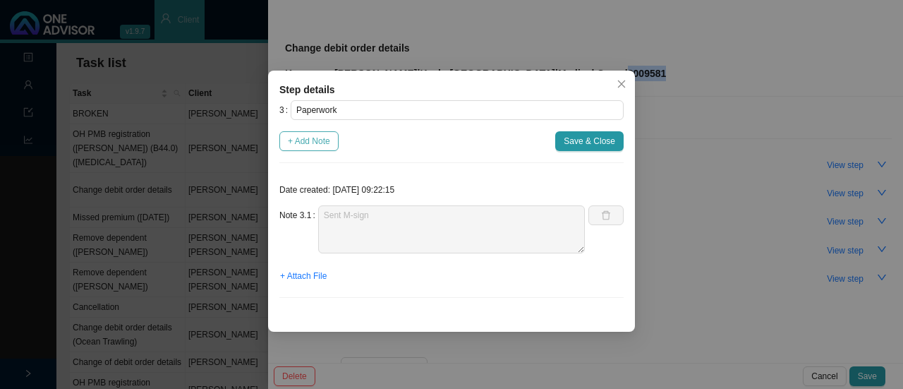
click at [308, 139] on span "+ Add Note" at bounding box center [309, 141] width 42 height 14
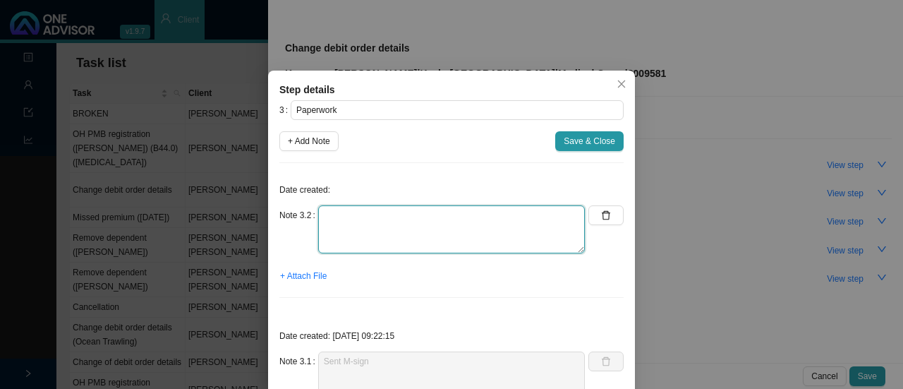
click at [377, 225] on textarea at bounding box center [451, 229] width 267 height 48
type textarea "M-sign returned"
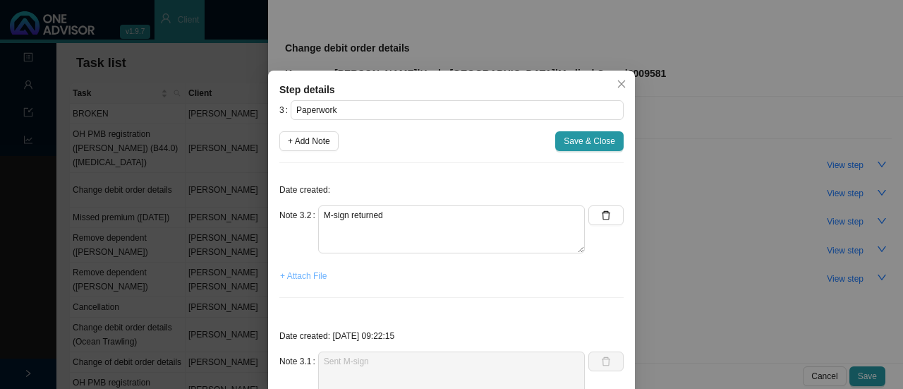
click at [308, 273] on span "+ Attach File" at bounding box center [303, 276] width 47 height 14
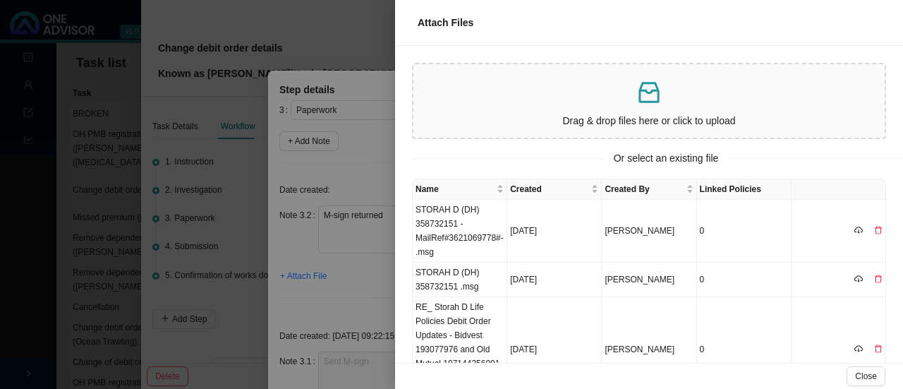
click at [640, 99] on icon "inbox" at bounding box center [648, 92] width 20 height 21
drag, startPoint x: 869, startPoint y: 373, endPoint x: 840, endPoint y: 373, distance: 29.6
click at [869, 373] on span "Close" at bounding box center [866, 376] width 22 height 14
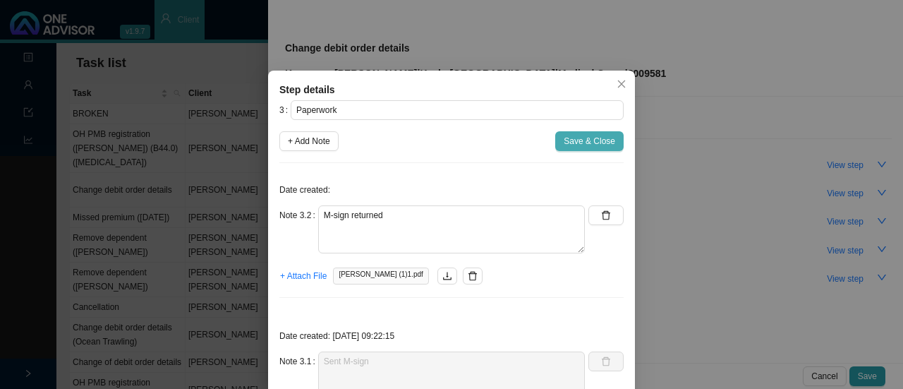
click at [571, 140] on span "Save & Close" at bounding box center [590, 141] width 52 height 14
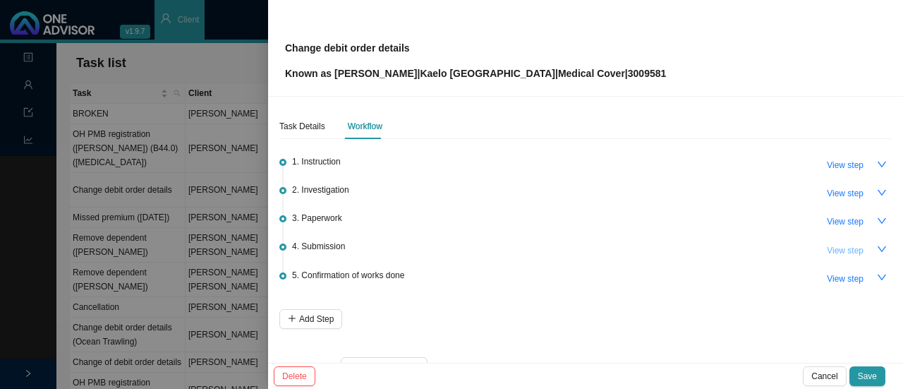
click at [827, 249] on span "View step" at bounding box center [845, 250] width 37 height 14
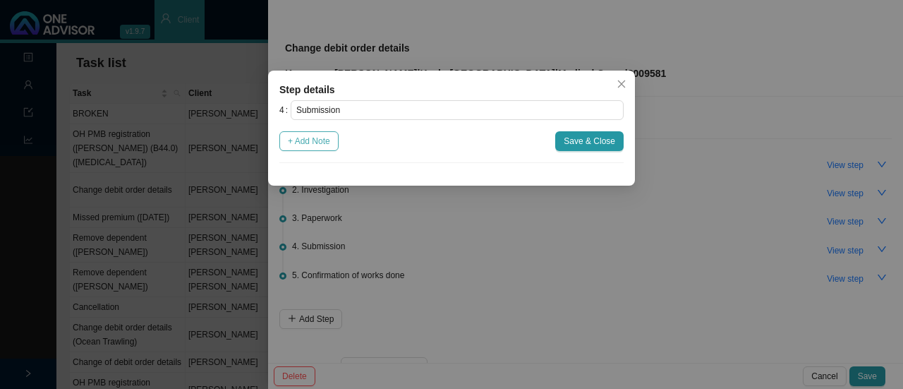
click at [318, 142] on span "+ Add Note" at bounding box center [309, 141] width 42 height 14
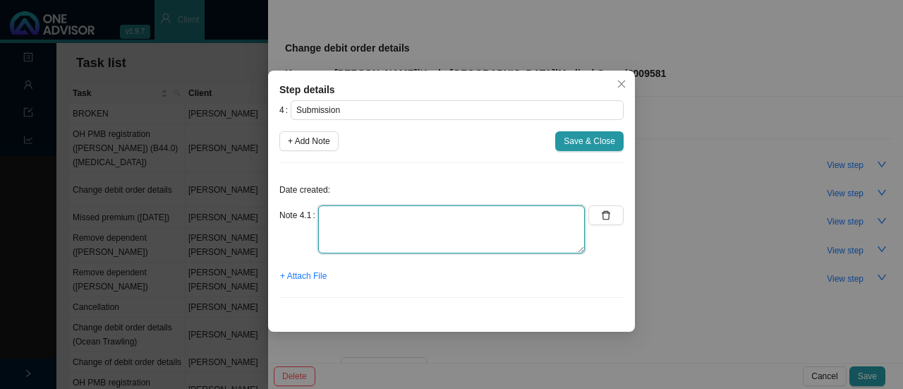
click at [348, 241] on textarea at bounding box center [451, 229] width 267 height 48
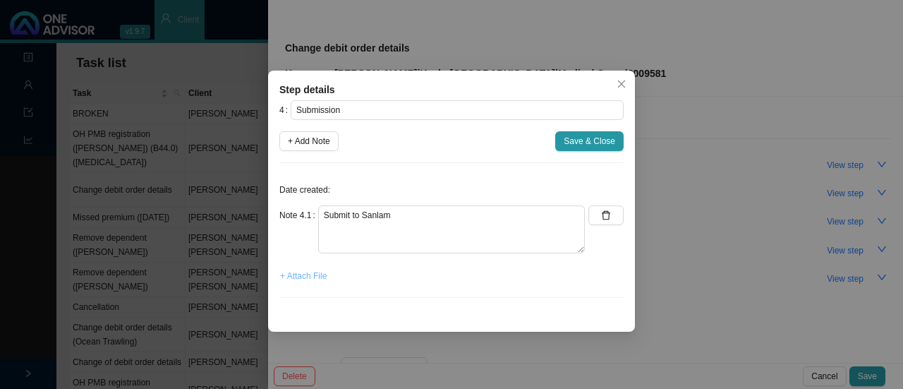
click at [305, 273] on span "+ Attach File" at bounding box center [303, 276] width 47 height 14
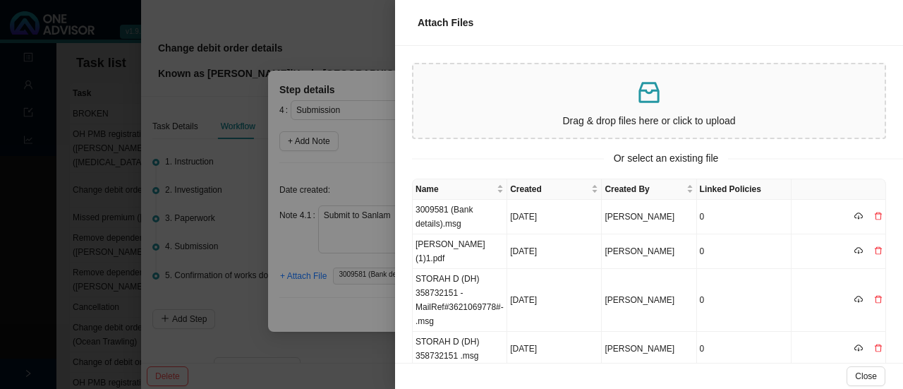
click at [353, 171] on div at bounding box center [451, 194] width 903 height 389
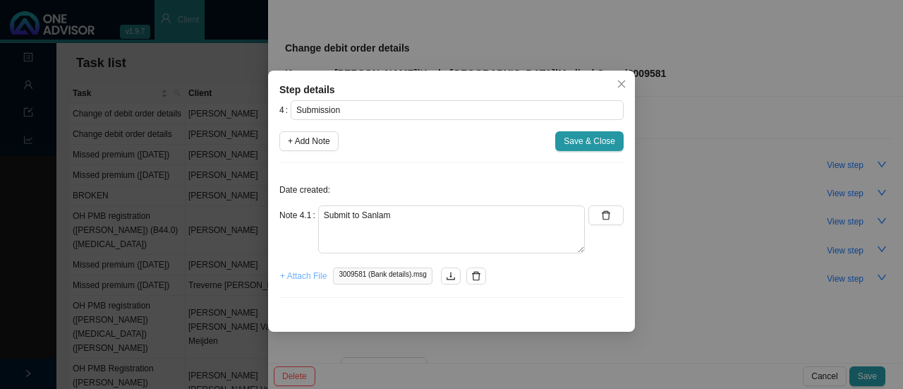
click at [300, 277] on span "+ Attach File" at bounding box center [303, 276] width 47 height 14
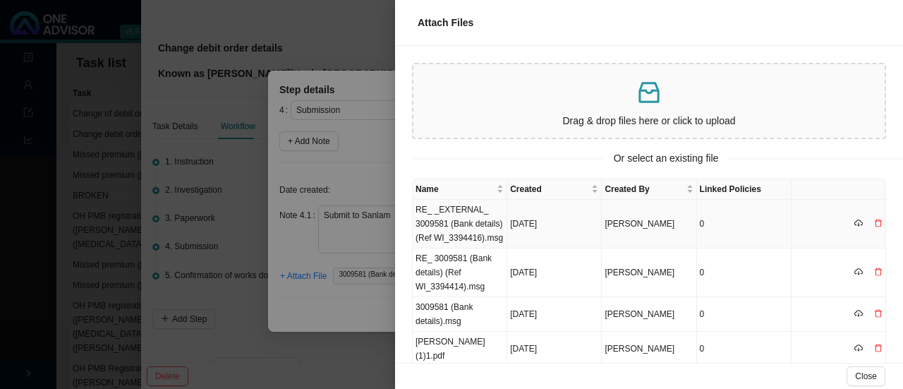
click at [462, 231] on td "RE_ _EXTERNAL_ 3009581 (Bank details) (Ref WI_3394416).msg" at bounding box center [460, 224] width 95 height 49
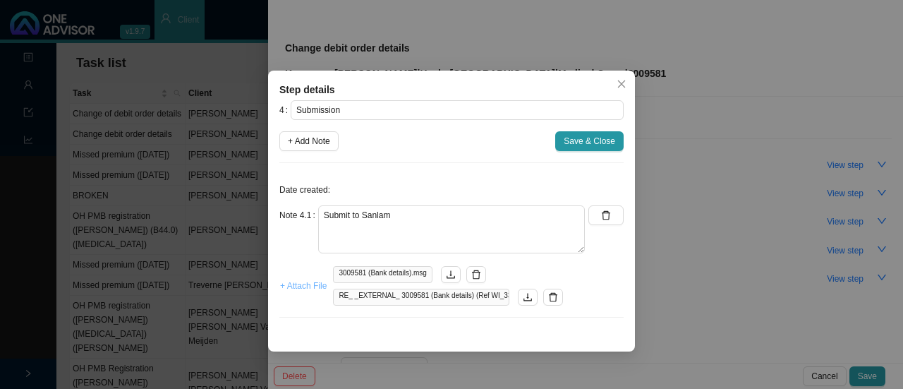
click at [292, 285] on span "+ Attach File" at bounding box center [303, 286] width 47 height 14
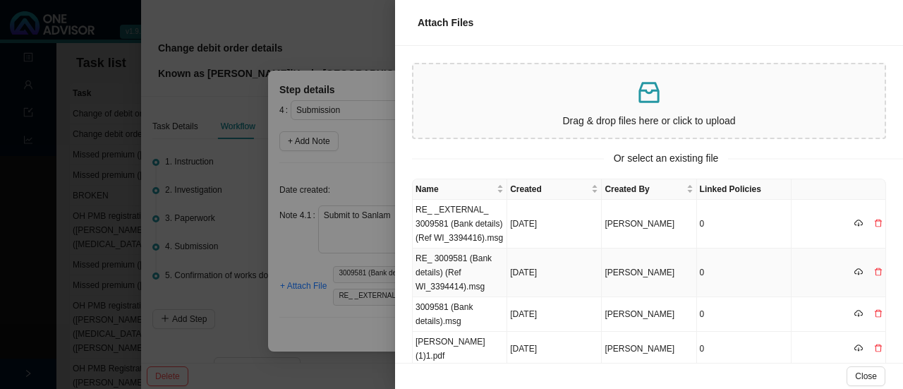
click at [459, 265] on td "RE_ 3009581 (Bank details) (Ref WI_3394414).msg" at bounding box center [460, 272] width 95 height 49
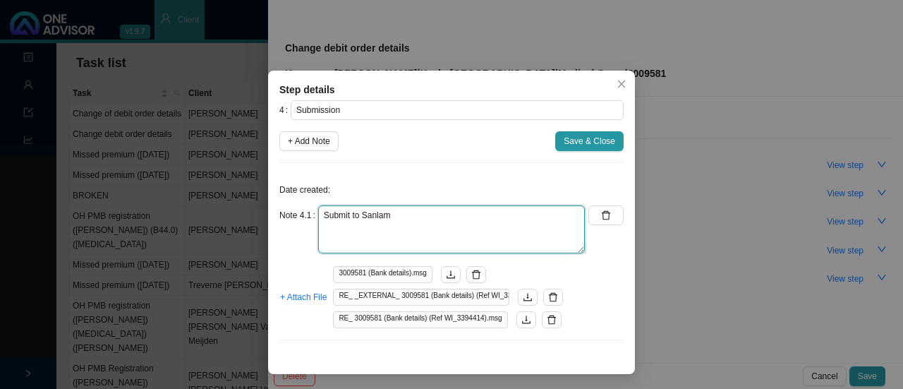
click at [413, 208] on textarea "Submit to Sanlam" at bounding box center [451, 229] width 267 height 48
paste textarea "(Ref WI:3394416)"
click at [485, 216] on textarea "Submit to Sanlam // Ref: (Ref WI:3394416)" at bounding box center [451, 229] width 267 height 48
type textarea "Submit to Sanlam // Ref: WI:3394416"
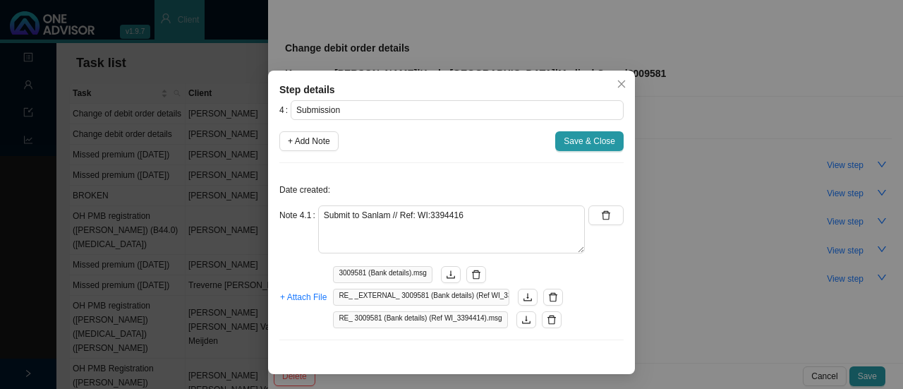
click at [591, 131] on button "Save & Close" at bounding box center [589, 141] width 68 height 20
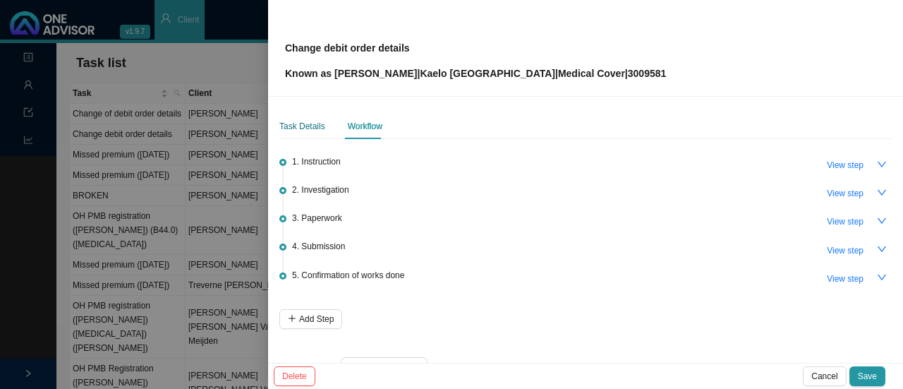
click at [298, 126] on div "Task Details" at bounding box center [302, 126] width 46 height 14
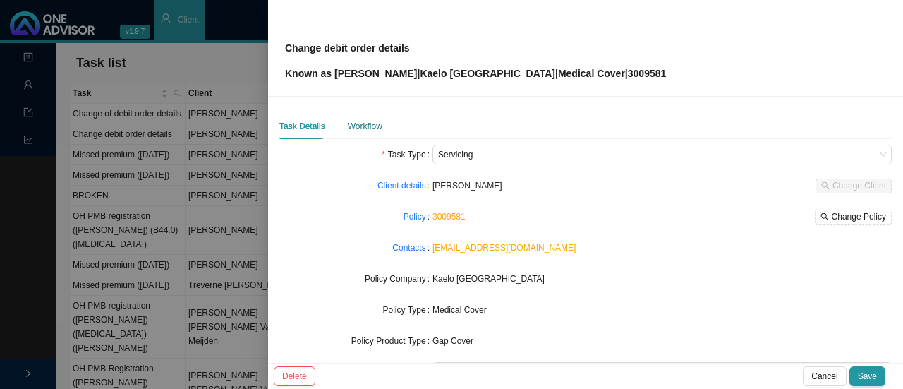
click at [357, 128] on div "Workflow" at bounding box center [365, 126] width 35 height 14
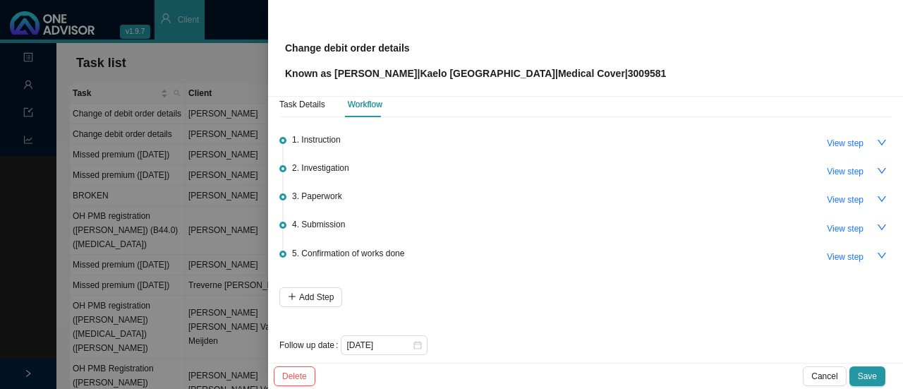
scroll to position [34, 0]
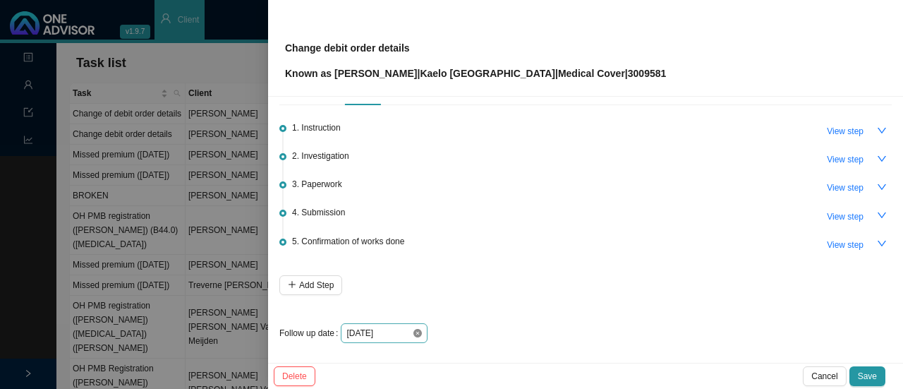
click at [416, 329] on icon "close-circle" at bounding box center [417, 333] width 8 height 8
click at [411, 334] on div at bounding box center [383, 333] width 75 height 14
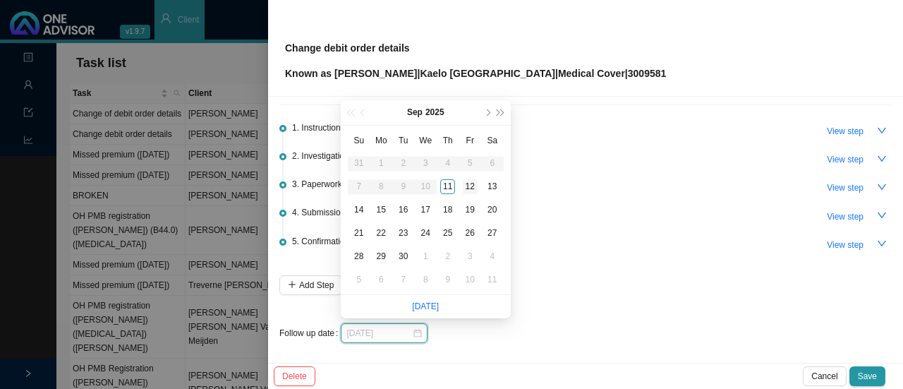
type input "[DATE]"
drag, startPoint x: 470, startPoint y: 185, endPoint x: 480, endPoint y: 184, distance: 9.9
click at [472, 185] on div "12" at bounding box center [470, 186] width 15 height 15
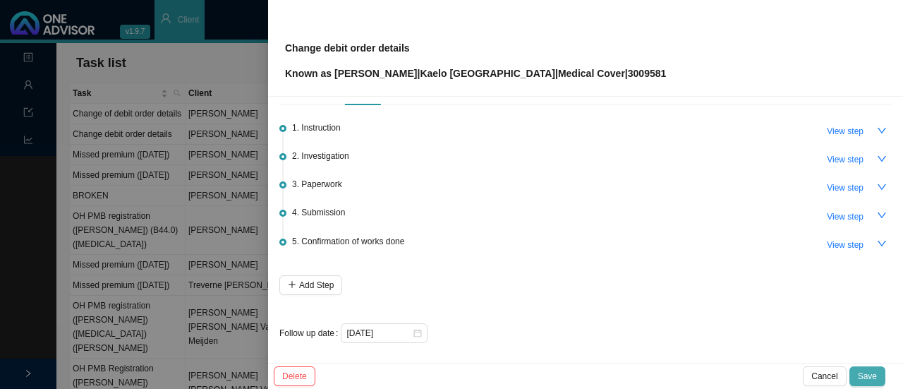
click at [869, 379] on span "Save" at bounding box center [867, 376] width 19 height 14
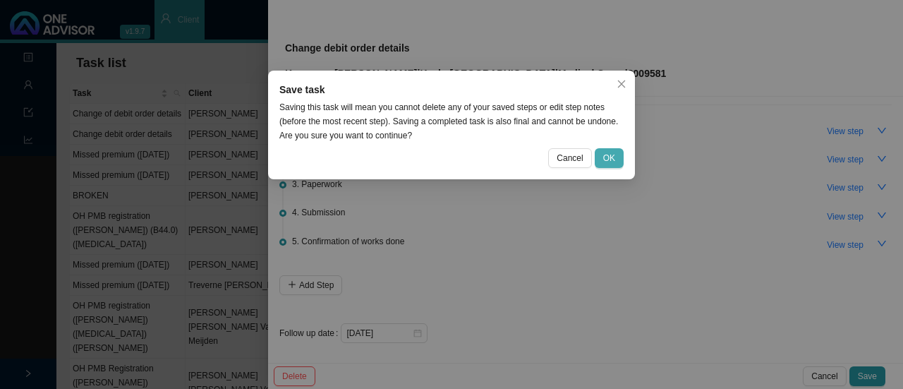
click at [611, 158] on span "OK" at bounding box center [609, 158] width 12 height 14
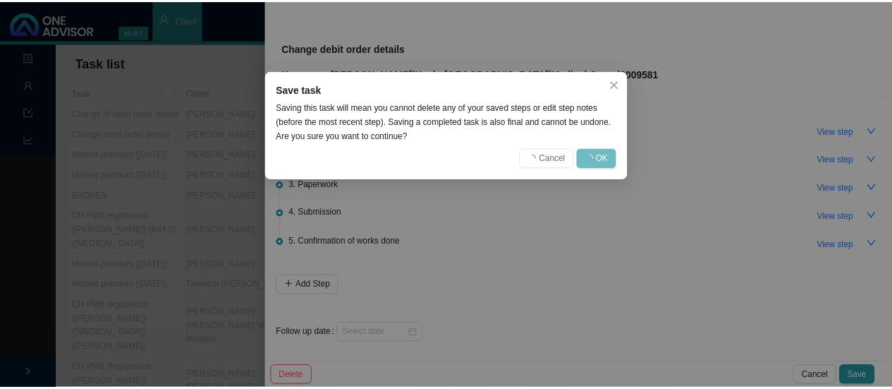
scroll to position [0, 0]
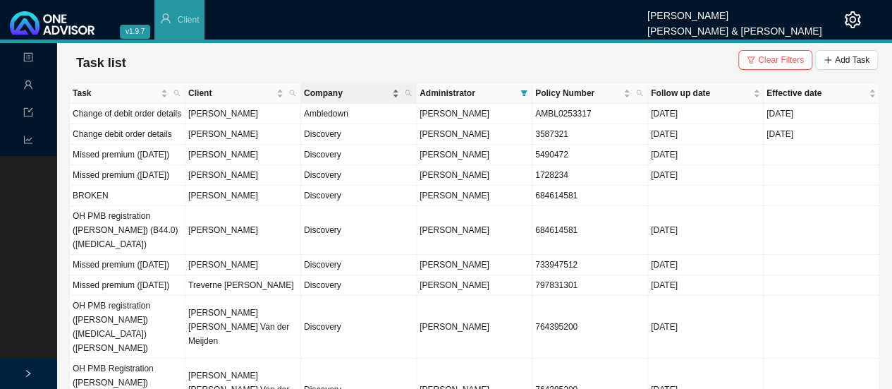
click at [331, 96] on span "Company" at bounding box center [346, 93] width 85 height 14
click at [295, 112] on td "[PERSON_NAME]" at bounding box center [244, 114] width 116 height 20
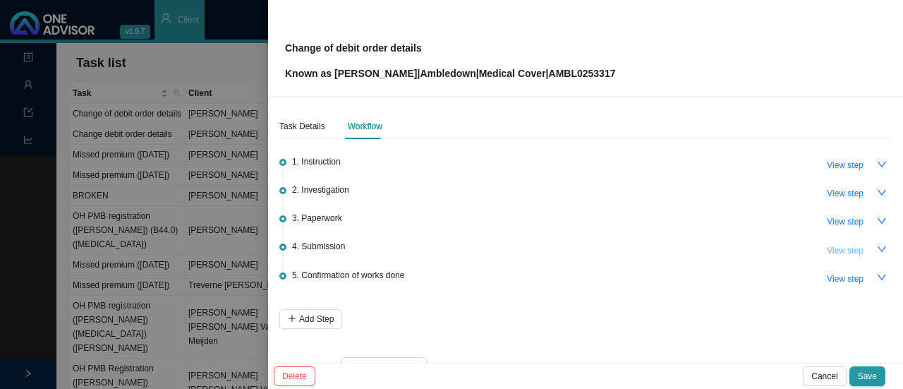
click at [827, 245] on span "View step" at bounding box center [845, 250] width 37 height 14
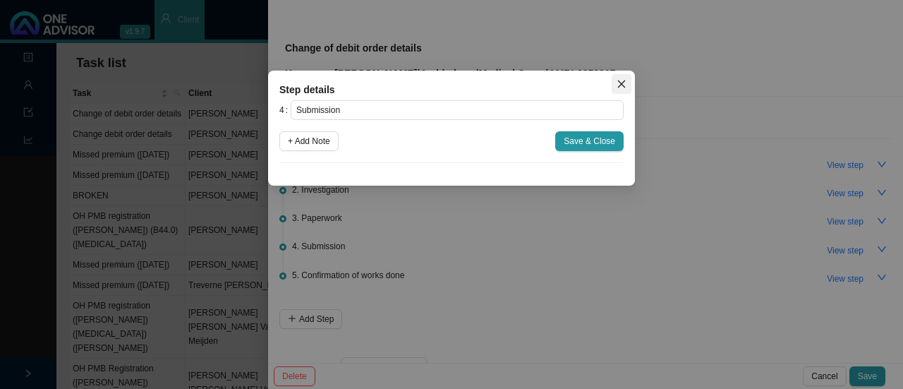
click at [618, 80] on icon "close" at bounding box center [622, 84] width 10 height 10
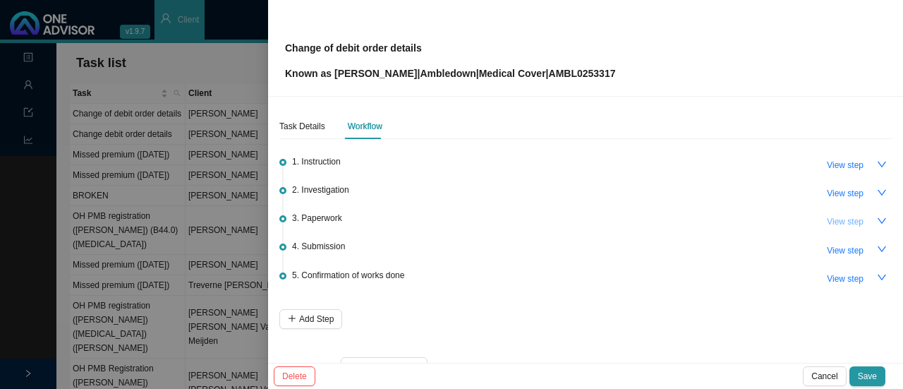
click at [841, 220] on span "View step" at bounding box center [845, 221] width 37 height 14
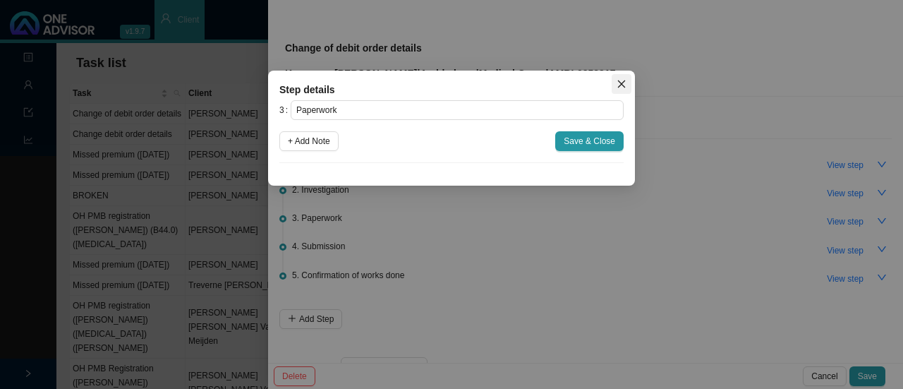
click at [629, 80] on span "Close" at bounding box center [622, 84] width 20 height 10
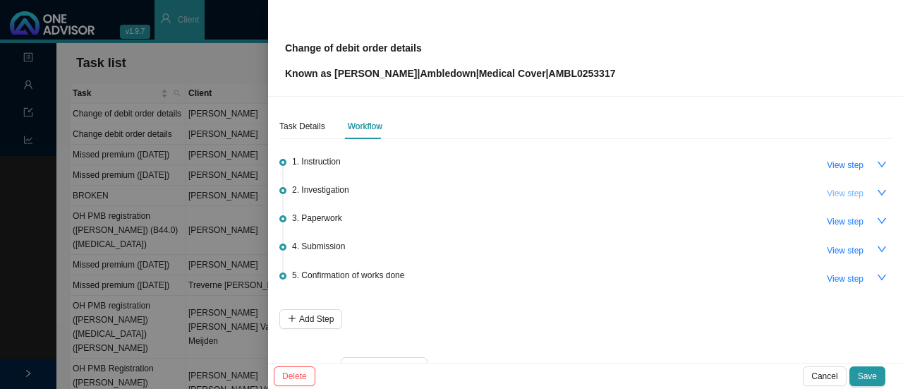
click at [835, 191] on span "View step" at bounding box center [845, 193] width 37 height 14
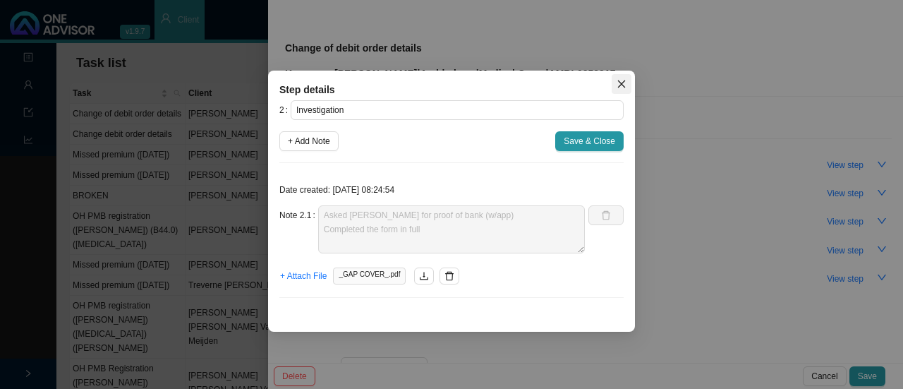
click at [615, 81] on span "Close" at bounding box center [622, 84] width 20 height 10
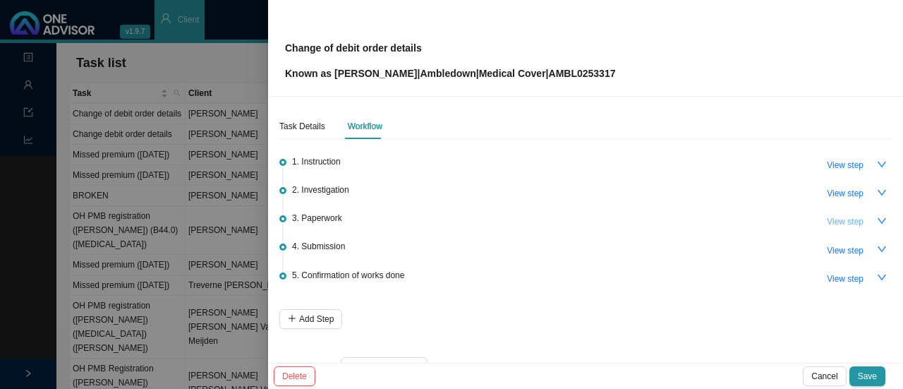
click at [851, 219] on span "View step" at bounding box center [845, 221] width 37 height 14
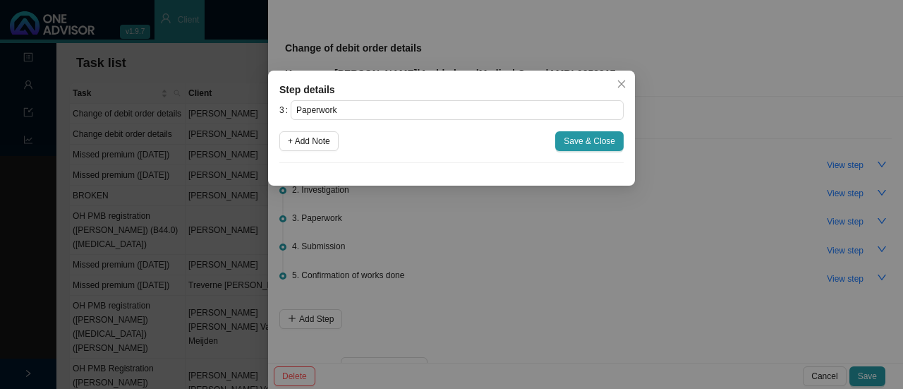
drag, startPoint x: 619, startPoint y: 81, endPoint x: 765, endPoint y: 155, distance: 162.8
click at [621, 81] on icon "close" at bounding box center [622, 84] width 10 height 10
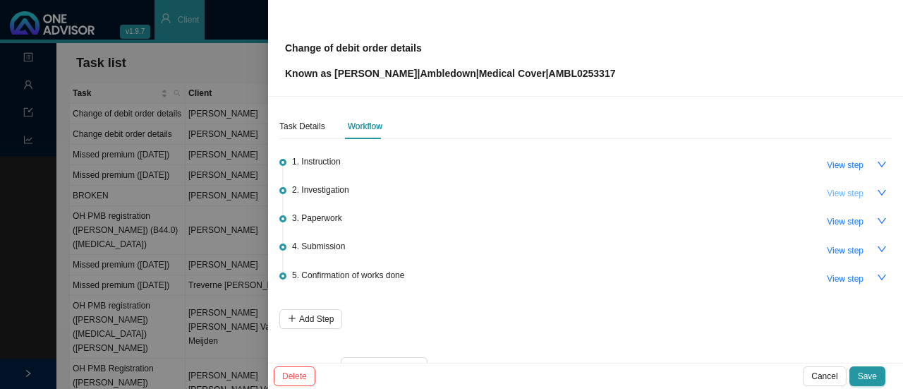
click at [842, 194] on span "View step" at bounding box center [845, 193] width 37 height 14
type input "Investigation"
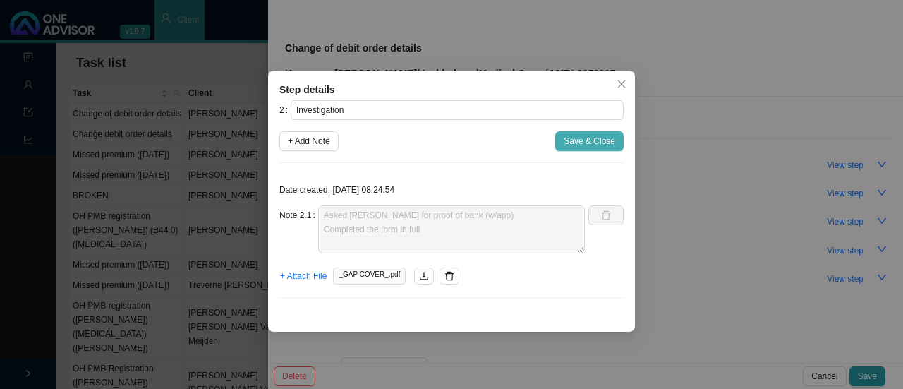
click at [589, 139] on span "Save & Close" at bounding box center [590, 141] width 52 height 14
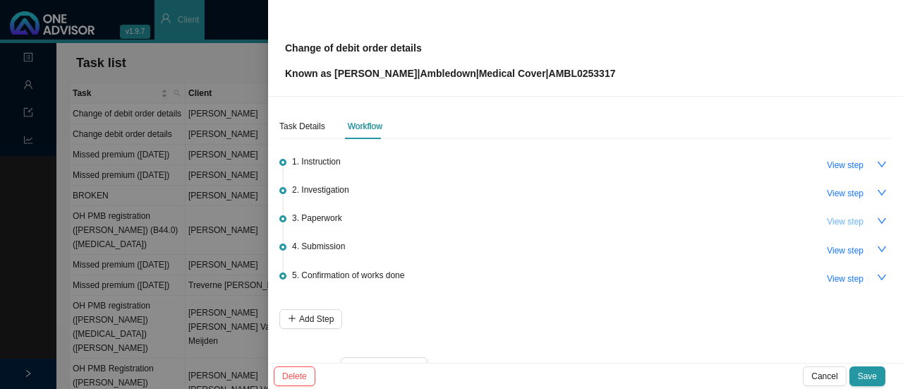
click at [834, 221] on span "View step" at bounding box center [845, 221] width 37 height 14
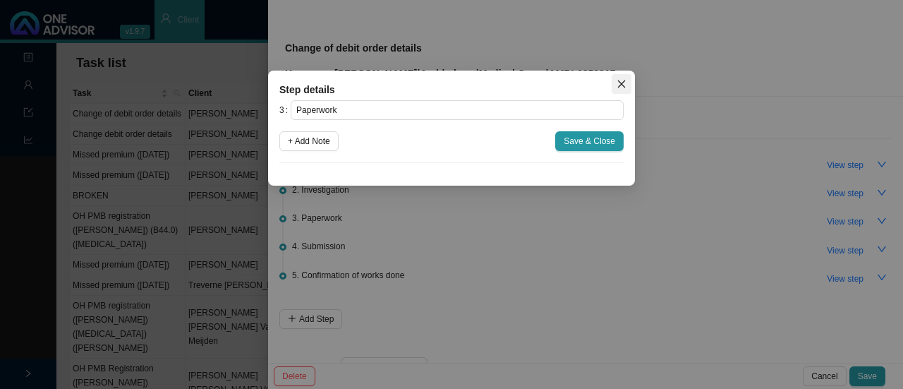
click at [618, 85] on icon "close" at bounding box center [622, 84] width 10 height 10
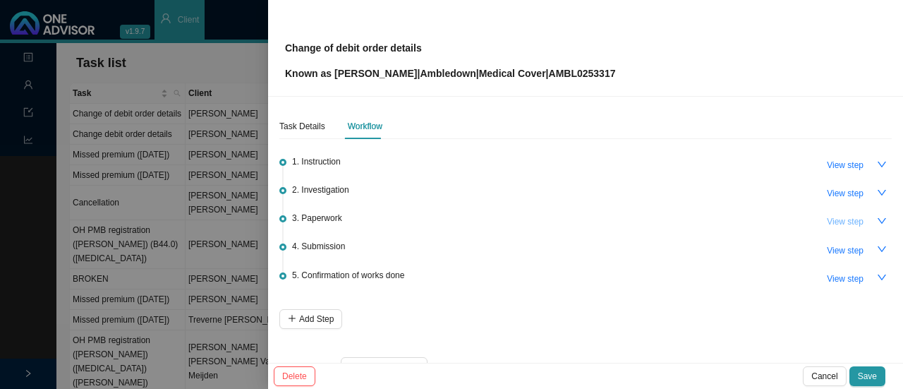
click at [844, 223] on span "View step" at bounding box center [845, 221] width 37 height 14
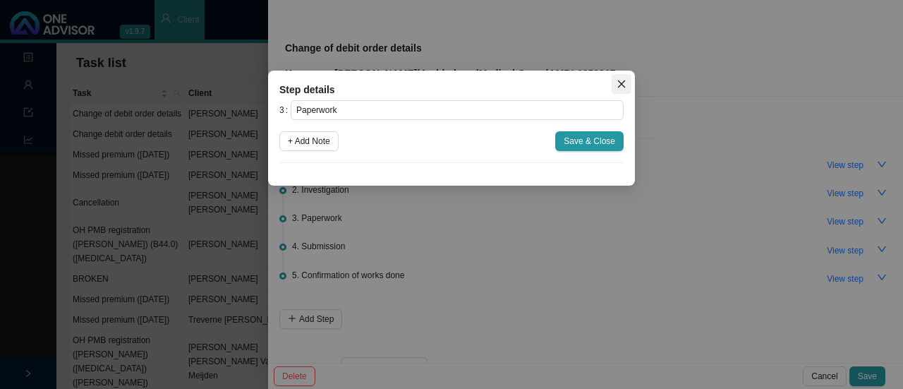
click at [621, 88] on icon "close" at bounding box center [622, 84] width 10 height 10
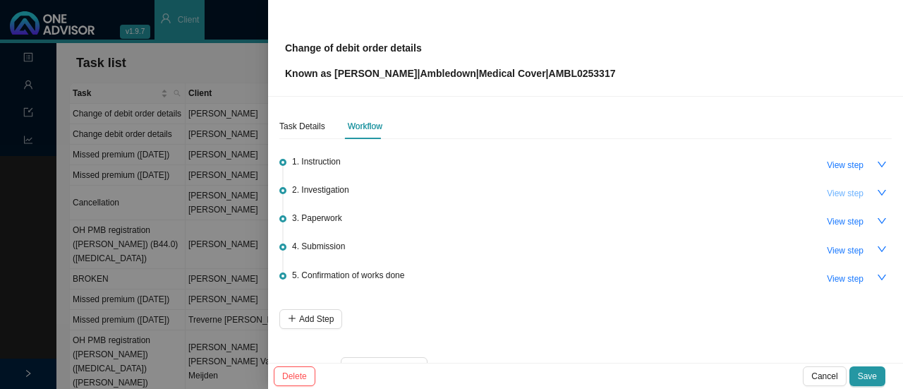
click at [843, 193] on span "View step" at bounding box center [845, 193] width 37 height 14
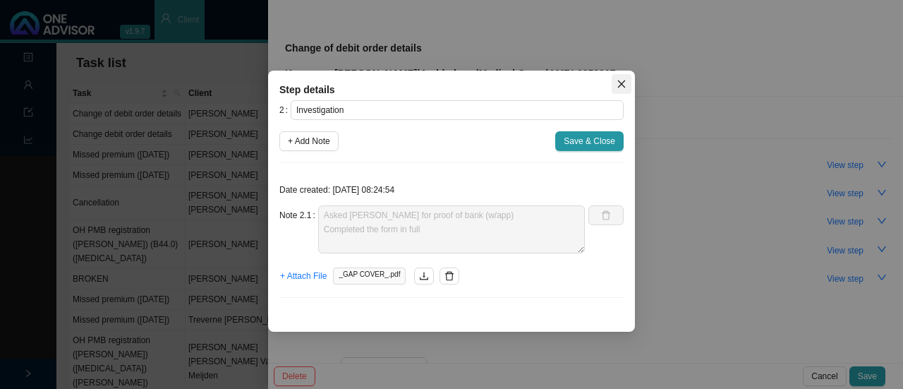
click at [617, 88] on icon "close" at bounding box center [622, 84] width 10 height 10
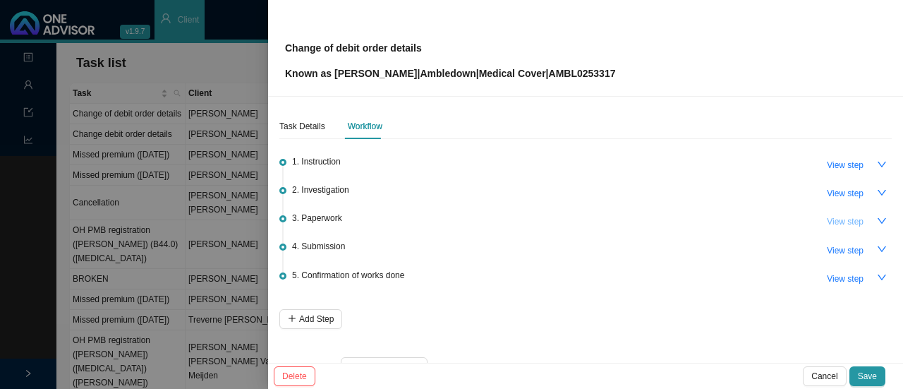
click at [844, 222] on span "View step" at bounding box center [845, 221] width 37 height 14
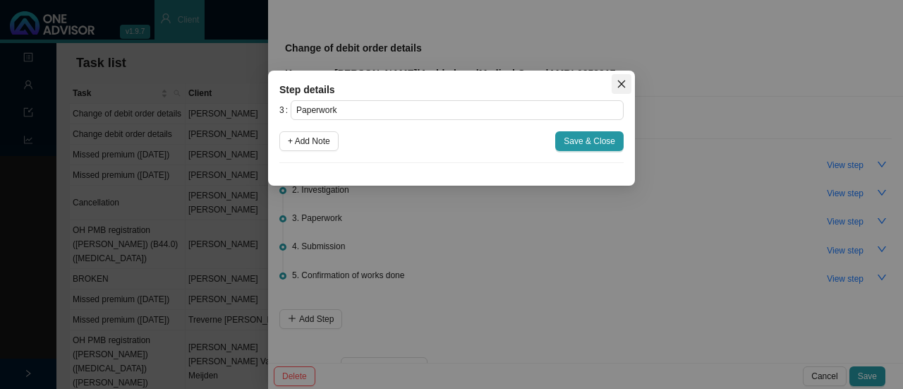
click at [622, 87] on icon "close" at bounding box center [622, 84] width 10 height 10
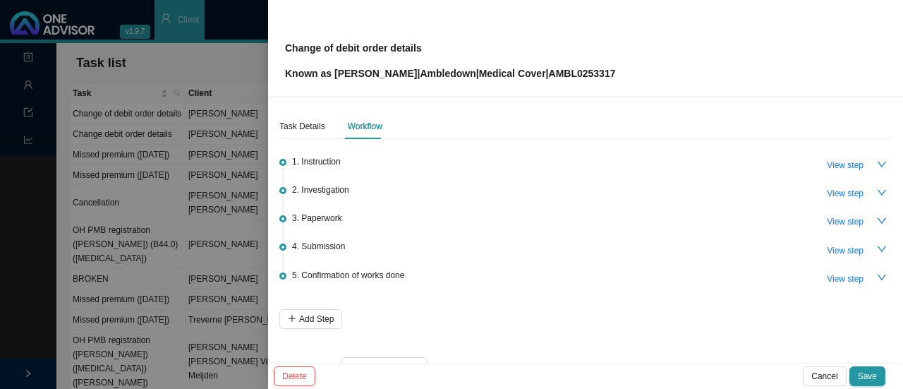
drag, startPoint x: 848, startPoint y: 188, endPoint x: 807, endPoint y: 194, distance: 41.3
click at [848, 188] on span "View step" at bounding box center [845, 193] width 37 height 14
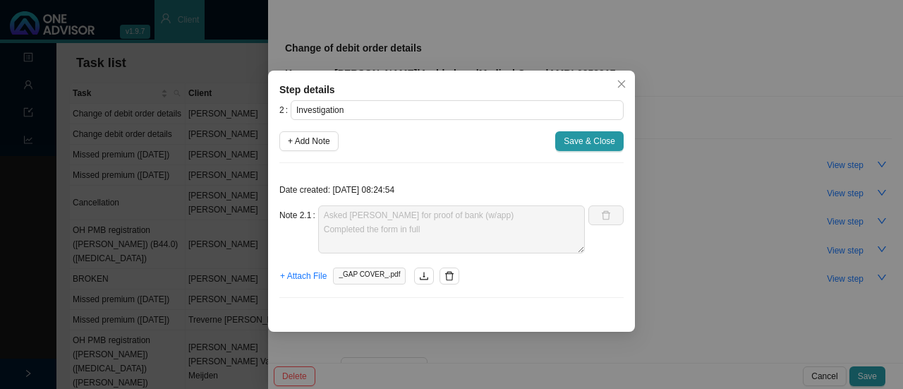
click at [358, 276] on span "_GAP COVER_.pdf" at bounding box center [369, 275] width 73 height 17
click at [420, 278] on icon "download" at bounding box center [424, 276] width 8 height 8
click at [351, 308] on div "Step details 2 Investigation + Add Note Save & Close Date created: [DATE] 08:24…" at bounding box center [451, 201] width 367 height 261
click at [627, 88] on span "Close" at bounding box center [622, 84] width 20 height 10
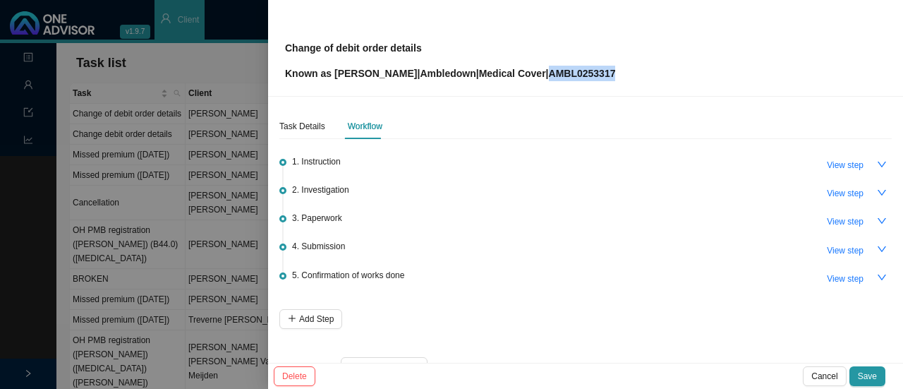
drag, startPoint x: 559, startPoint y: 75, endPoint x: 487, endPoint y: 83, distance: 72.5
click at [487, 83] on div "Change of debit order details Known as [PERSON_NAME] | Ambledown | Medical Cove…" at bounding box center [585, 48] width 635 height 97
copy p "AMBL0253317"
click at [842, 248] on span "View step" at bounding box center [845, 250] width 37 height 14
type input "Submission"
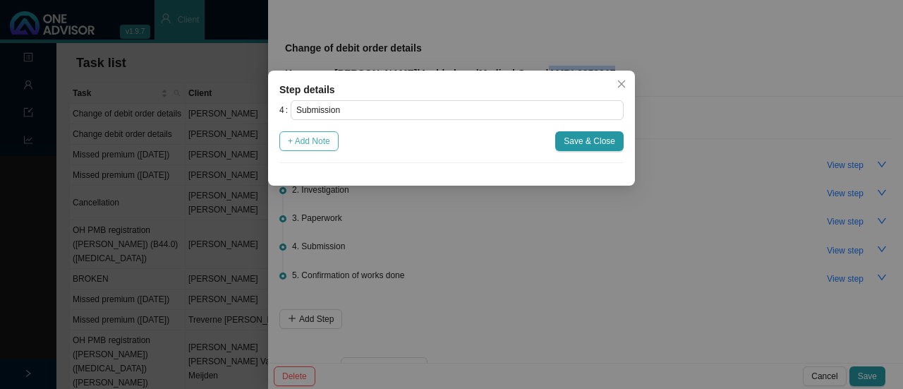
click at [313, 140] on span "+ Add Note" at bounding box center [309, 141] width 42 height 14
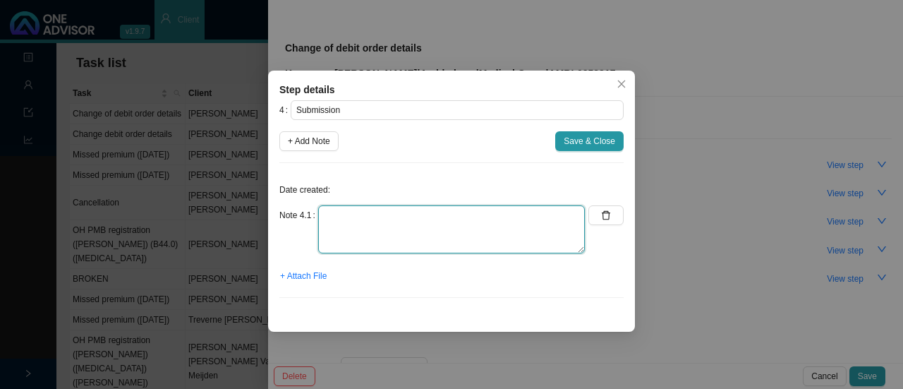
click at [349, 236] on textarea at bounding box center [451, 229] width 267 height 48
type textarea "Submitted to Ambledown (No bank details attached). Struggling to get hold of cl…"
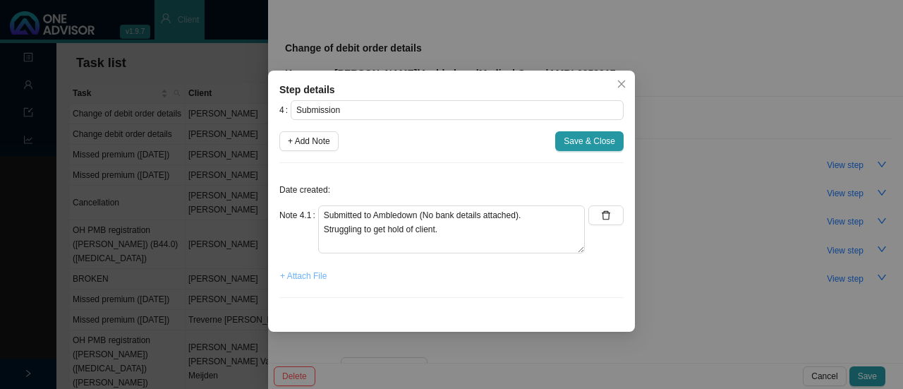
click at [300, 276] on span "+ Attach File" at bounding box center [303, 276] width 47 height 14
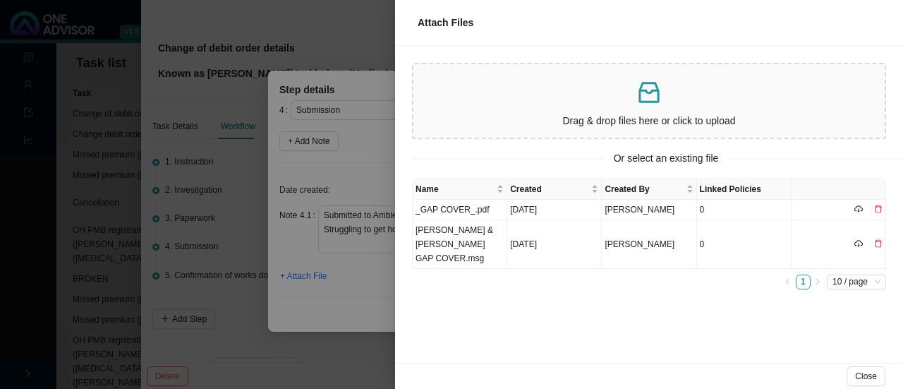
click at [352, 298] on div at bounding box center [451, 194] width 903 height 389
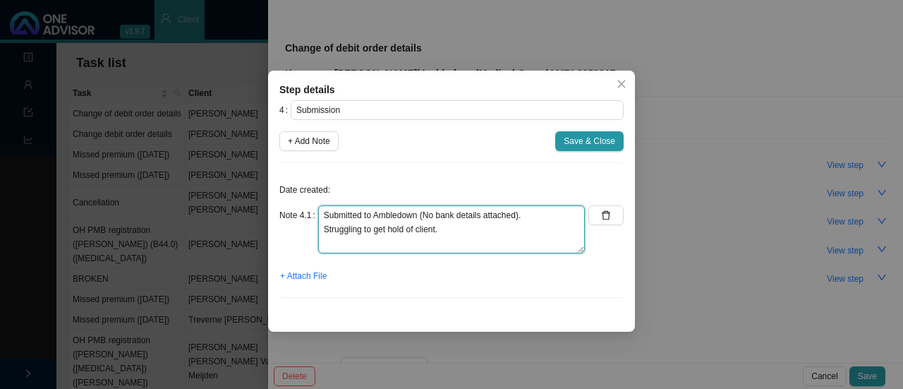
click at [456, 235] on textarea "Submitted to Ambledown (No bank details attached). Struggling to get hold of cl…" at bounding box center [451, 229] width 267 height 48
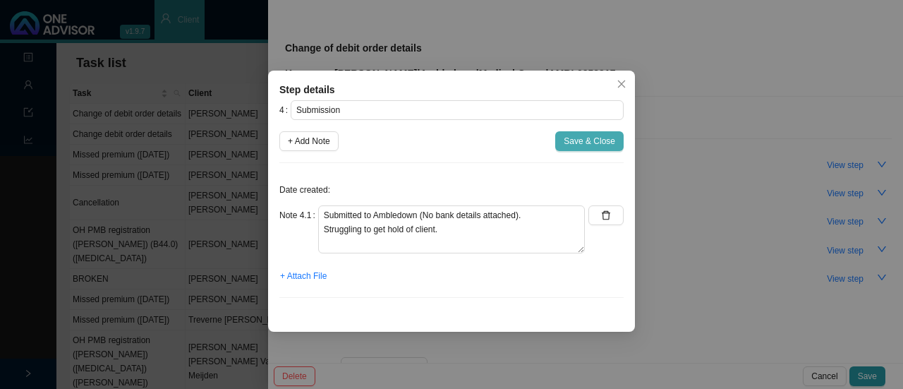
click at [575, 142] on span "Save & Close" at bounding box center [590, 141] width 52 height 14
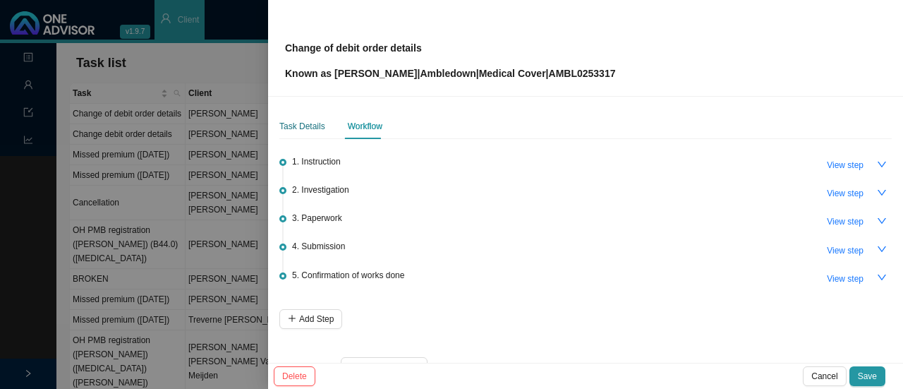
drag, startPoint x: 292, startPoint y: 126, endPoint x: 334, endPoint y: 128, distance: 42.4
click at [293, 126] on div "Task Details" at bounding box center [302, 126] width 46 height 14
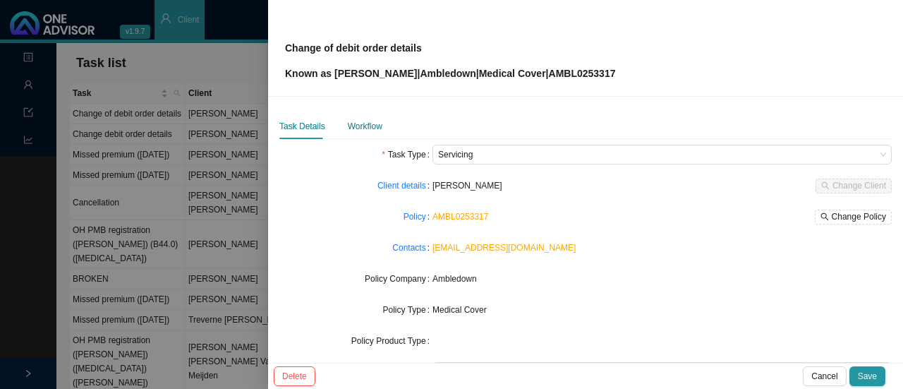
click at [360, 127] on div "Workflow" at bounding box center [365, 126] width 35 height 14
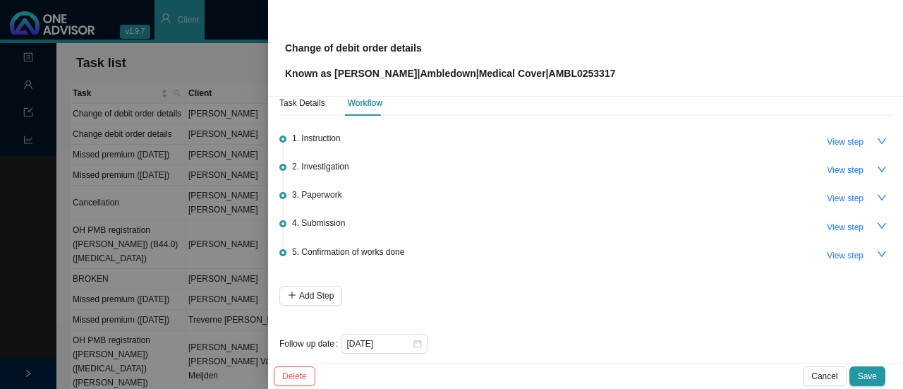
scroll to position [34, 0]
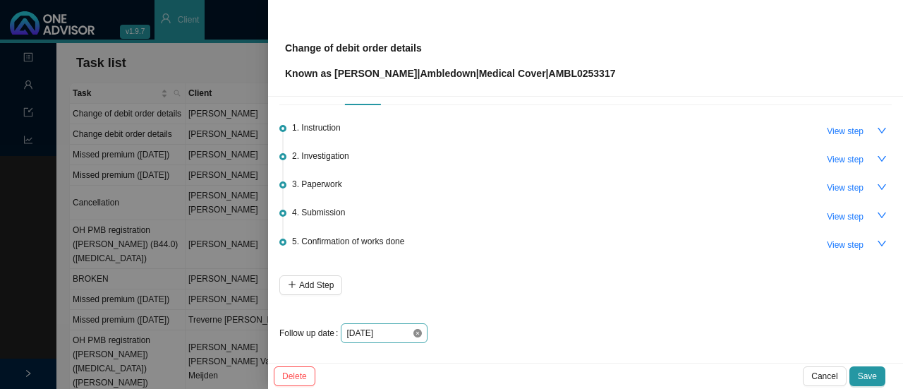
click at [416, 329] on icon "close-circle" at bounding box center [417, 333] width 8 height 8
click at [411, 334] on div at bounding box center [383, 333] width 75 height 14
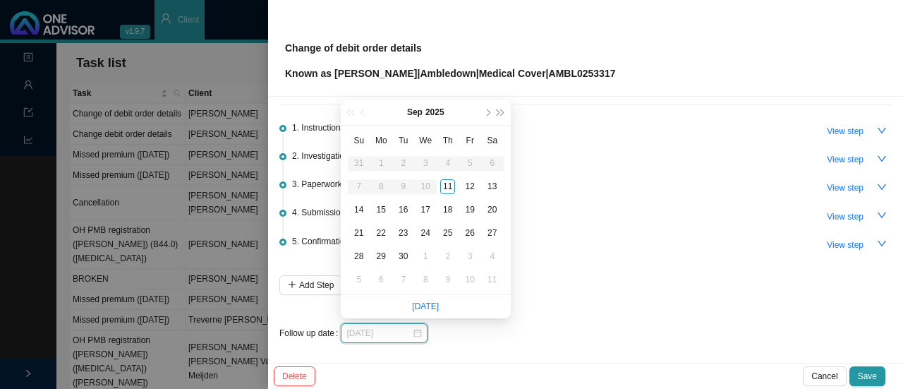
type input "[DATE]"
click at [471, 181] on div "12" at bounding box center [470, 186] width 15 height 15
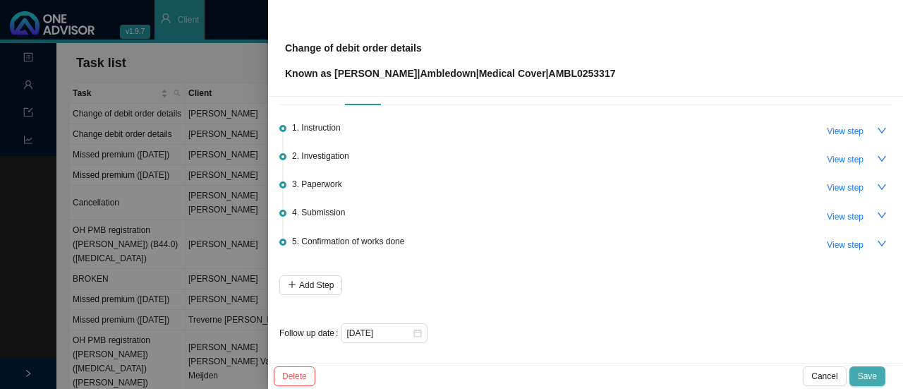
click at [865, 373] on span "Save" at bounding box center [867, 376] width 19 height 14
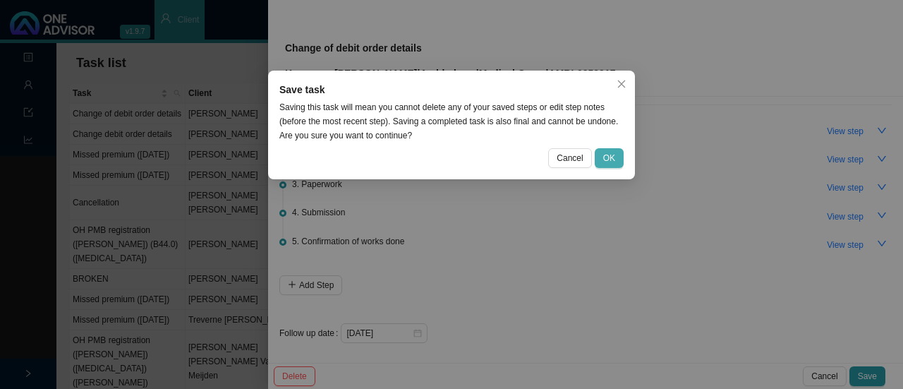
click at [610, 163] on span "OK" at bounding box center [609, 158] width 12 height 14
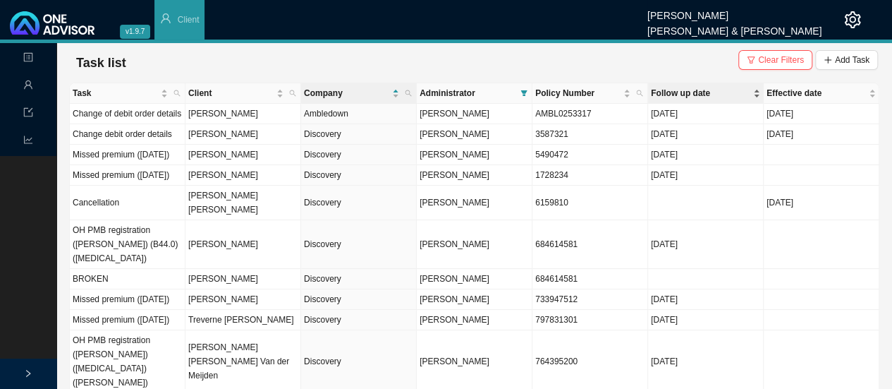
click at [682, 96] on span "Follow up date" at bounding box center [700, 93] width 99 height 14
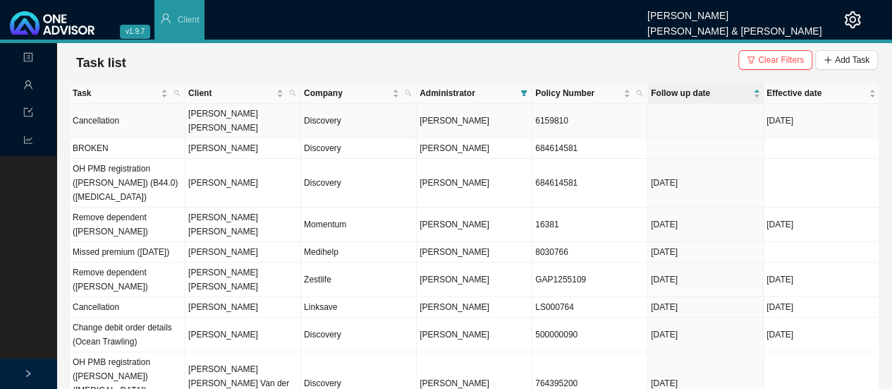
click at [225, 118] on td "[PERSON_NAME] [PERSON_NAME]" at bounding box center [244, 121] width 116 height 35
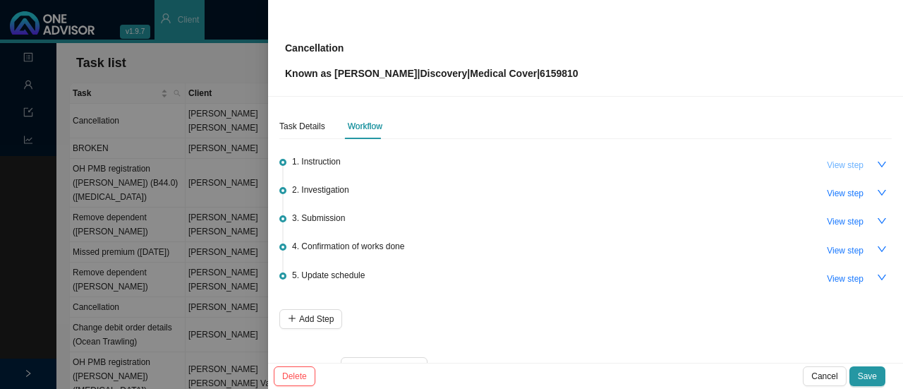
click at [834, 164] on span "View step" at bounding box center [845, 165] width 37 height 14
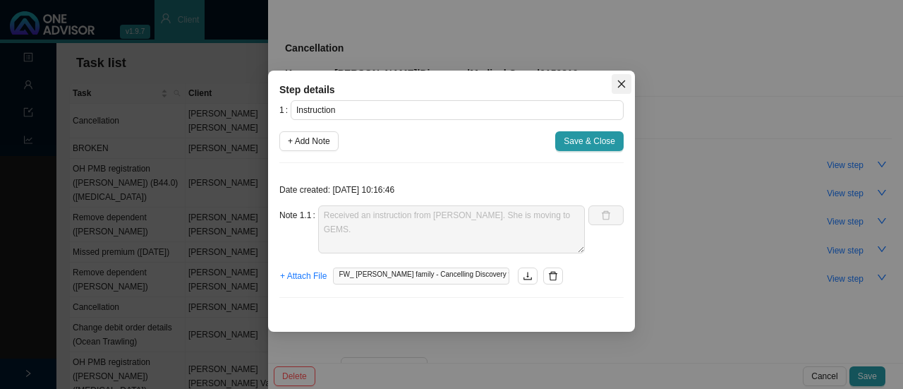
click at [618, 89] on button "Close" at bounding box center [622, 84] width 20 height 20
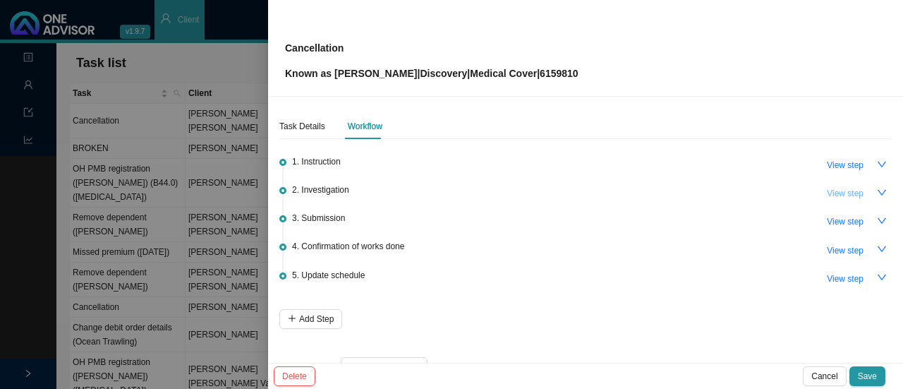
click at [835, 190] on span "View step" at bounding box center [845, 193] width 37 height 14
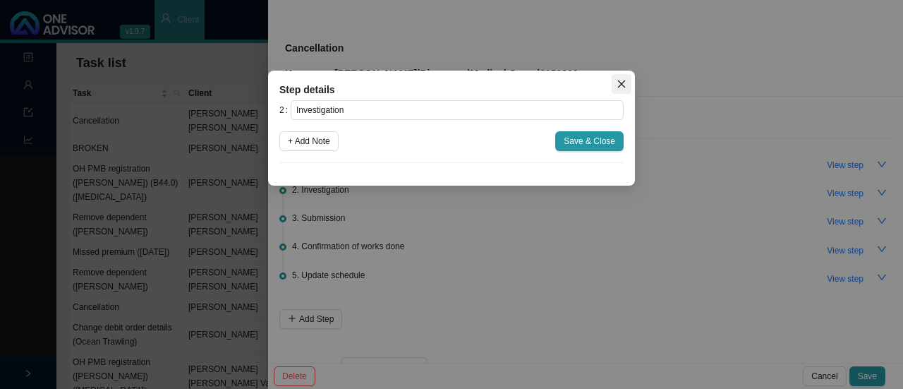
click at [619, 84] on icon "close" at bounding box center [622, 84] width 10 height 10
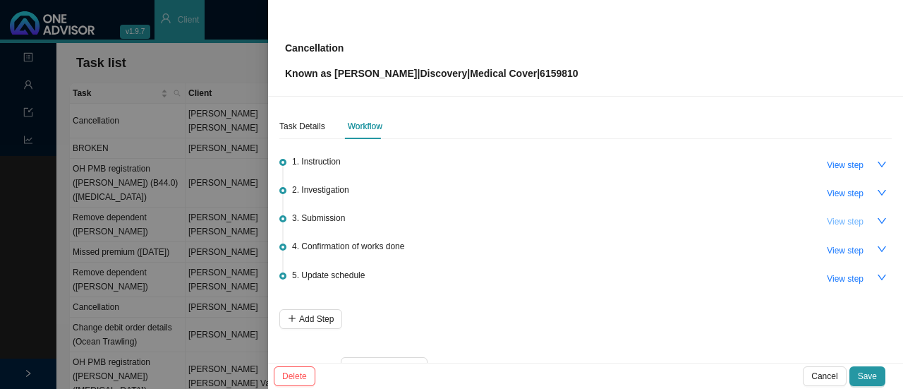
click at [844, 216] on span "View step" at bounding box center [845, 221] width 37 height 14
type input "Submission"
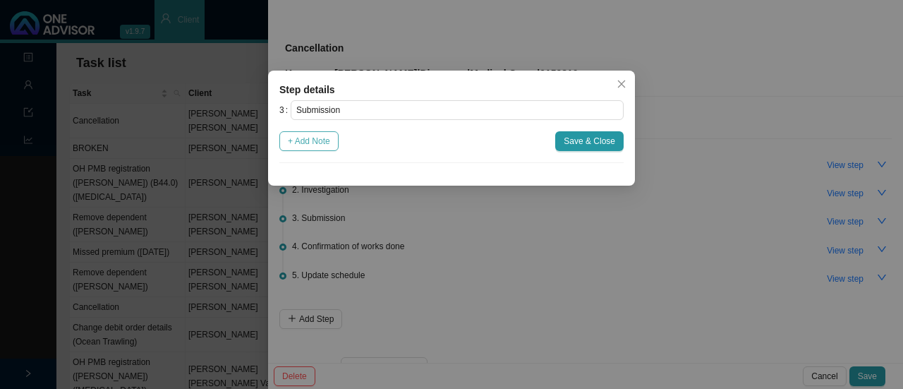
click at [299, 143] on span "+ Add Note" at bounding box center [309, 141] width 42 height 14
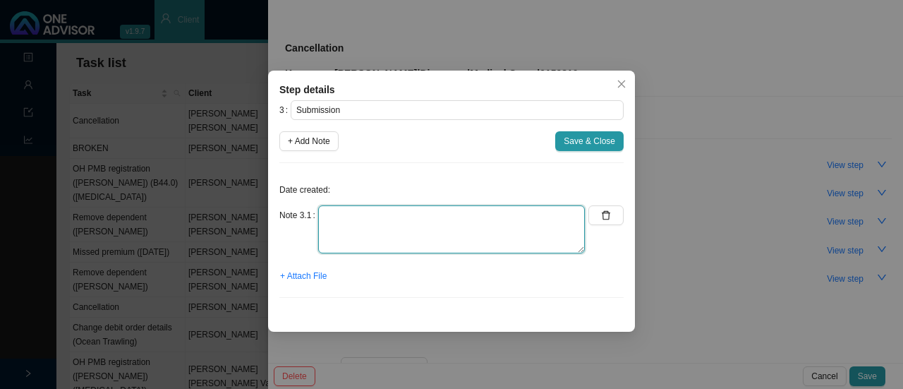
click at [356, 238] on textarea at bounding box center [451, 229] width 267 height 48
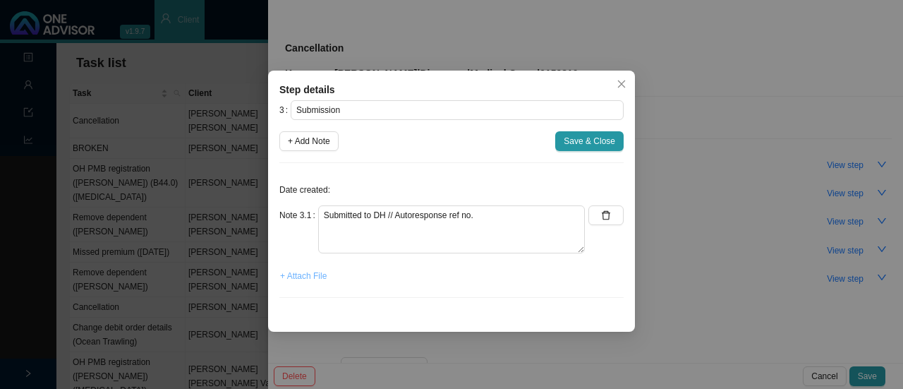
click at [306, 277] on span "+ Attach File" at bounding box center [303, 276] width 47 height 14
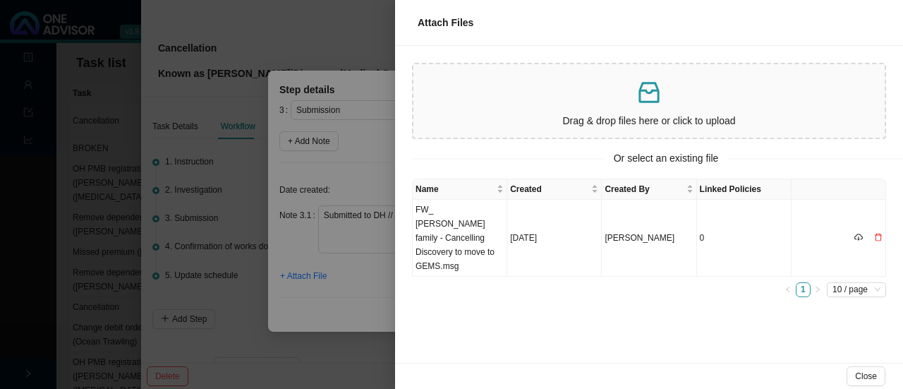
click at [535, 105] on p at bounding box center [649, 92] width 460 height 29
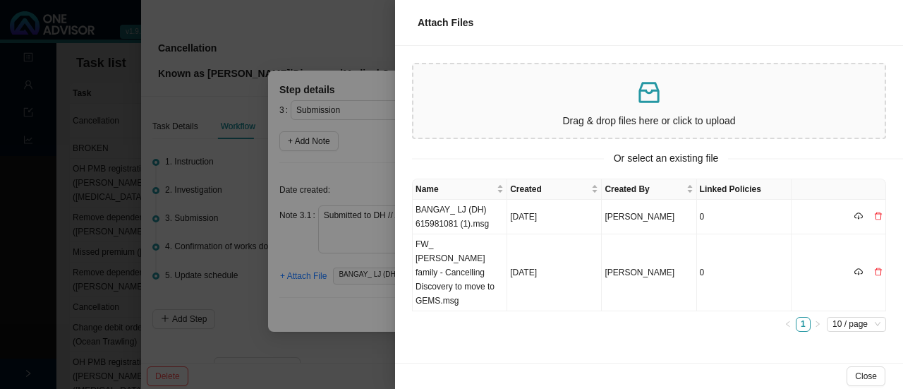
click at [611, 90] on p at bounding box center [649, 92] width 460 height 29
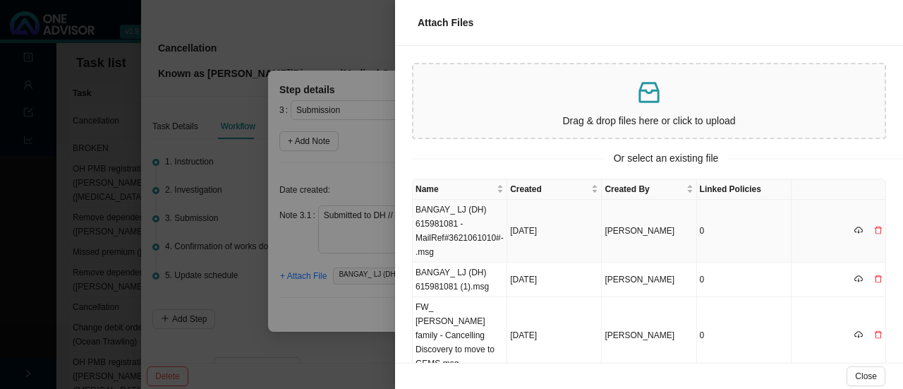
click at [452, 222] on td "BANGAY_ LJ (DH) 615981081 -MailRef#3621061010#-.msg" at bounding box center [460, 231] width 95 height 63
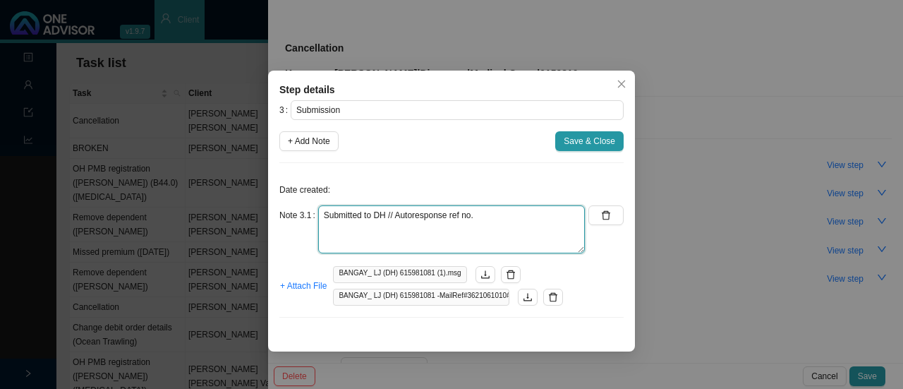
click at [494, 211] on textarea "Submitted to DH // Autoresponse ref no." at bounding box center [451, 229] width 267 height 48
paste textarea "11464260746."
type textarea "Submitted to DH // Autoresponse ref no. 11464260746."
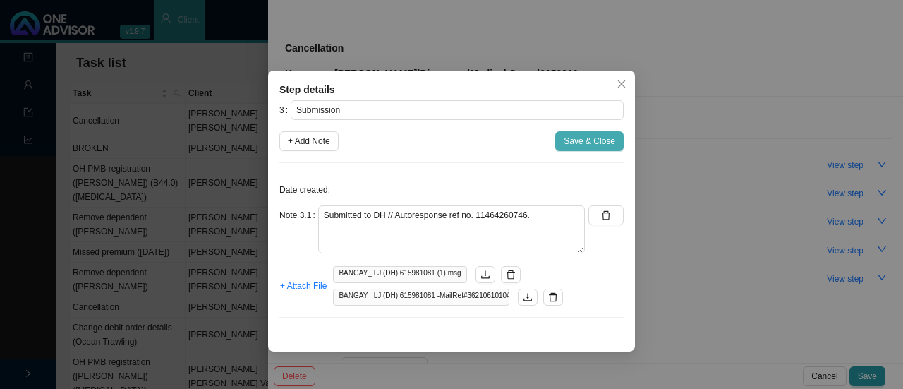
click at [586, 139] on span "Save & Close" at bounding box center [590, 141] width 52 height 14
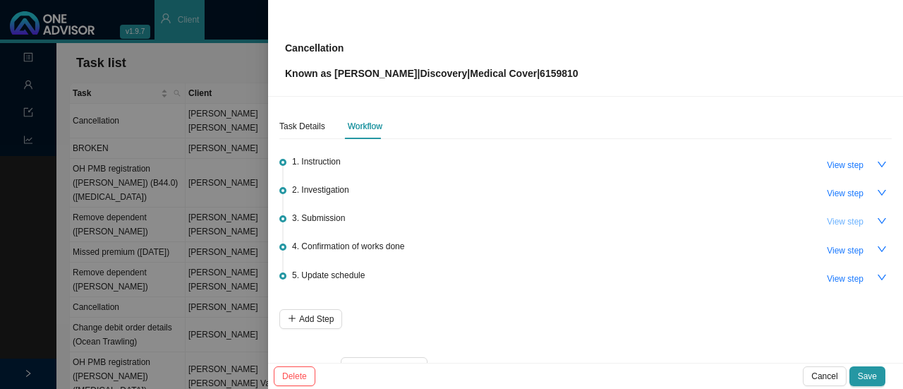
click at [848, 222] on span "View step" at bounding box center [845, 221] width 37 height 14
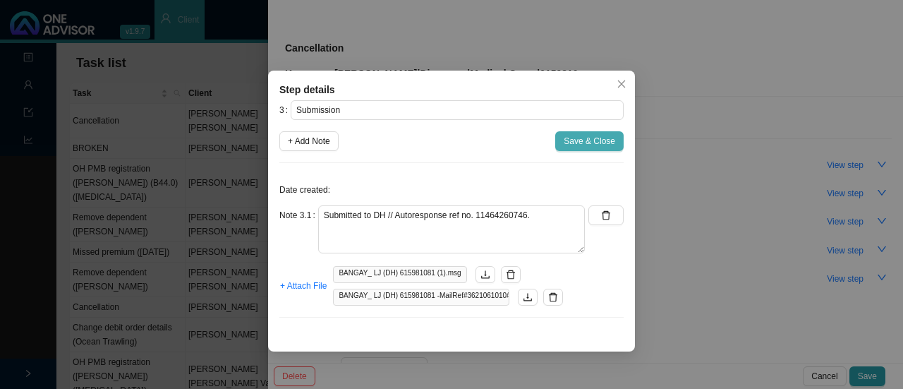
click at [604, 136] on span "Save & Close" at bounding box center [590, 141] width 52 height 14
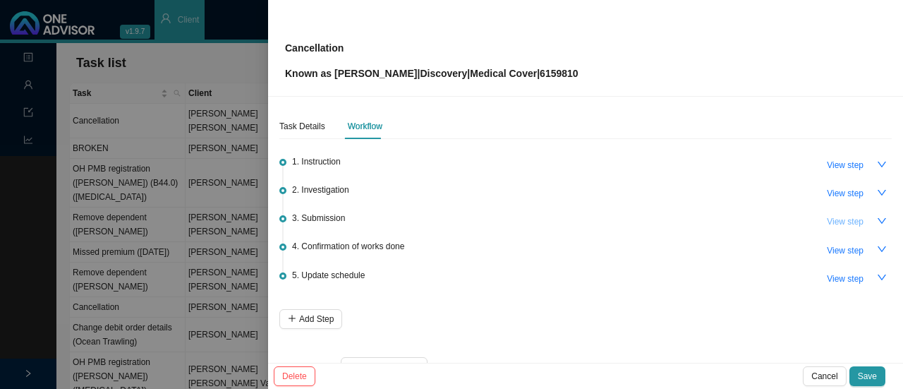
click at [848, 224] on span "View step" at bounding box center [845, 221] width 37 height 14
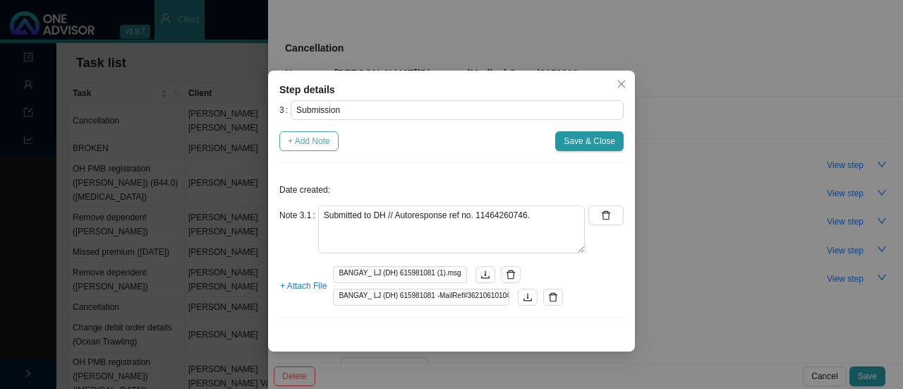
click at [307, 137] on span "+ Add Note" at bounding box center [309, 141] width 42 height 14
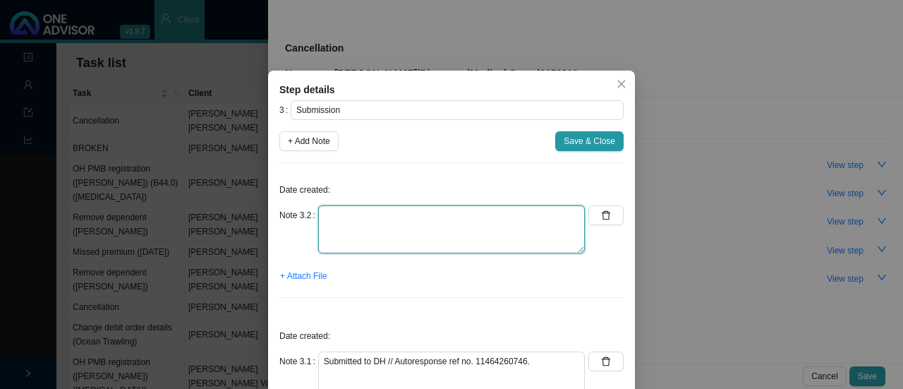
click at [356, 214] on textarea at bounding box center [451, 229] width 267 height 48
type textarea "Informed client - submission done"
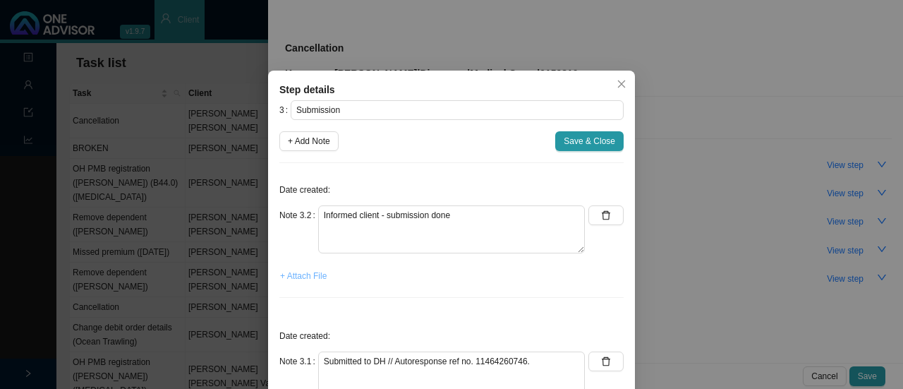
click at [310, 270] on span "+ Attach File" at bounding box center [303, 276] width 47 height 14
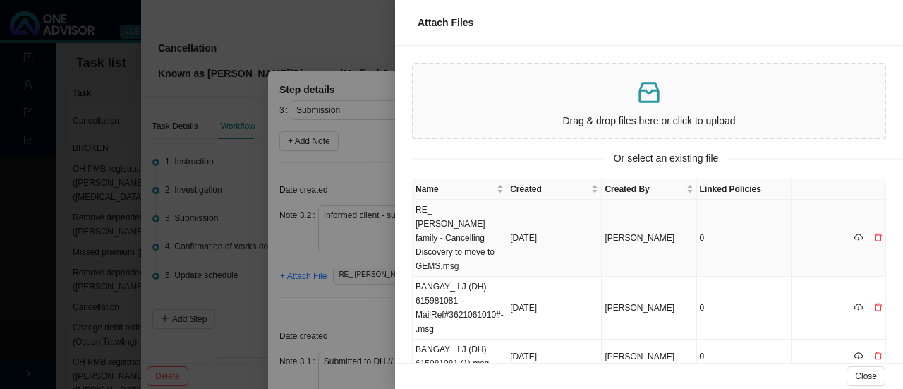
click at [456, 228] on td "RE_ [PERSON_NAME] family - Cancelling Discovery to move to GEMS.msg" at bounding box center [460, 238] width 95 height 77
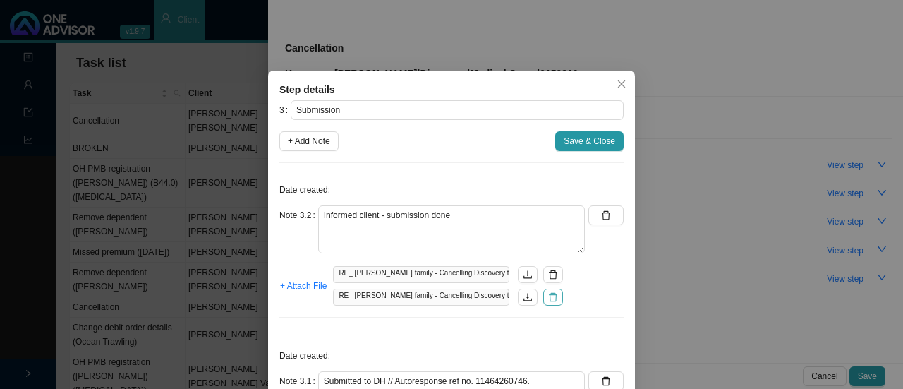
click at [553, 293] on button "button" at bounding box center [553, 297] width 20 height 17
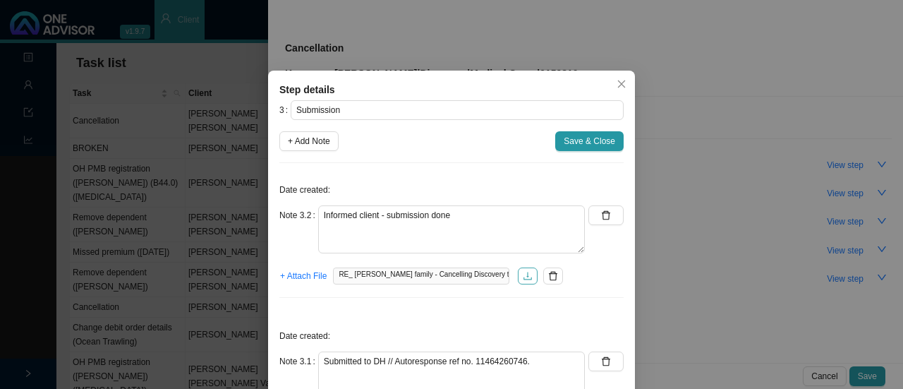
click at [523, 272] on icon "download" at bounding box center [528, 276] width 10 height 10
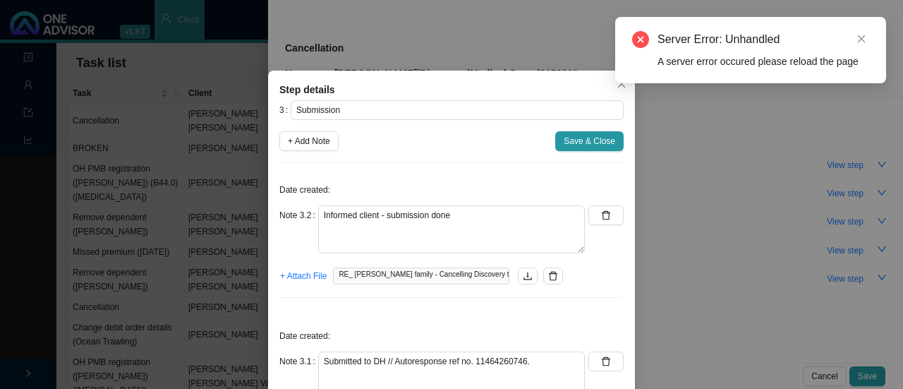
click at [403, 272] on span "RE_ [PERSON_NAME] family - Cancelling Discovery to move to GEMS.msg" at bounding box center [421, 275] width 176 height 17
click at [856, 40] on link "Close" at bounding box center [862, 39] width 16 height 16
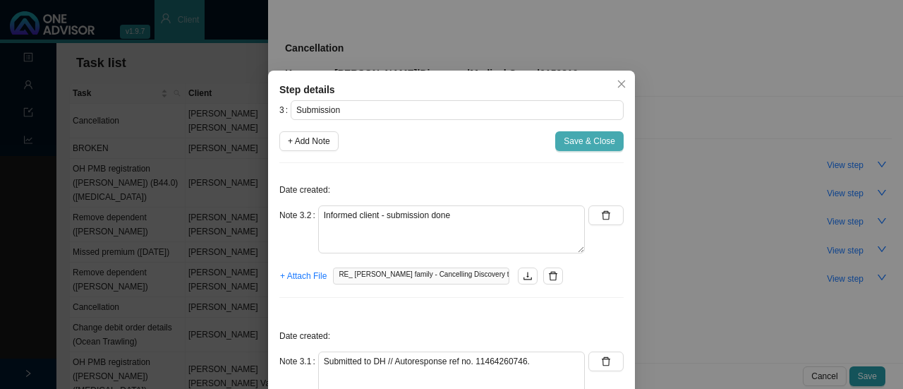
click at [597, 135] on span "Save & Close" at bounding box center [590, 141] width 52 height 14
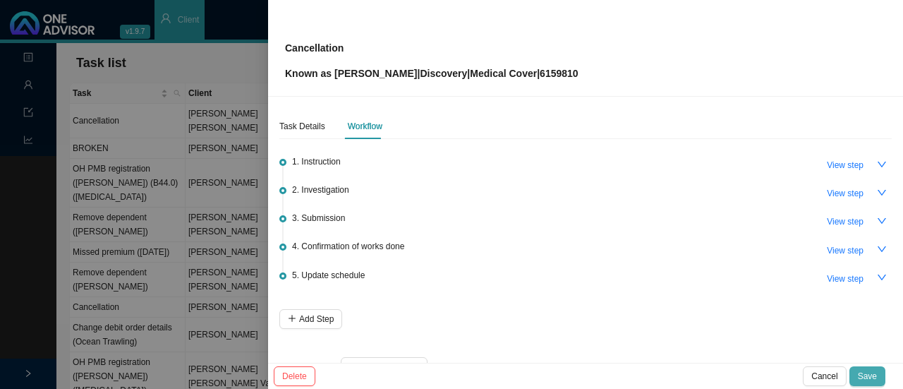
click at [872, 373] on span "Save" at bounding box center [867, 376] width 19 height 14
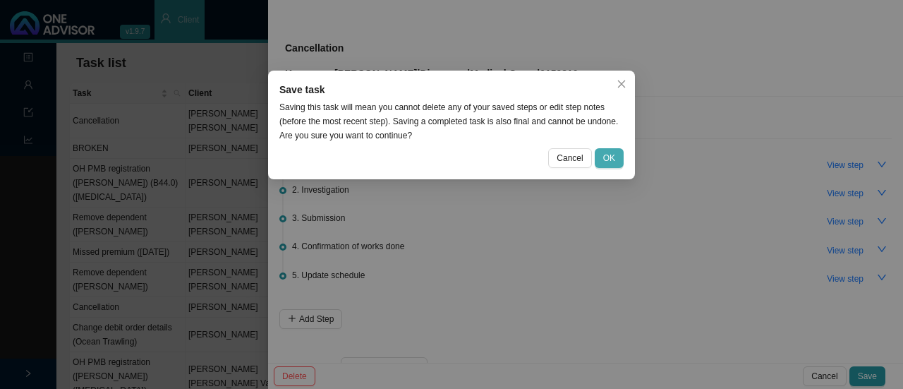
click at [615, 159] on span "OK" at bounding box center [609, 158] width 12 height 14
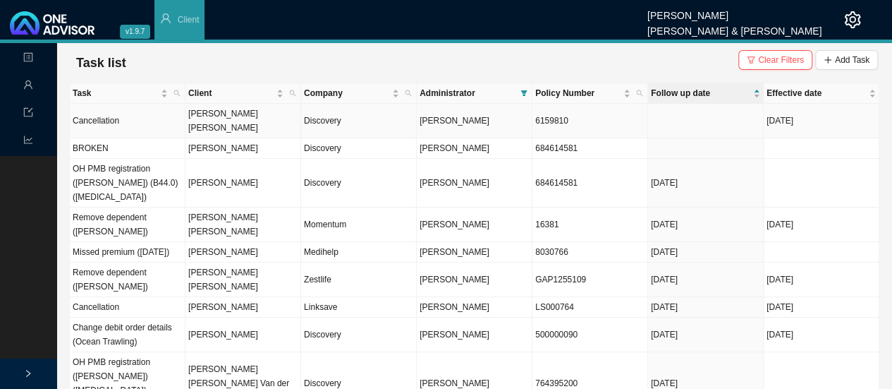
click at [341, 114] on td "Discovery" at bounding box center [359, 121] width 116 height 35
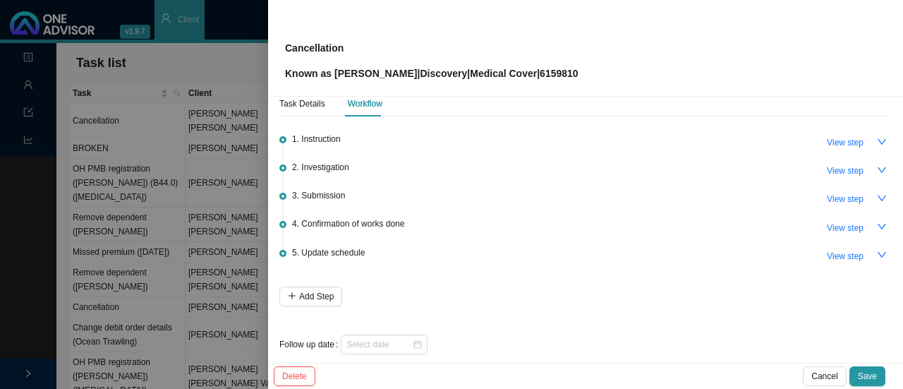
scroll to position [34, 0]
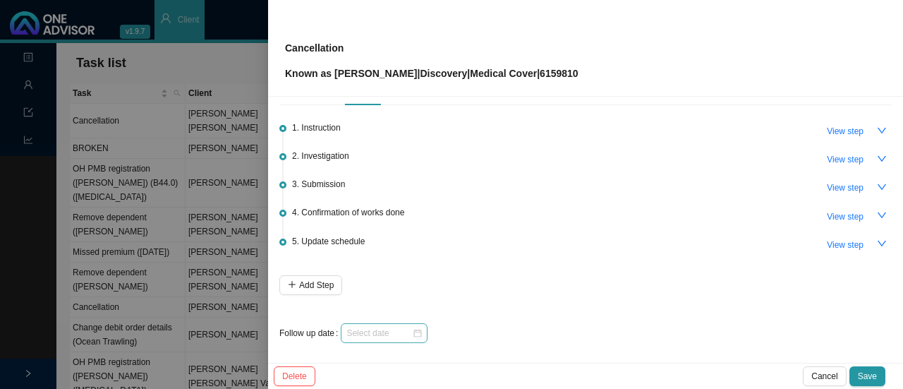
click at [418, 327] on div at bounding box center [383, 333] width 75 height 14
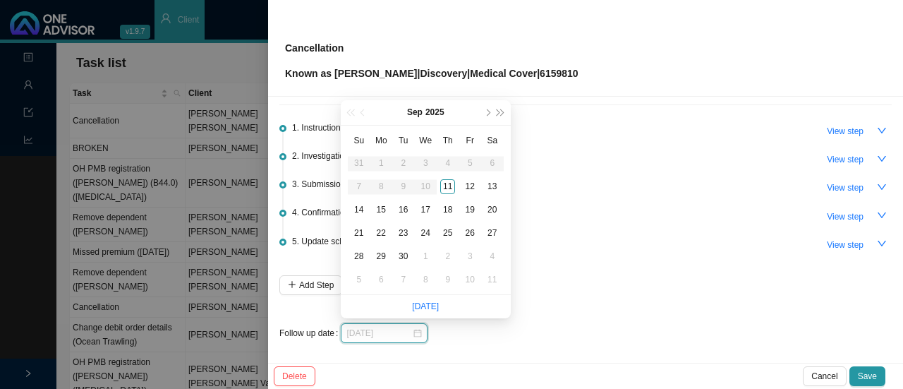
type input "[DATE]"
click at [473, 190] on div "12" at bounding box center [470, 186] width 15 height 15
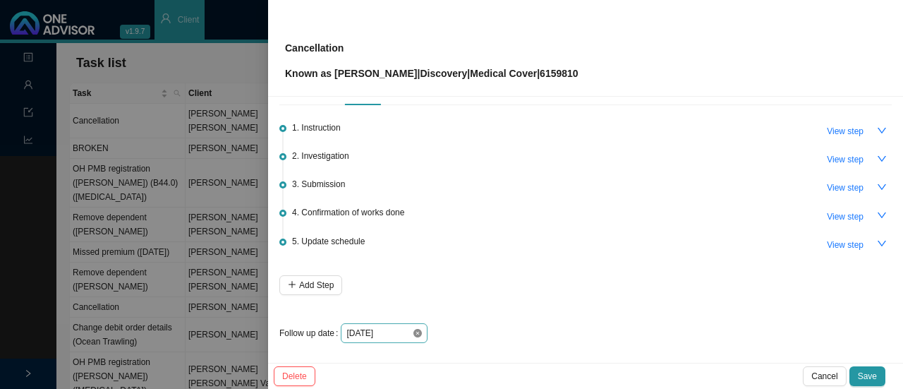
click at [419, 331] on icon "close-circle" at bounding box center [417, 333] width 8 height 8
click at [419, 333] on div at bounding box center [383, 333] width 75 height 14
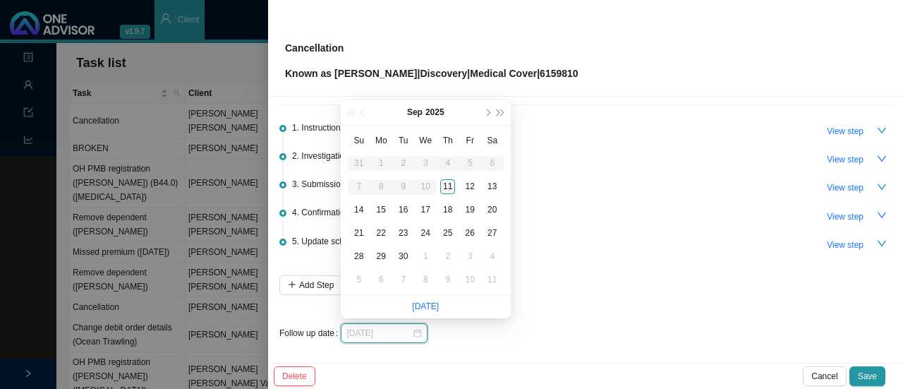
type input "[DATE]"
click at [443, 183] on div "11" at bounding box center [447, 186] width 15 height 15
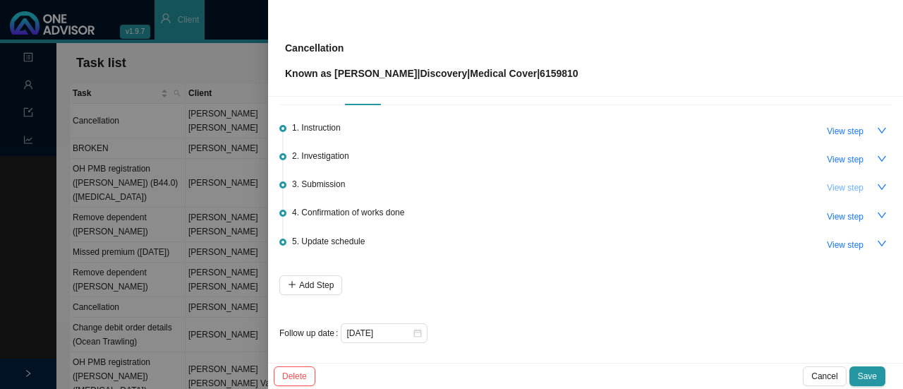
click at [850, 182] on span "View step" at bounding box center [845, 188] width 37 height 14
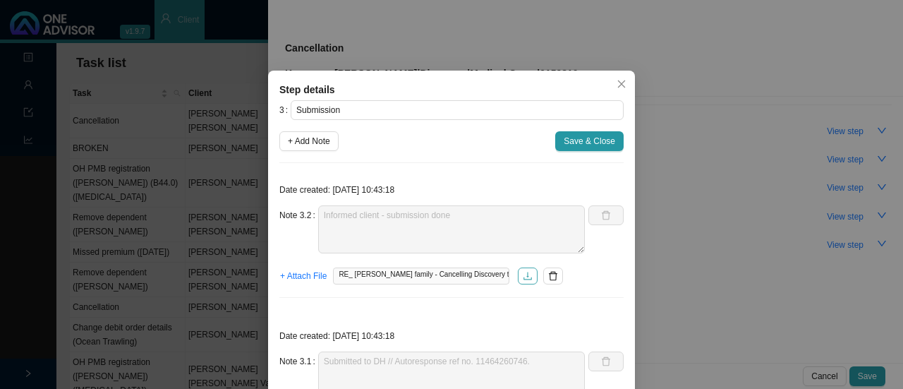
click at [525, 271] on icon "download" at bounding box center [528, 276] width 10 height 10
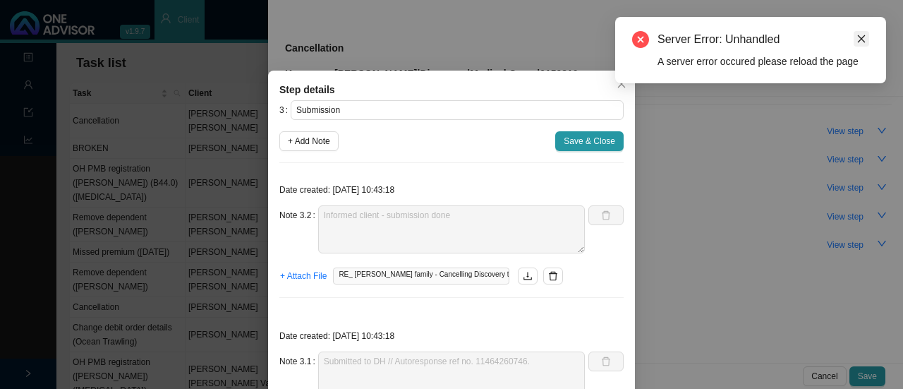
click at [859, 42] on icon "close" at bounding box center [861, 39] width 10 height 10
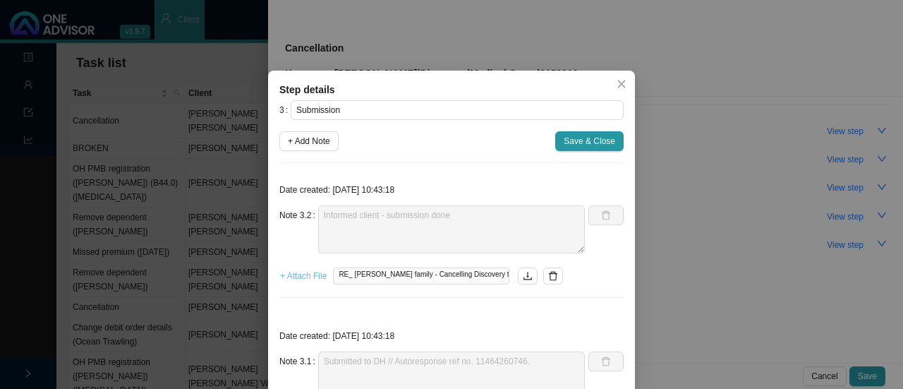
click at [305, 279] on span "+ Attach File" at bounding box center [303, 276] width 47 height 14
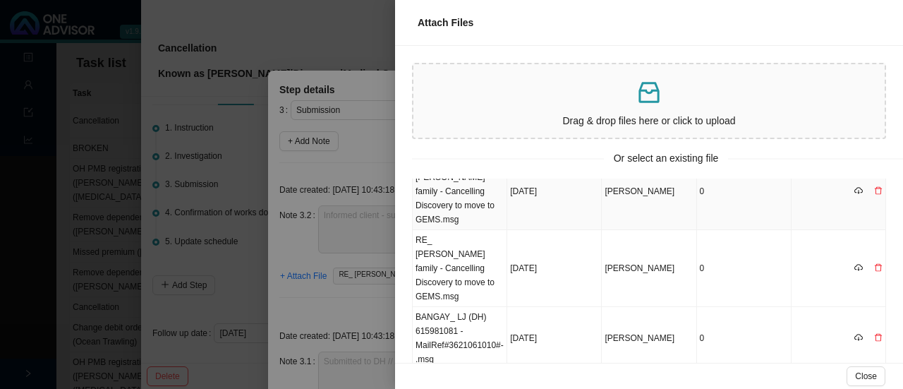
scroll to position [0, 0]
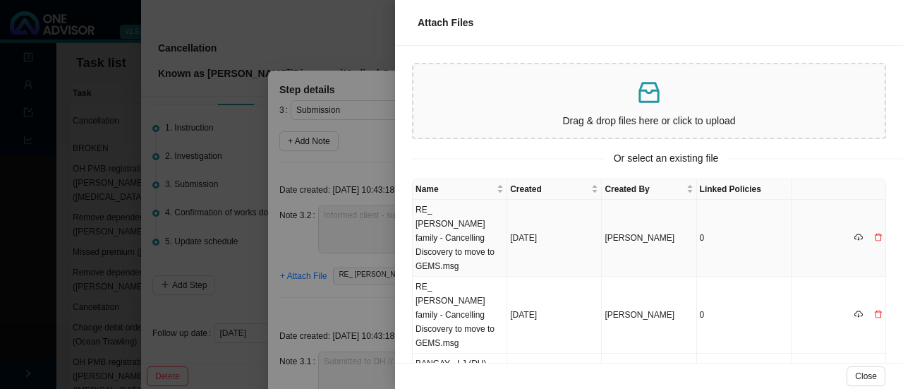
click at [453, 222] on td "RE_ [PERSON_NAME] family - Cancelling Discovery to move to GEMS.msg" at bounding box center [460, 238] width 95 height 77
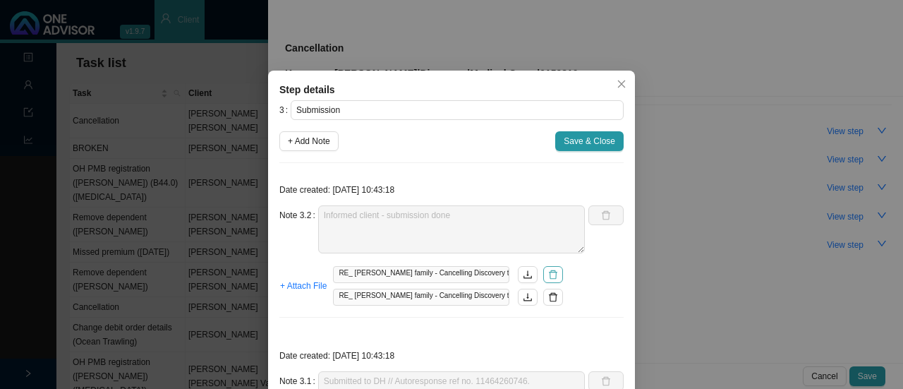
click at [549, 273] on icon "delete" at bounding box center [553, 275] width 10 height 10
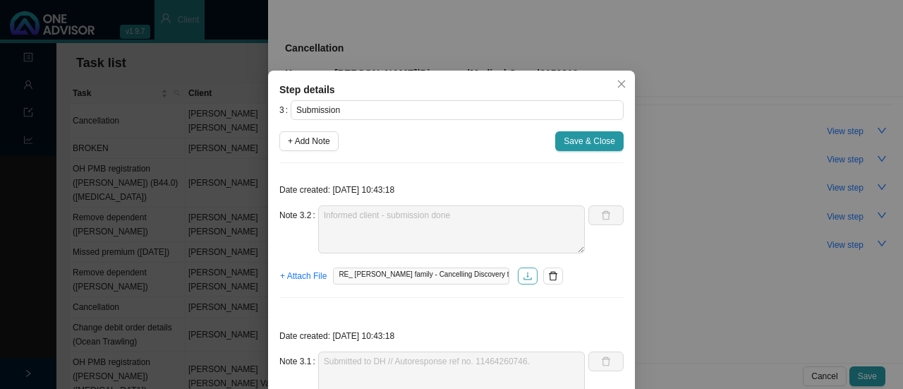
click at [523, 274] on icon "download" at bounding box center [528, 276] width 10 height 10
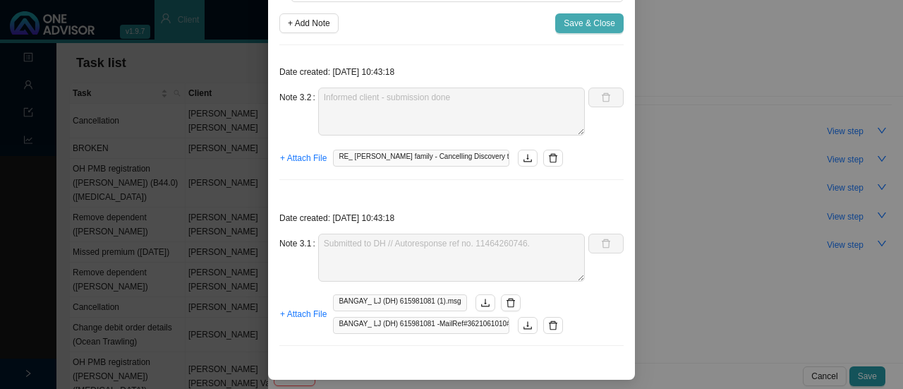
click at [579, 27] on span "Save & Close" at bounding box center [590, 23] width 52 height 14
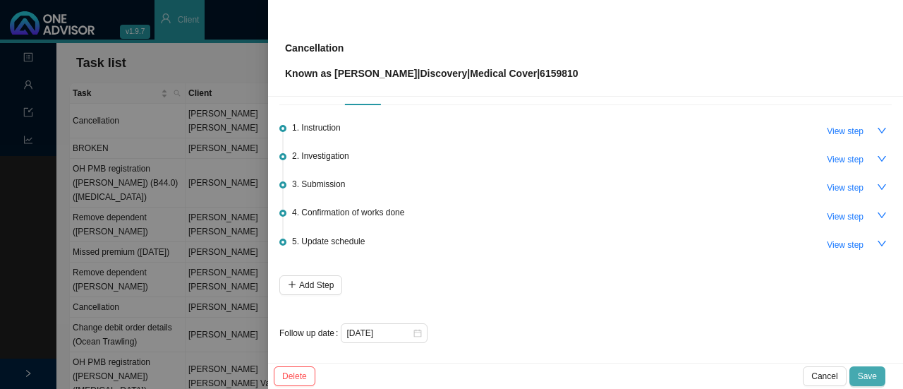
click at [864, 375] on span "Save" at bounding box center [867, 376] width 19 height 14
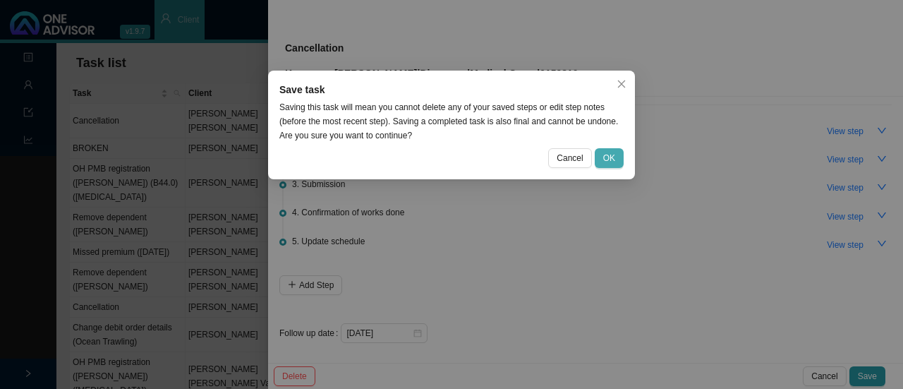
click at [612, 156] on span "OK" at bounding box center [609, 158] width 12 height 14
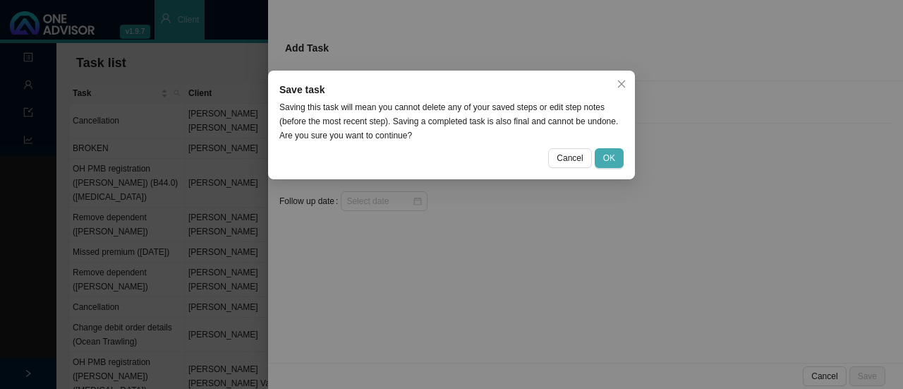
scroll to position [0, 0]
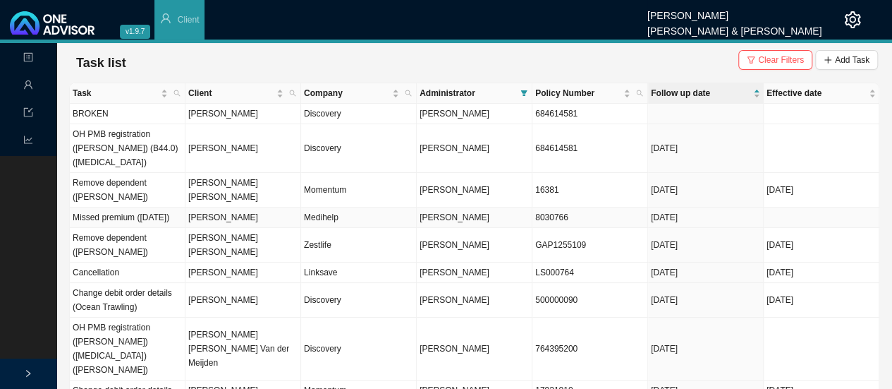
click at [222, 207] on td "[PERSON_NAME]" at bounding box center [244, 217] width 116 height 20
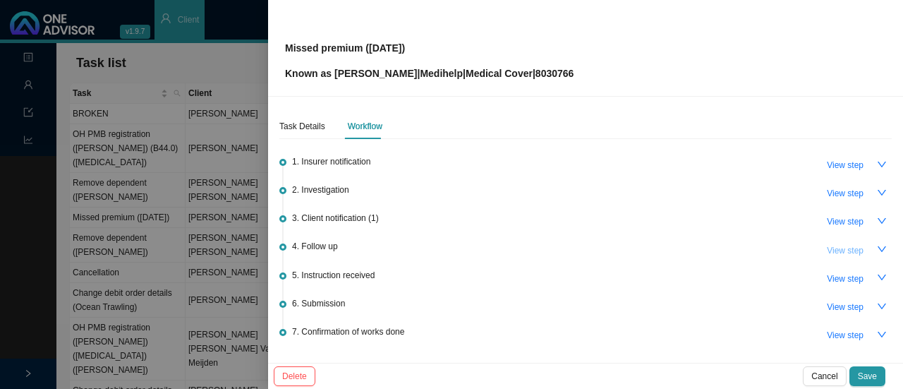
click at [835, 248] on span "View step" at bounding box center [845, 250] width 37 height 14
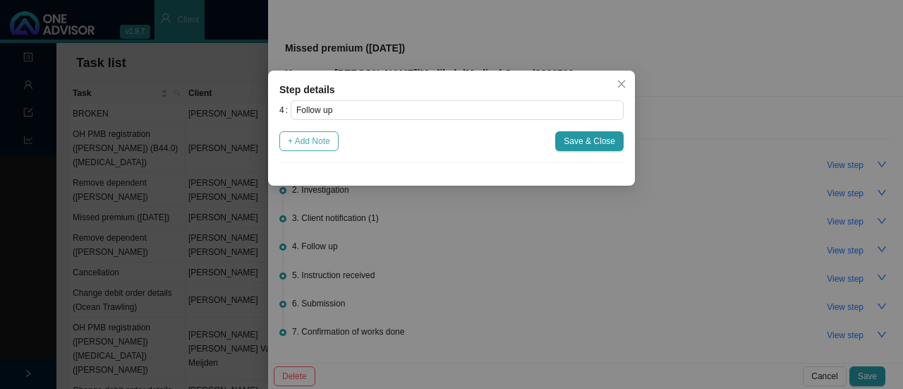
click at [316, 144] on span "+ Add Note" at bounding box center [309, 141] width 42 height 14
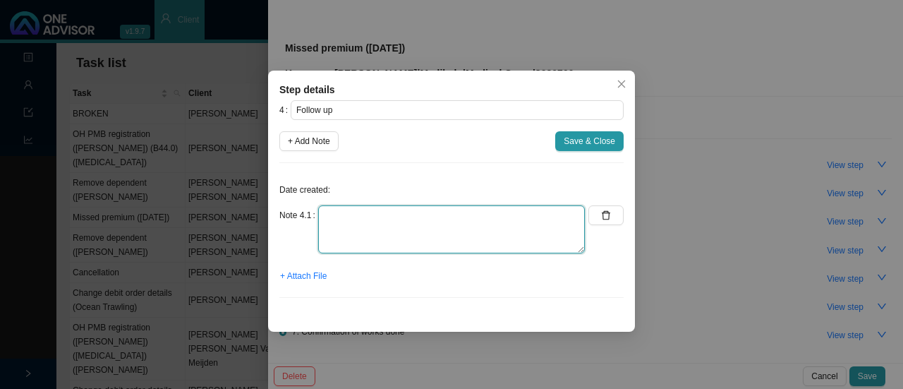
click at [377, 235] on textarea at bounding box center [451, 229] width 267 height 48
type textarea "Medihelp - Subs received"
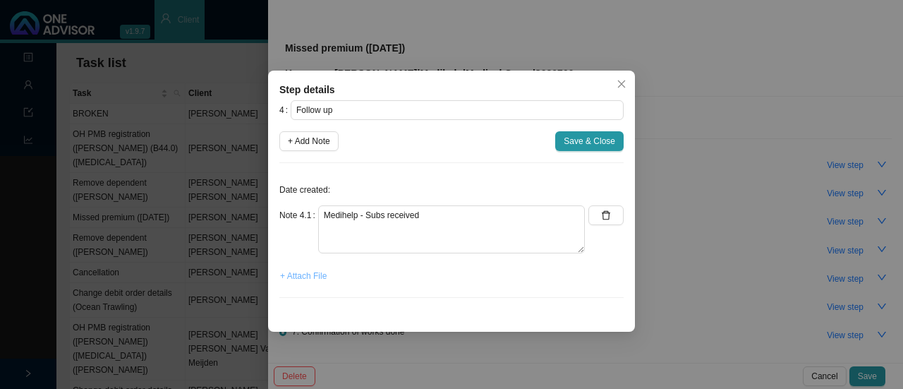
click at [296, 277] on span "+ Attach File" at bounding box center [303, 276] width 47 height 14
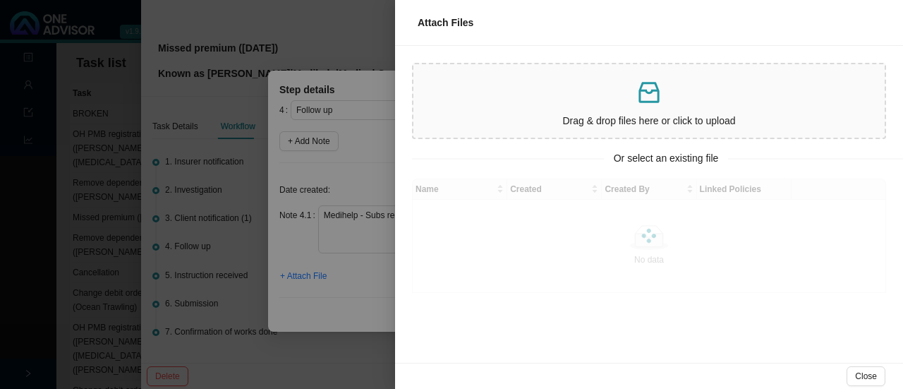
click at [628, 102] on p at bounding box center [649, 92] width 460 height 29
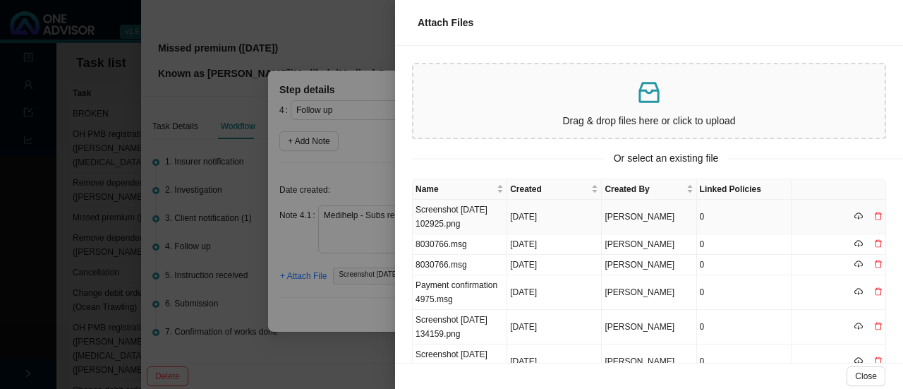
click at [453, 217] on td "Screenshot [DATE] 102925.png" at bounding box center [460, 217] width 95 height 35
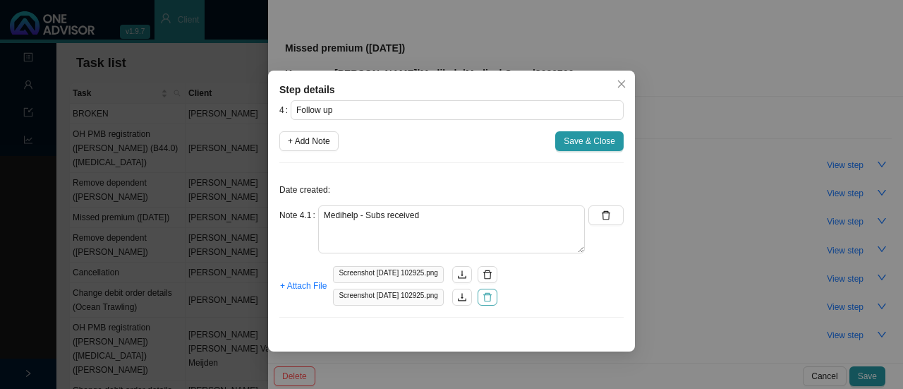
click at [492, 270] on icon "delete" at bounding box center [488, 275] width 10 height 10
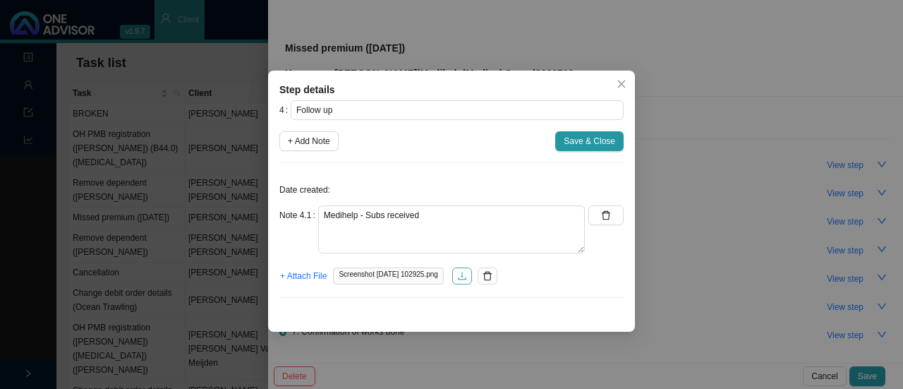
click at [472, 272] on button "button" at bounding box center [462, 275] width 20 height 17
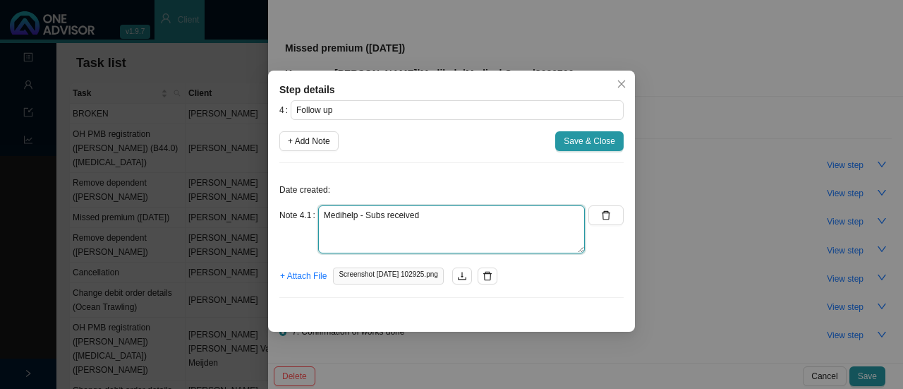
click at [488, 219] on textarea "Medihelp - Subs received" at bounding box center [451, 229] width 267 height 48
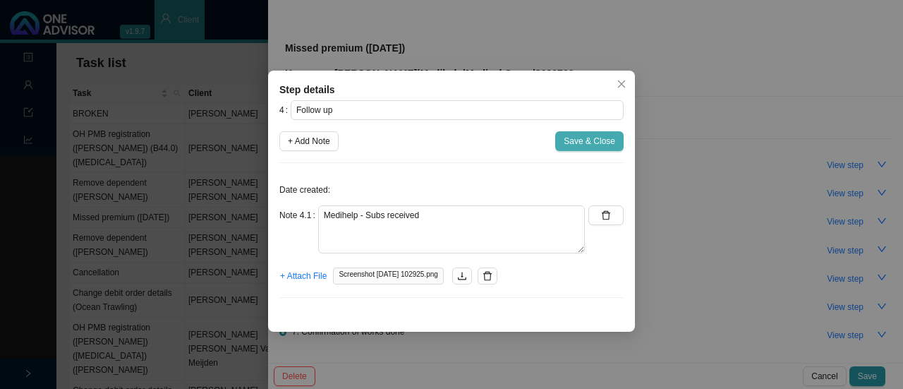
click at [593, 138] on span "Save & Close" at bounding box center [590, 141] width 52 height 14
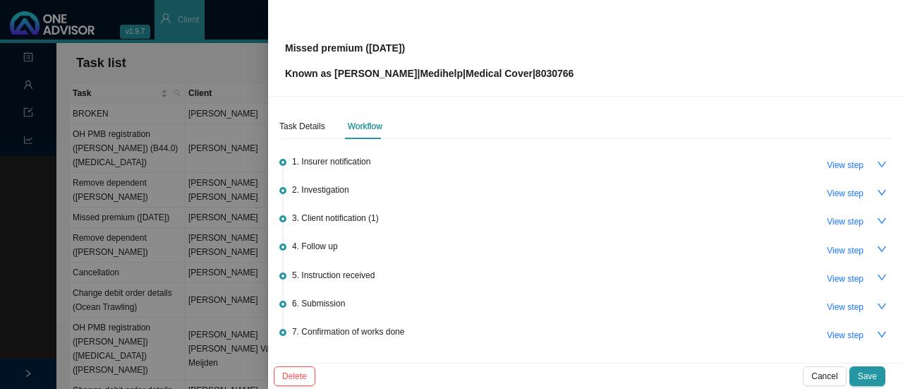
click at [871, 364] on div "Delete Cancel Save" at bounding box center [585, 376] width 635 height 26
click at [865, 371] on span "Save" at bounding box center [867, 376] width 19 height 14
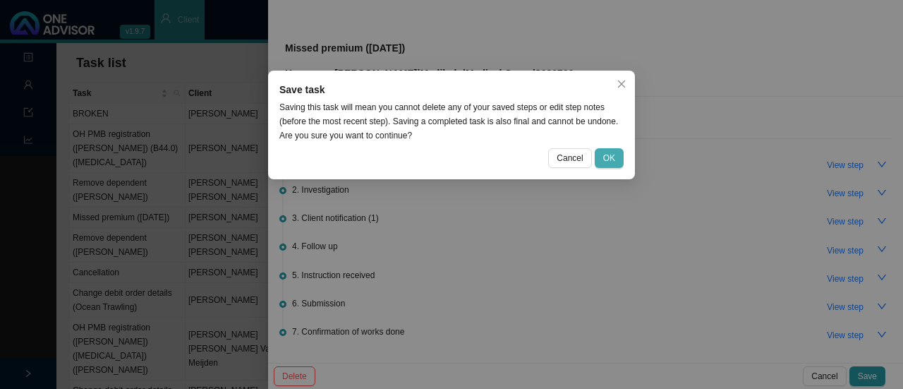
click at [614, 157] on span "OK" at bounding box center [609, 158] width 12 height 14
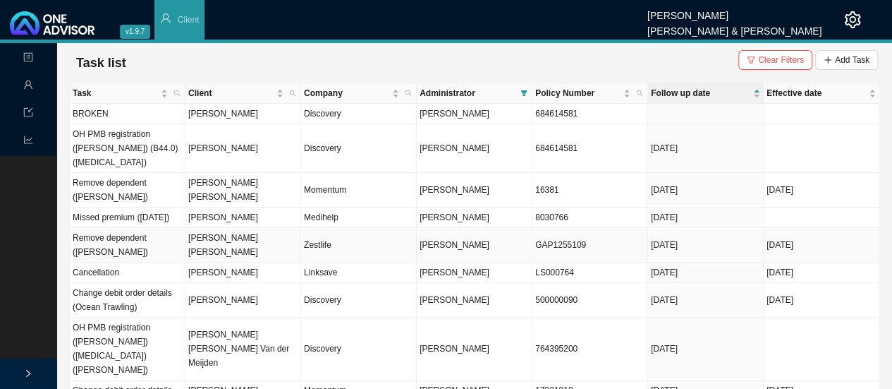
click at [335, 228] on td "Zestlife" at bounding box center [359, 245] width 116 height 35
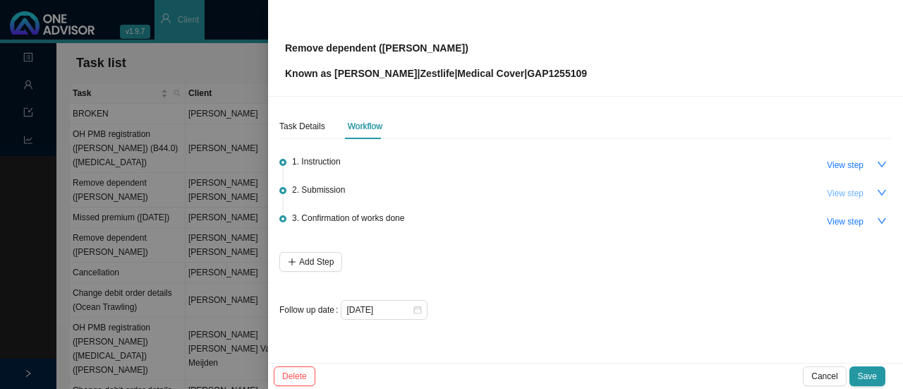
click at [864, 200] on button "View step" at bounding box center [845, 193] width 54 height 20
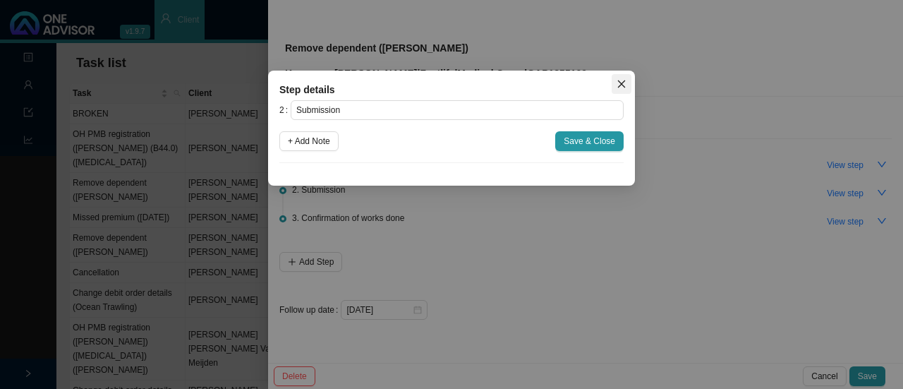
click at [622, 85] on icon "close" at bounding box center [622, 84] width 8 height 8
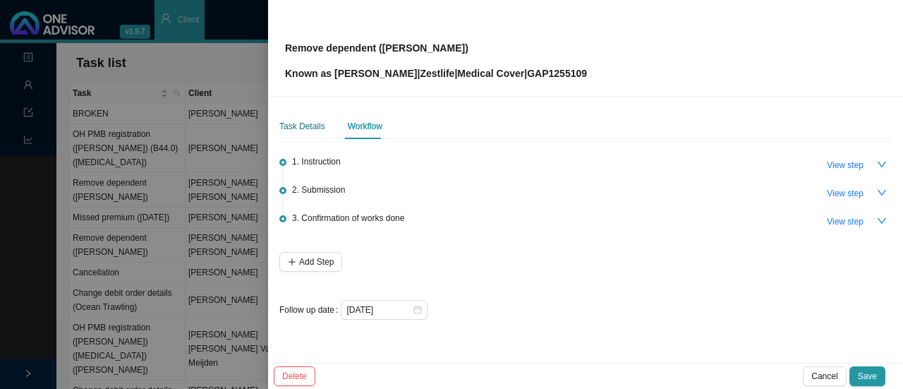
drag, startPoint x: 287, startPoint y: 128, endPoint x: 437, endPoint y: 129, distance: 150.3
click at [291, 128] on div "Task Details" at bounding box center [302, 126] width 46 height 14
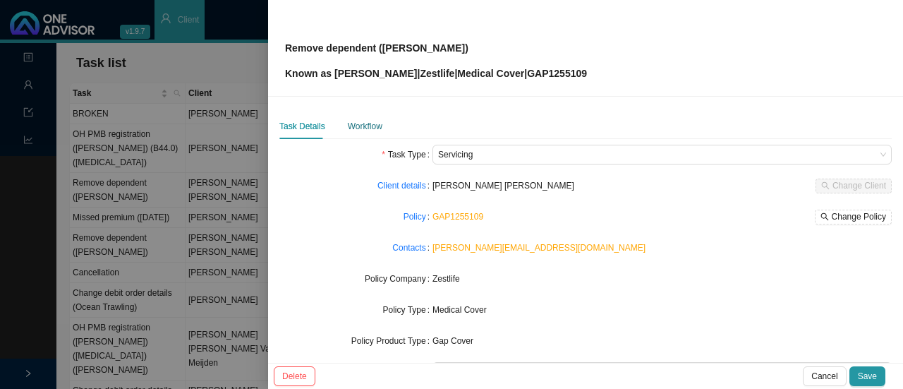
click at [367, 133] on div "Workflow" at bounding box center [365, 126] width 35 height 14
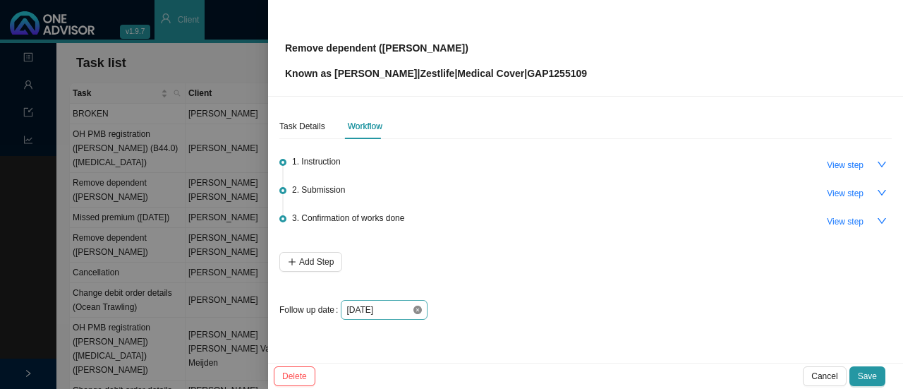
click at [419, 310] on icon "close-circle" at bounding box center [417, 309] width 8 height 8
click at [377, 310] on input at bounding box center [379, 310] width 66 height 14
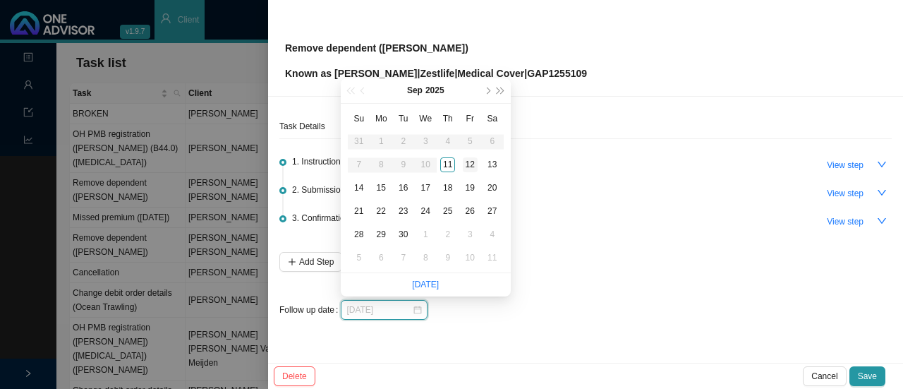
type input "[DATE]"
click at [468, 163] on div "12" at bounding box center [470, 164] width 15 height 15
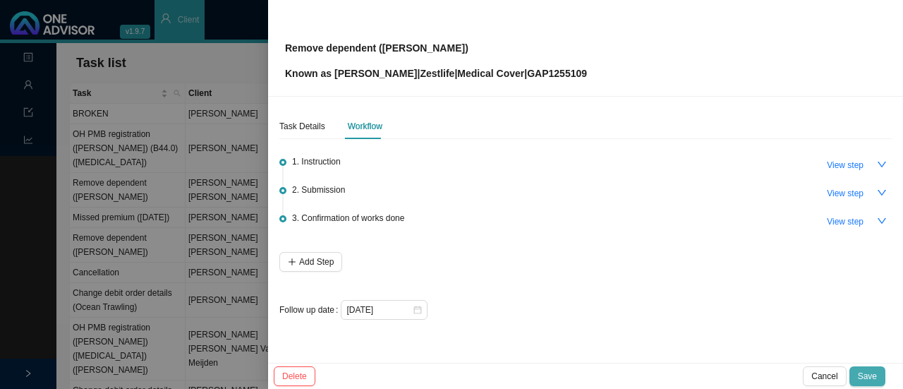
click at [873, 375] on span "Save" at bounding box center [867, 376] width 19 height 14
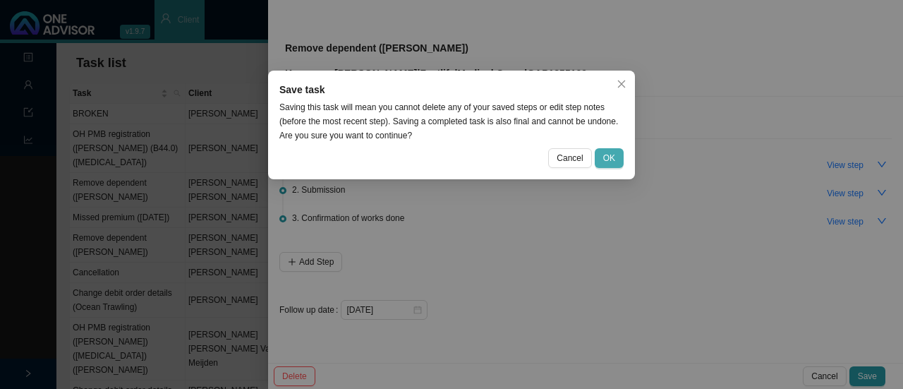
click at [614, 160] on span "OK" at bounding box center [609, 158] width 12 height 14
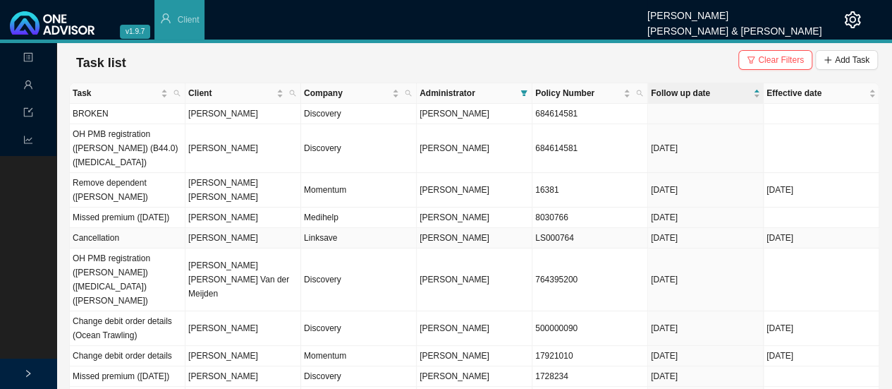
click at [327, 228] on td "Linksave" at bounding box center [359, 238] width 116 height 20
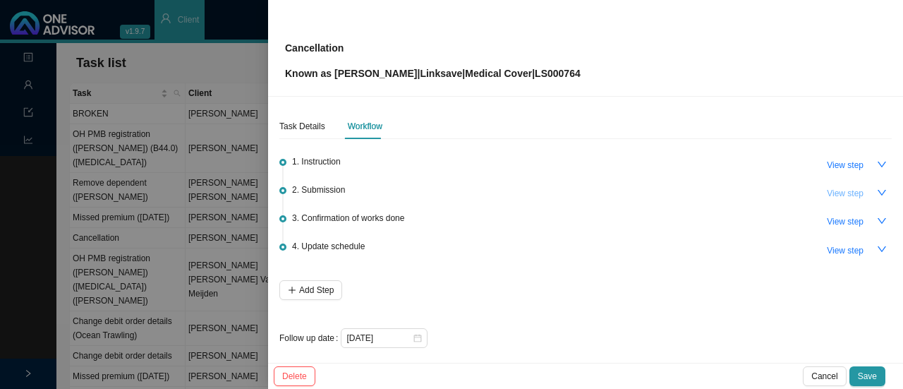
click at [833, 188] on span "View step" at bounding box center [845, 193] width 37 height 14
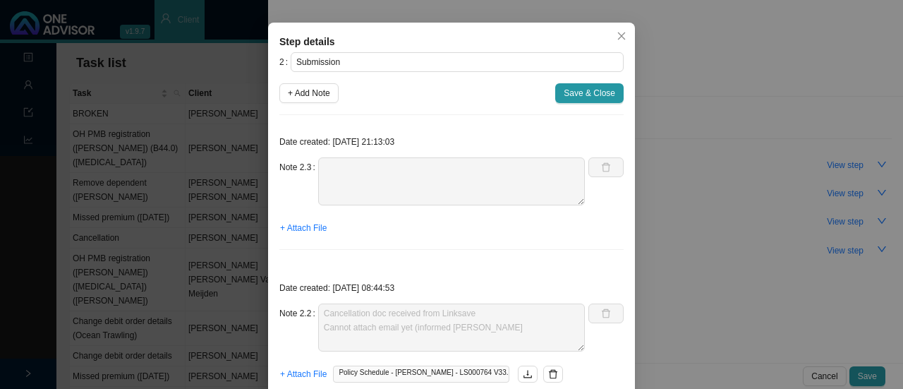
scroll to position [71, 0]
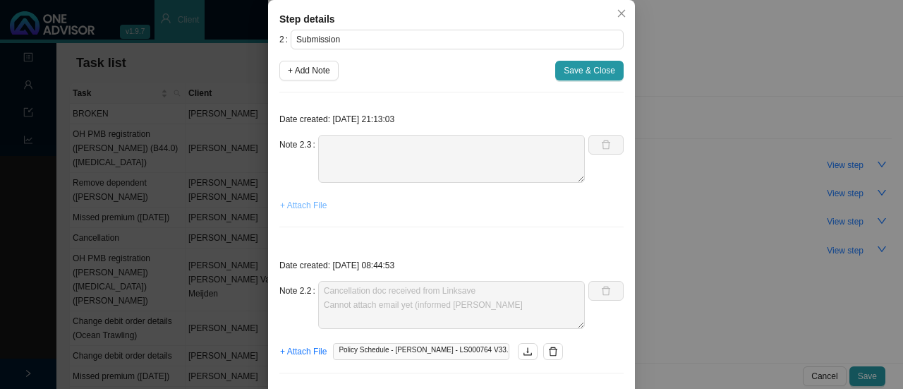
click at [301, 205] on span "+ Attach File" at bounding box center [303, 205] width 47 height 14
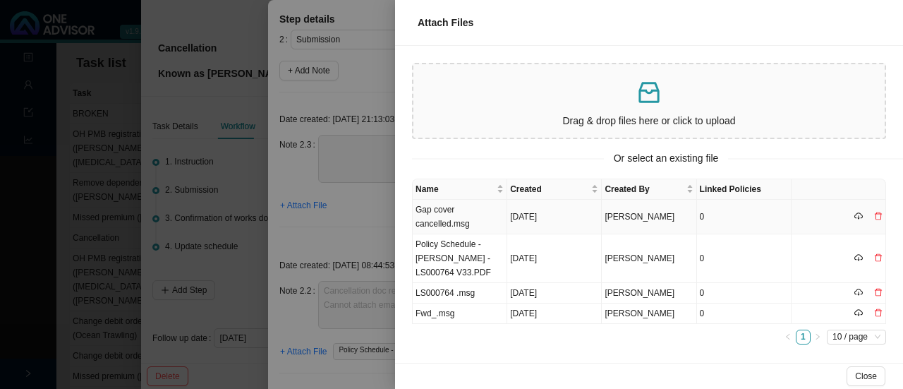
click at [443, 223] on td "Gap cover cancelled.msg" at bounding box center [460, 217] width 95 height 35
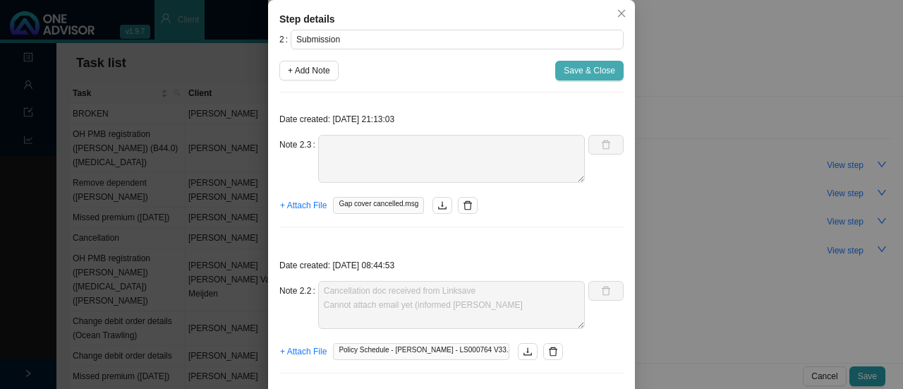
click at [607, 72] on span "Save & Close" at bounding box center [590, 70] width 52 height 14
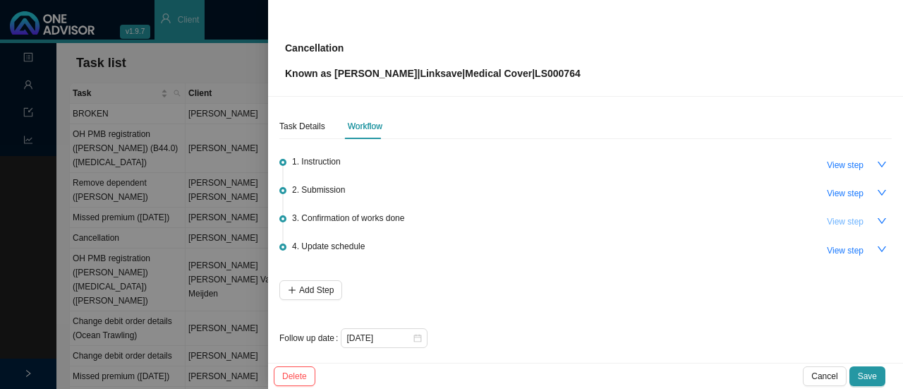
click at [849, 227] on span "View step" at bounding box center [845, 221] width 37 height 14
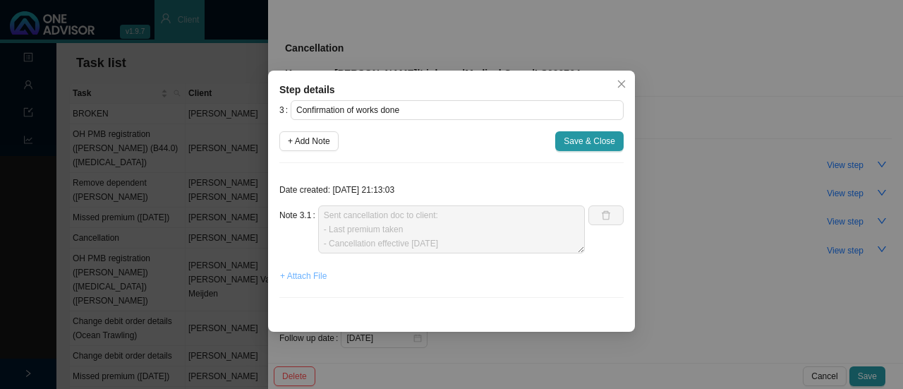
click at [294, 274] on span "+ Attach File" at bounding box center [303, 276] width 47 height 14
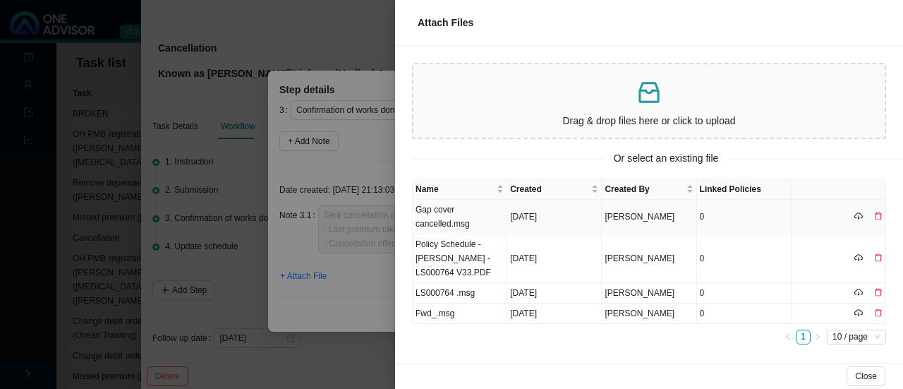
drag, startPoint x: 448, startPoint y: 225, endPoint x: 532, endPoint y: 214, distance: 84.6
click at [448, 226] on td "Gap cover cancelled.msg" at bounding box center [460, 217] width 95 height 35
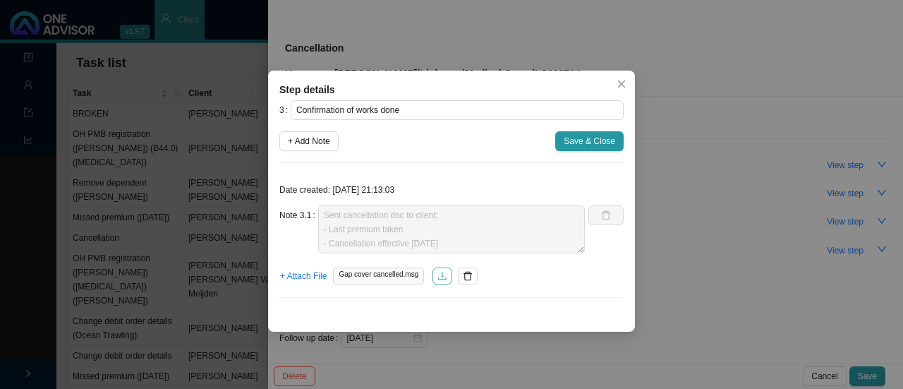
click at [444, 274] on button "button" at bounding box center [442, 275] width 20 height 17
click at [603, 143] on span "Save & Close" at bounding box center [590, 141] width 52 height 14
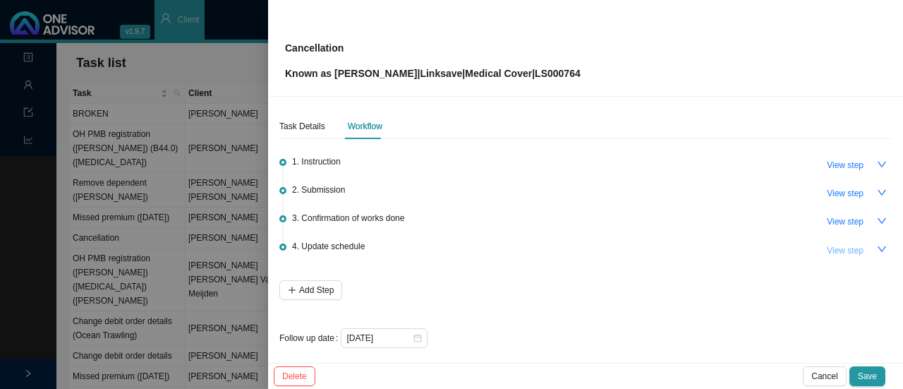
click at [853, 243] on button "View step" at bounding box center [845, 251] width 54 height 20
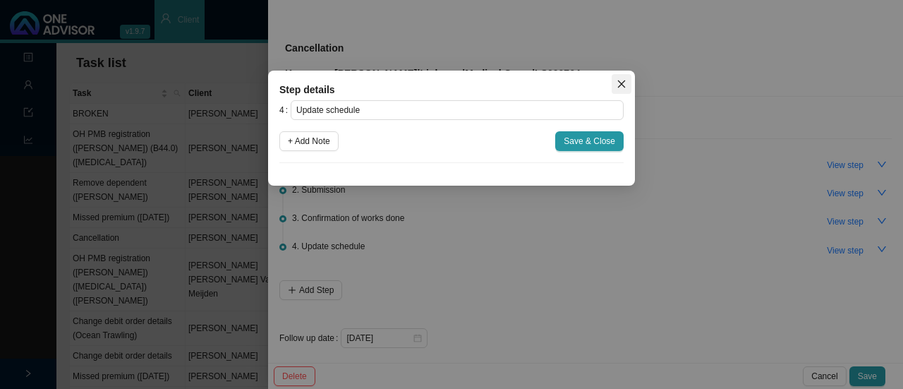
click at [626, 82] on icon "close" at bounding box center [622, 84] width 10 height 10
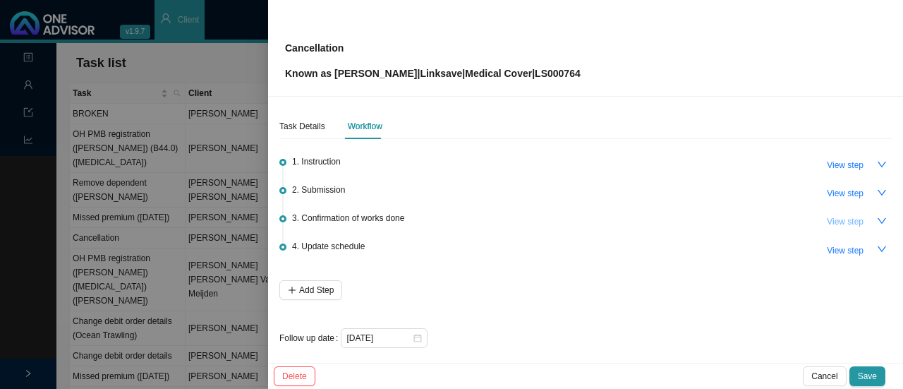
click at [829, 222] on span "View step" at bounding box center [845, 221] width 37 height 14
type input "Confirmation of works done"
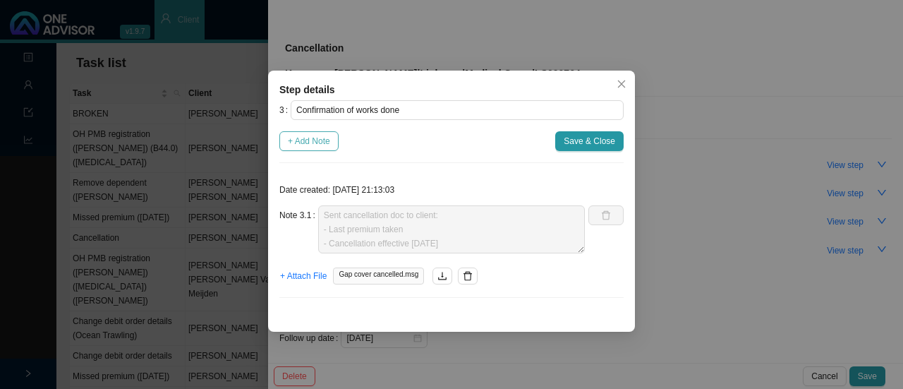
click at [310, 138] on span "+ Add Note" at bounding box center [309, 141] width 42 height 14
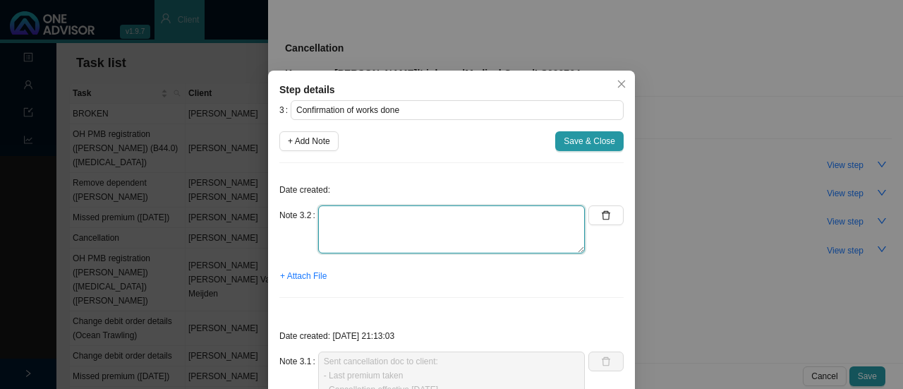
click at [334, 228] on textarea at bounding box center [451, 229] width 267 height 48
click at [470, 207] on textarea "Whatsapp conversation history" at bounding box center [451, 229] width 267 height 48
type textarea "Whatsapp conversation"
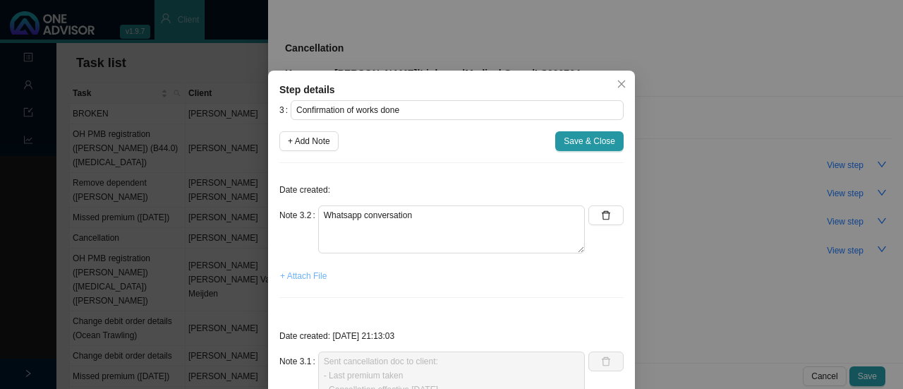
click at [296, 279] on span "+ Attach File" at bounding box center [303, 276] width 47 height 14
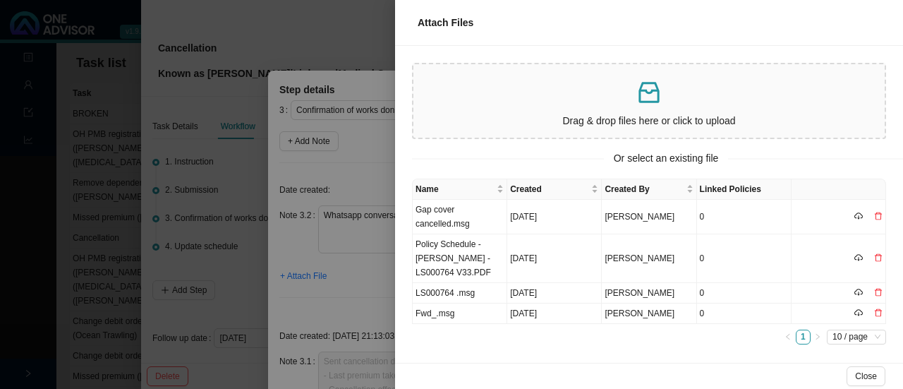
click at [643, 91] on icon "inbox" at bounding box center [648, 92] width 20 height 21
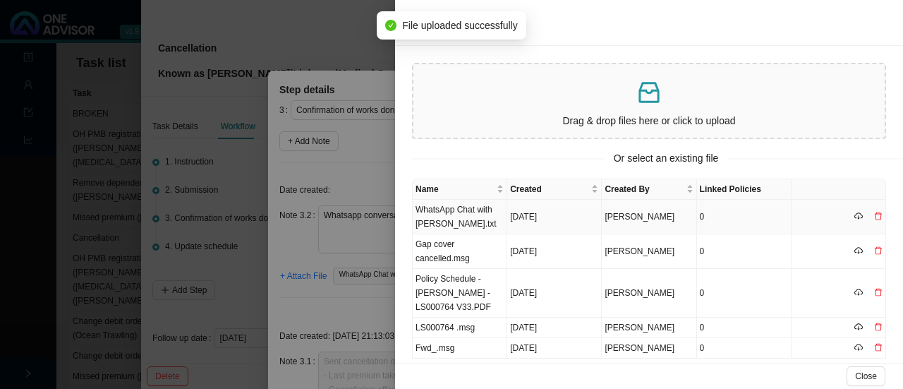
click at [459, 219] on td "WhatsApp Chat with [PERSON_NAME].txt" at bounding box center [460, 217] width 95 height 35
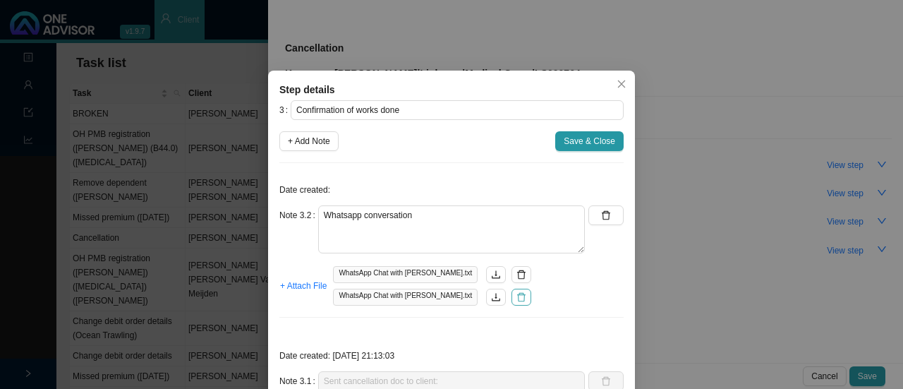
click at [519, 293] on icon "delete" at bounding box center [521, 297] width 8 height 9
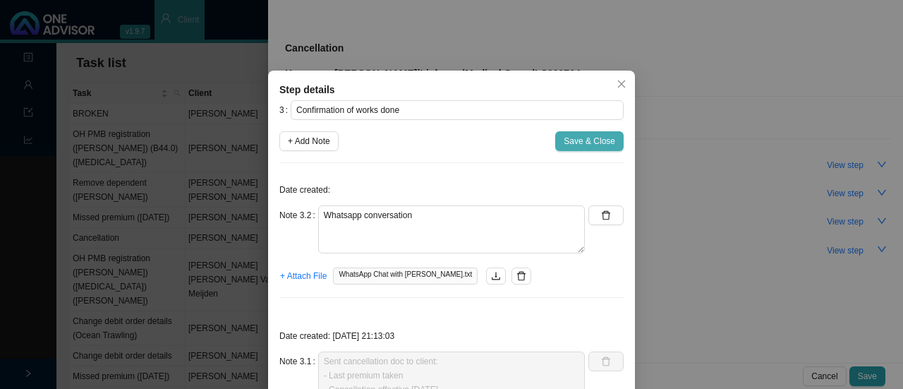
click at [579, 146] on span "Save & Close" at bounding box center [590, 141] width 52 height 14
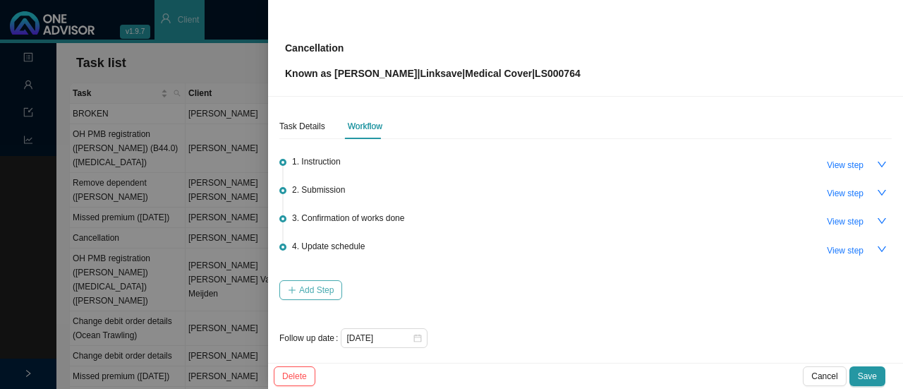
click at [306, 290] on span "Add Step" at bounding box center [316, 290] width 35 height 14
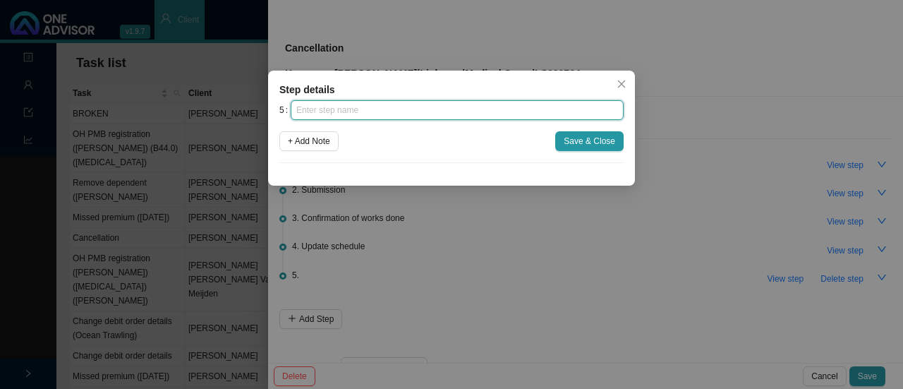
click at [353, 108] on input "text" at bounding box center [457, 110] width 333 height 20
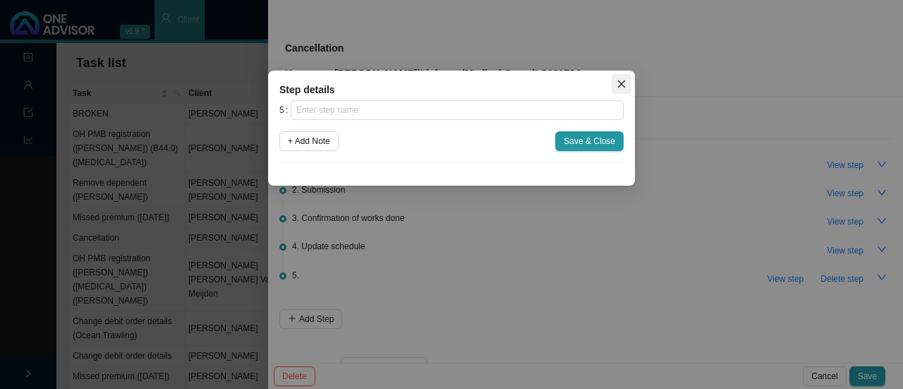
click at [621, 83] on icon "close" at bounding box center [622, 84] width 10 height 10
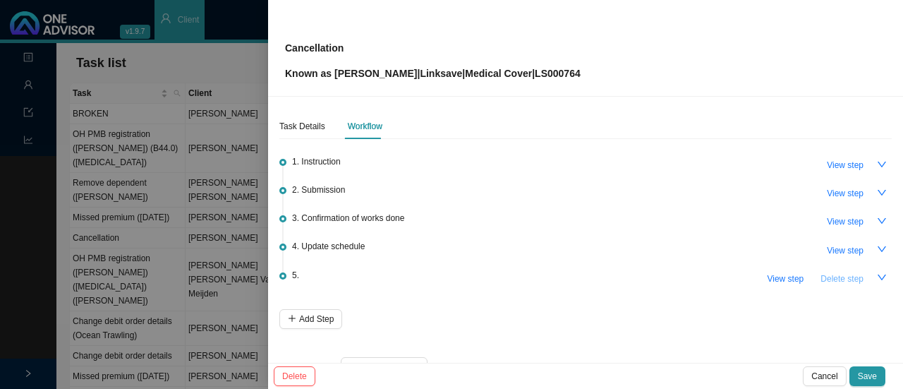
click at [835, 277] on span "Delete step" at bounding box center [842, 279] width 43 height 14
click at [841, 248] on span "View step" at bounding box center [845, 250] width 37 height 14
type input "Update schedule"
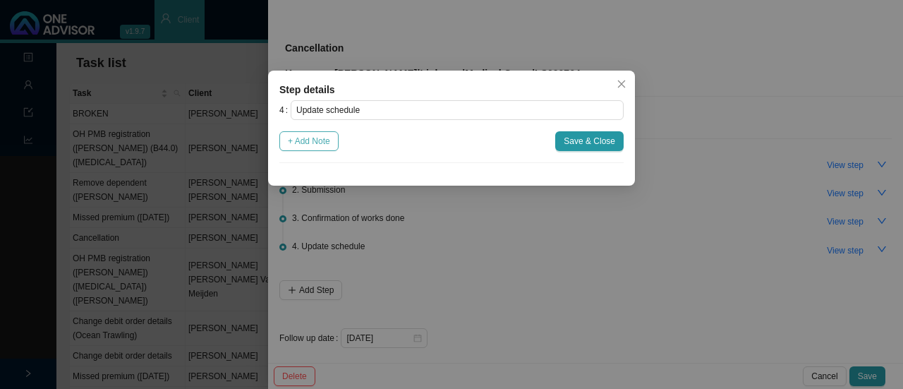
click at [324, 145] on span "+ Add Note" at bounding box center [309, 141] width 42 height 14
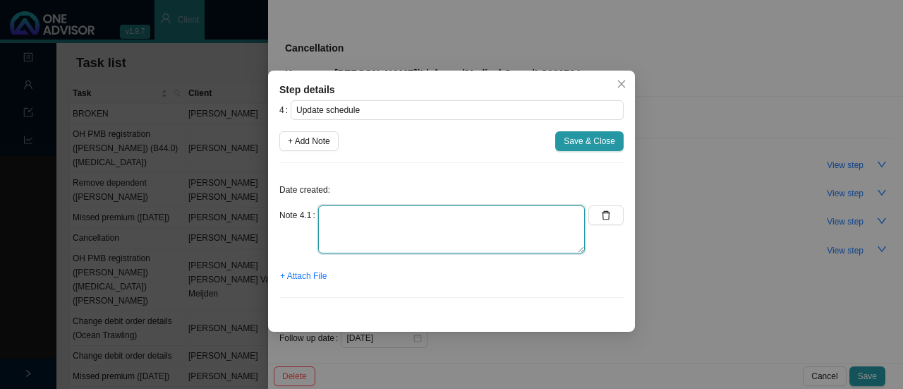
click at [349, 214] on textarea at bounding box center [451, 229] width 267 height 48
type textarea "Added to member list / OA / Client docs"
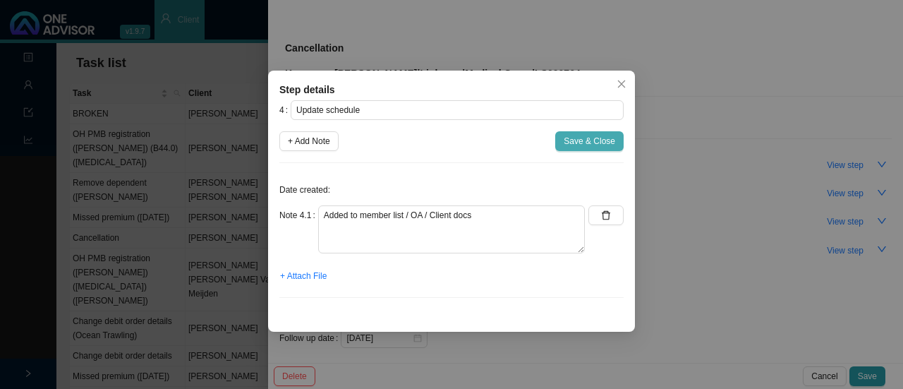
click at [595, 138] on span "Save & Close" at bounding box center [590, 141] width 52 height 14
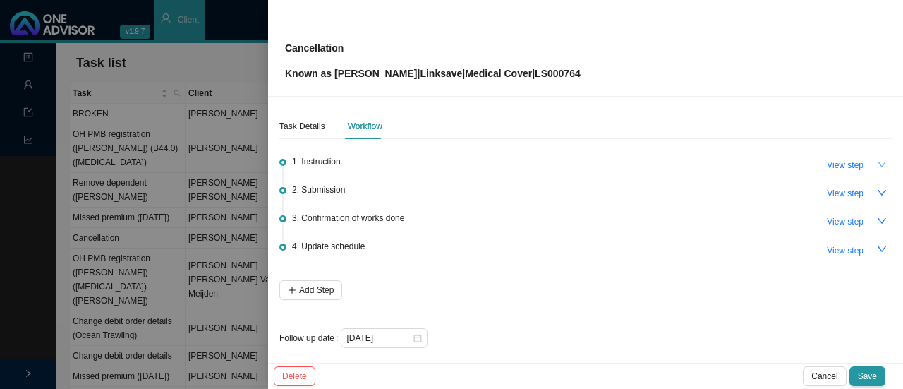
click at [877, 169] on icon "down" at bounding box center [882, 164] width 10 height 10
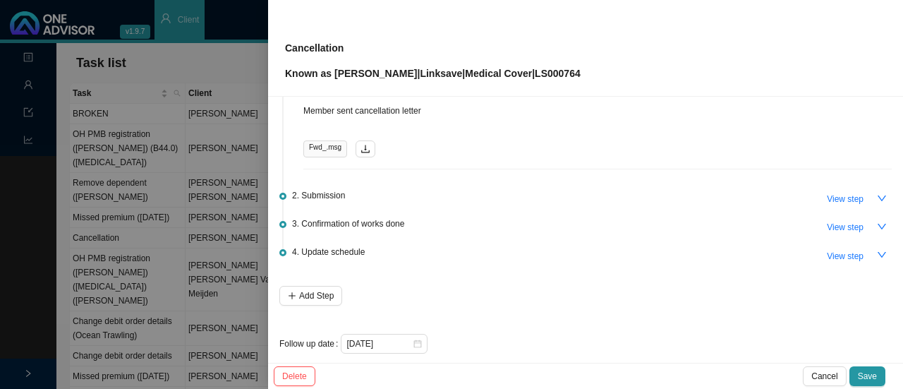
scroll to position [141, 0]
click at [877, 194] on icon "down" at bounding box center [882, 197] width 10 height 10
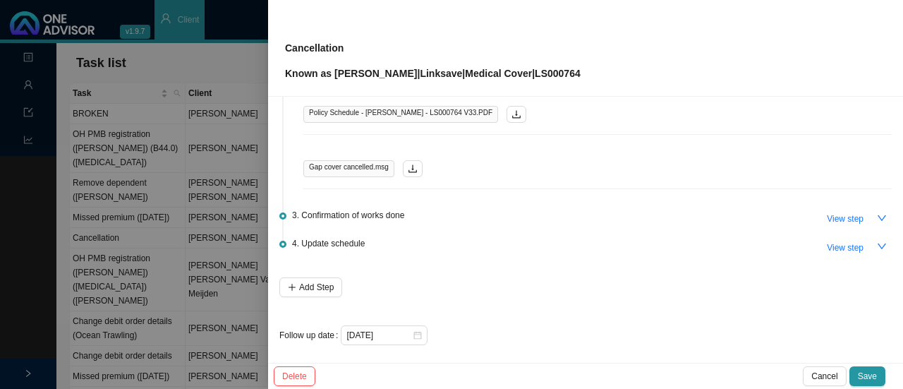
scroll to position [367, 0]
click at [878, 213] on icon "down" at bounding box center [882, 216] width 8 height 6
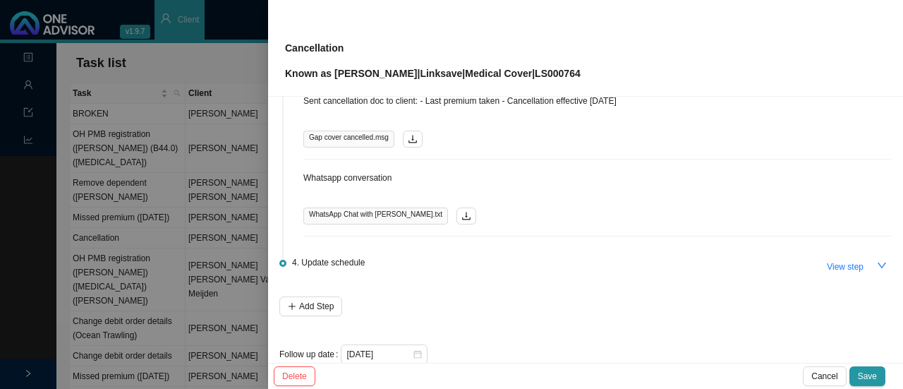
scroll to position [437, 0]
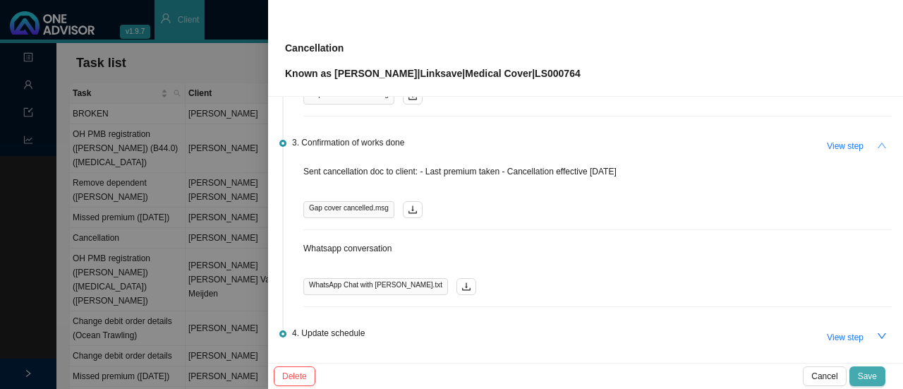
click at [870, 377] on span "Save" at bounding box center [867, 376] width 19 height 14
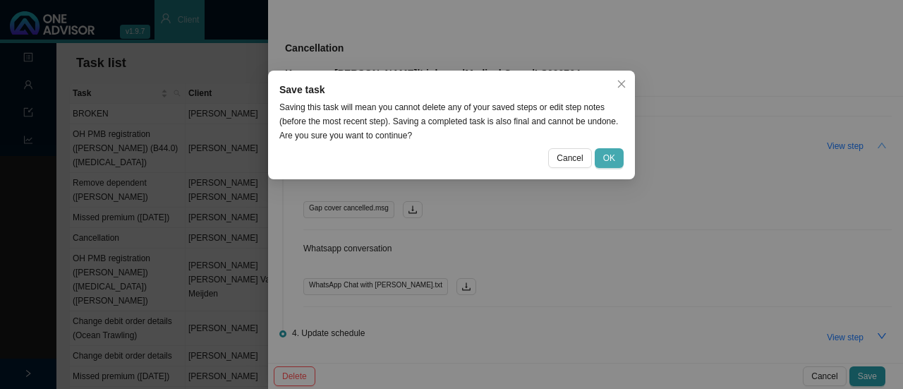
click at [617, 153] on button "OK" at bounding box center [609, 158] width 29 height 20
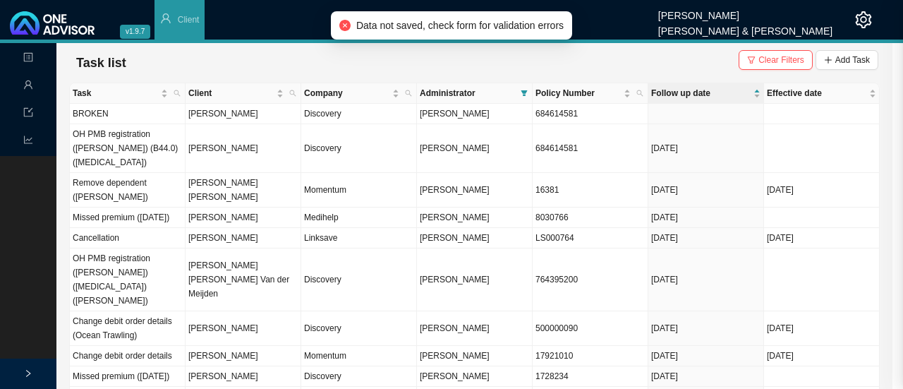
scroll to position [0, 0]
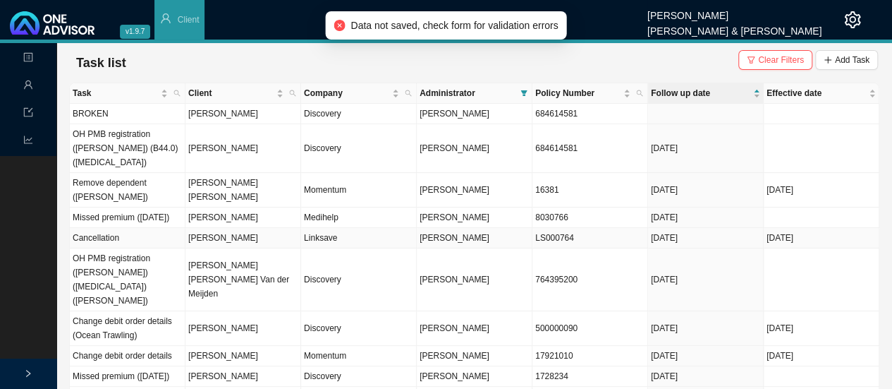
click at [336, 228] on td "Linksave" at bounding box center [359, 238] width 116 height 20
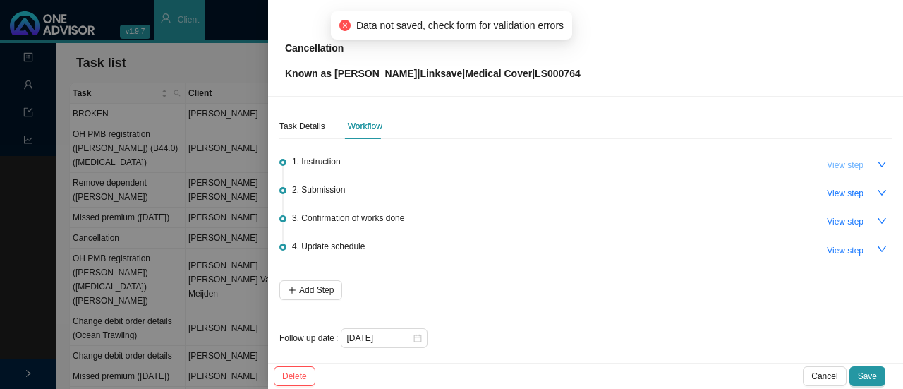
click at [837, 164] on span "View step" at bounding box center [845, 165] width 37 height 14
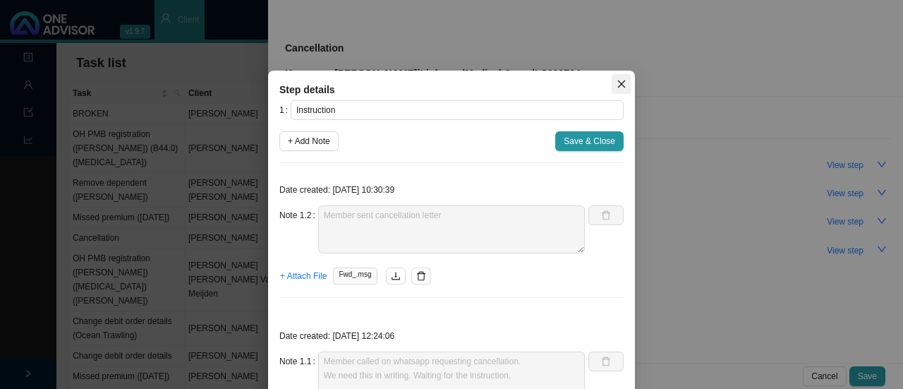
click at [612, 79] on span "Close" at bounding box center [622, 84] width 20 height 10
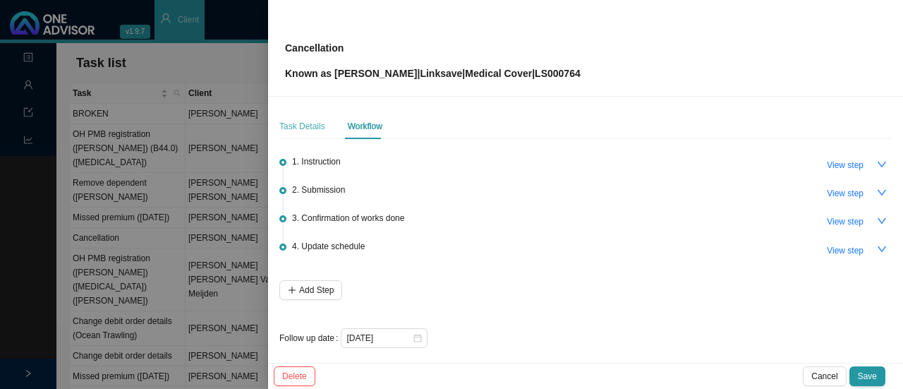
click at [309, 135] on div "Task Details" at bounding box center [302, 126] width 46 height 25
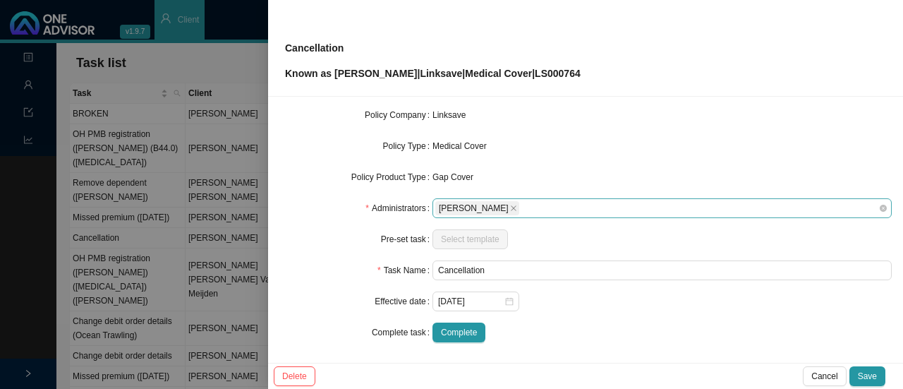
scroll to position [165, 0]
click at [453, 332] on span "Complete" at bounding box center [459, 331] width 36 height 14
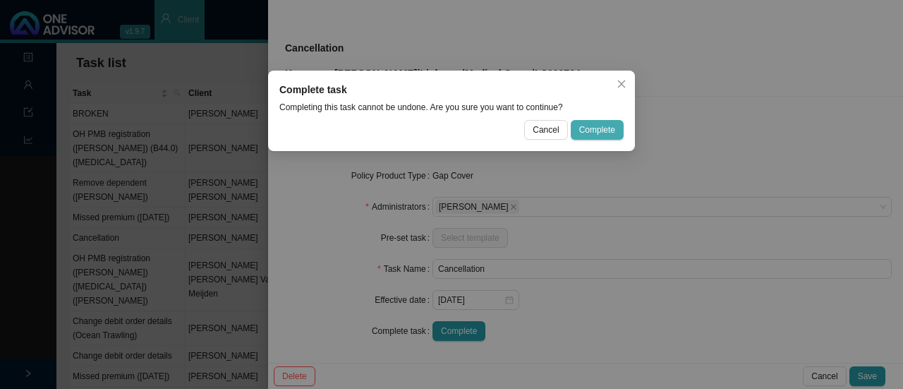
click at [593, 128] on span "Complete" at bounding box center [597, 130] width 36 height 14
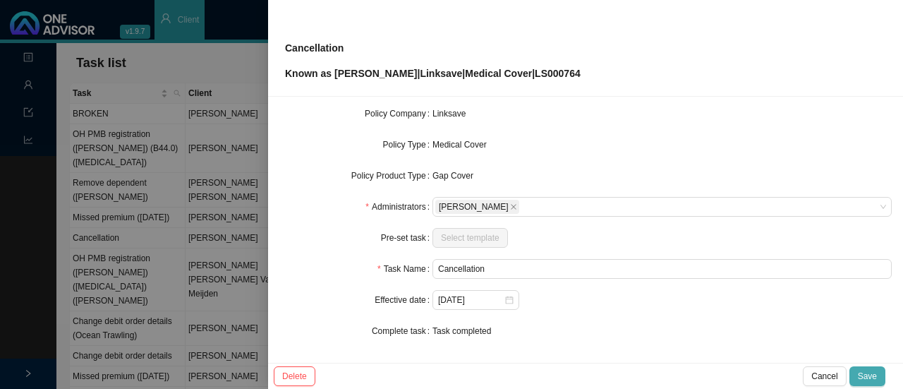
click at [867, 370] on span "Save" at bounding box center [867, 376] width 19 height 14
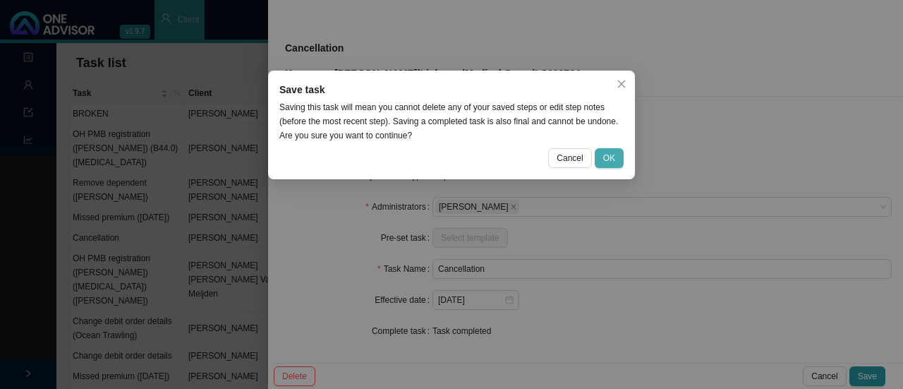
click at [614, 158] on span "OK" at bounding box center [609, 158] width 12 height 14
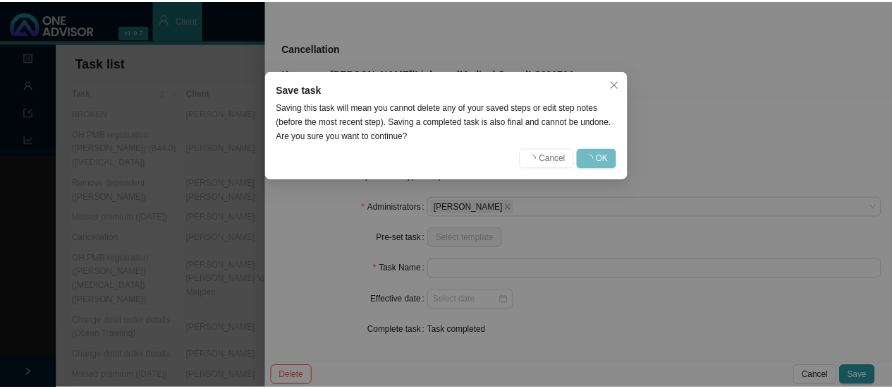
scroll to position [150, 0]
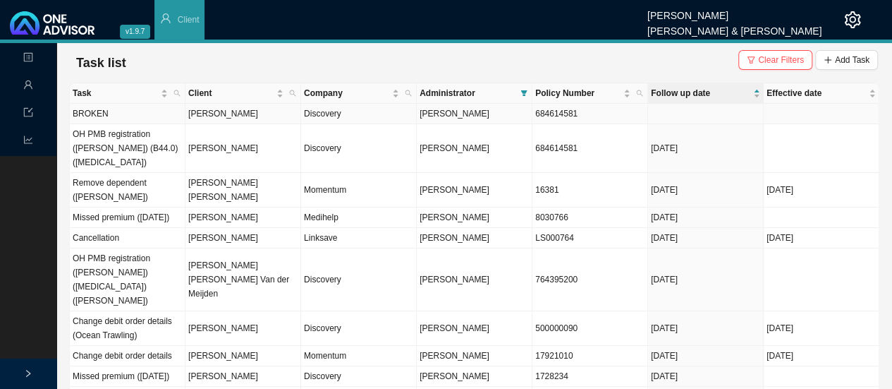
click at [464, 111] on span "[PERSON_NAME]" at bounding box center [455, 114] width 70 height 10
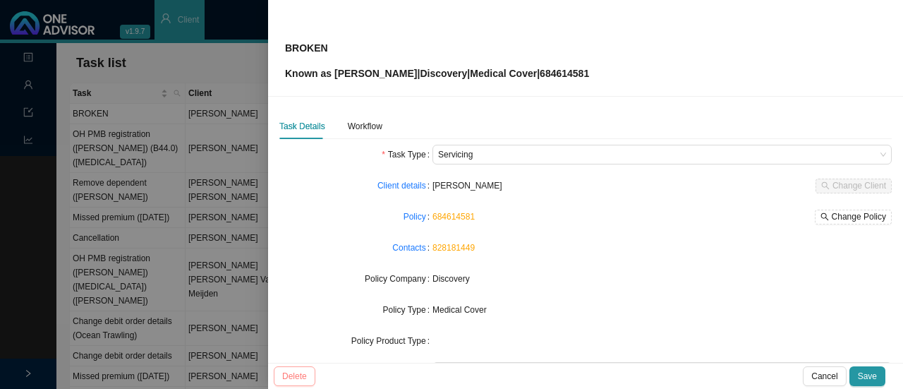
click at [300, 373] on span "Delete" at bounding box center [294, 376] width 25 height 14
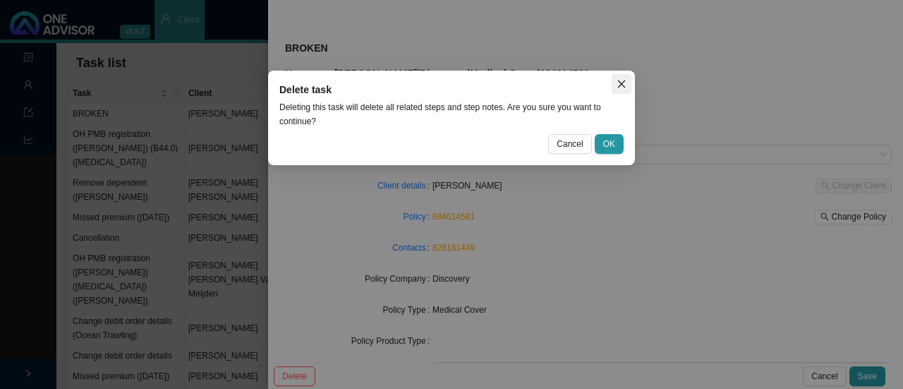
click at [619, 82] on icon "close" at bounding box center [622, 84] width 10 height 10
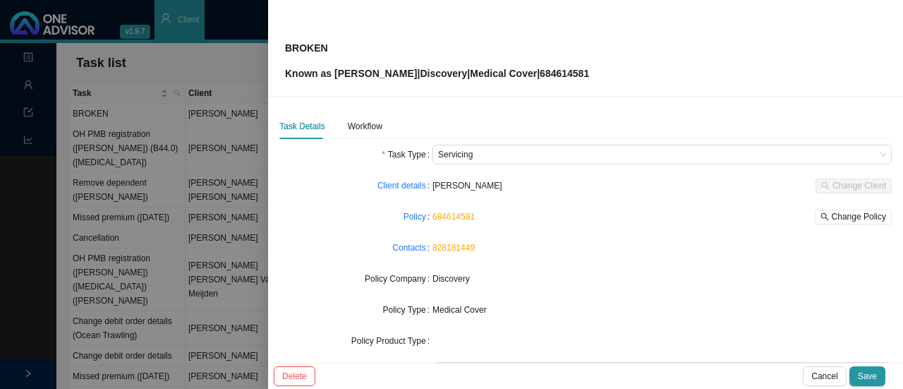
drag, startPoint x: 167, startPoint y: 40, endPoint x: 170, endPoint y: 62, distance: 22.8
click at [167, 40] on div at bounding box center [451, 194] width 903 height 389
